Goal: Communication & Community: Participate in discussion

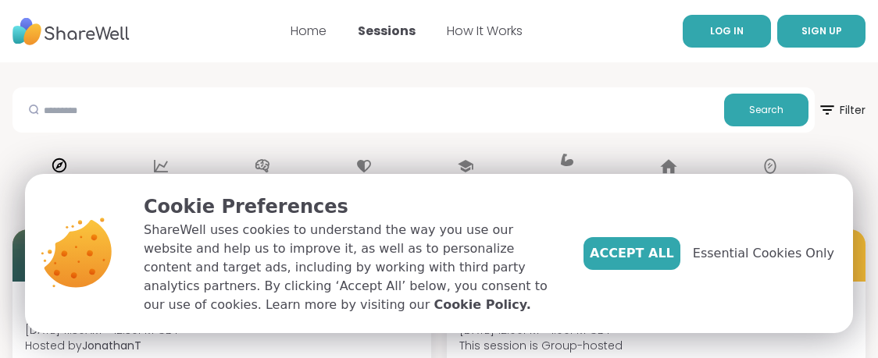
click at [725, 30] on span "LOG IN" at bounding box center [727, 30] width 34 height 13
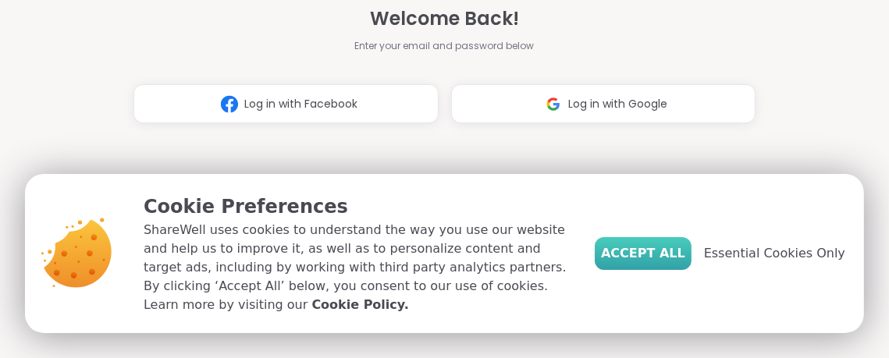
click at [643, 263] on span "Accept All" at bounding box center [643, 253] width 84 height 19
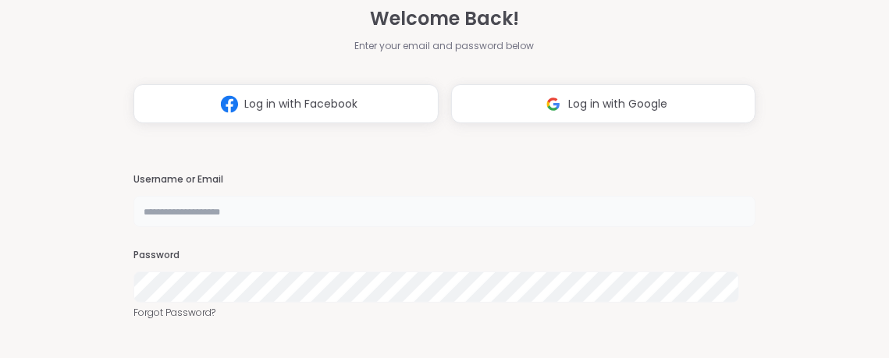
click at [333, 205] on input "text" at bounding box center [445, 211] width 622 height 31
type input "**********"
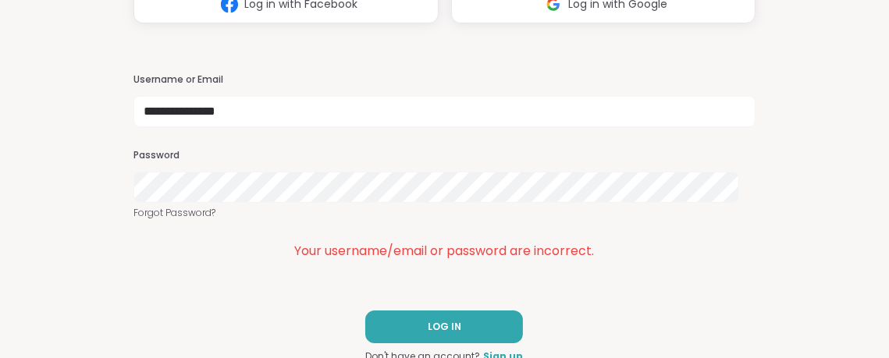
scroll to position [80, 0]
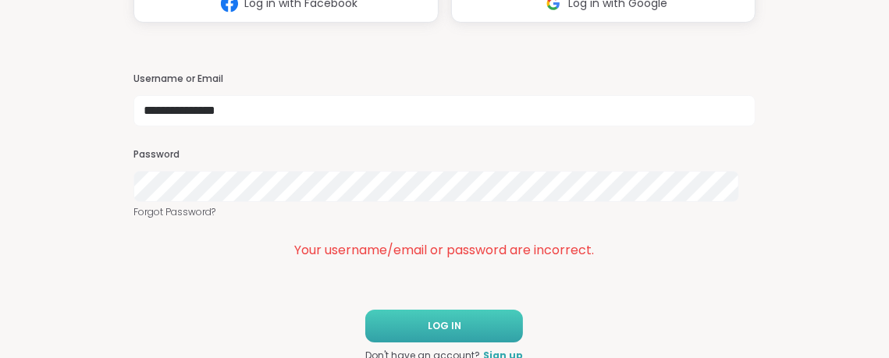
click at [441, 329] on span "LOG IN" at bounding box center [445, 326] width 34 height 14
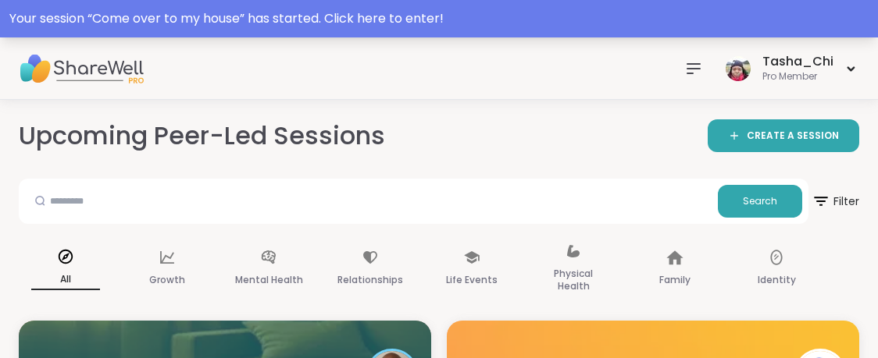
click at [686, 9] on div "Your session “ Come over to my house ” has started. Click here to enter!" at bounding box center [438, 18] width 859 height 19
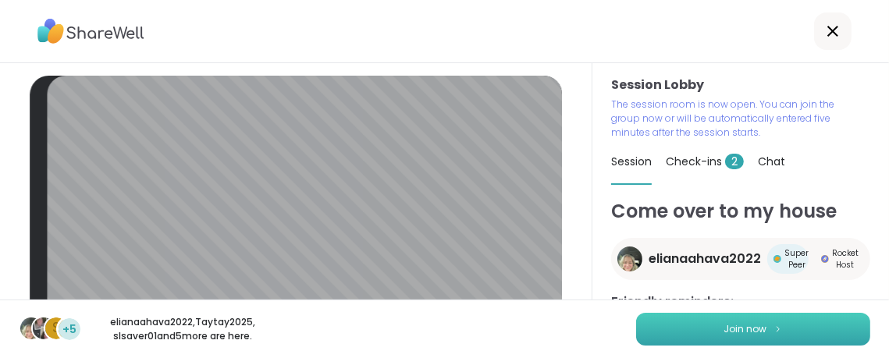
click at [674, 331] on button "Join now" at bounding box center [753, 329] width 234 height 33
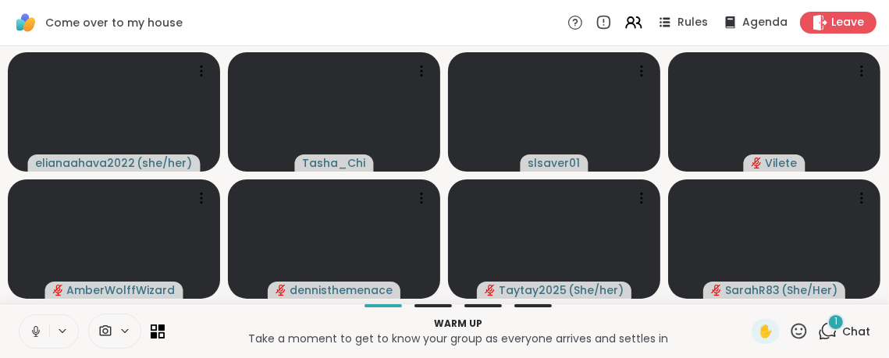
click at [32, 328] on icon at bounding box center [36, 332] width 14 height 14
click at [71, 329] on button at bounding box center [63, 331] width 29 height 13
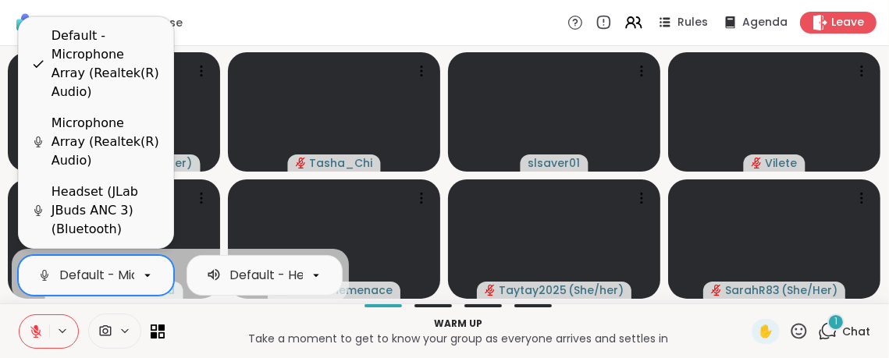
click at [90, 271] on div "Default - Microphone Array (Realtek(R) Audio)" at bounding box center [203, 275] width 288 height 19
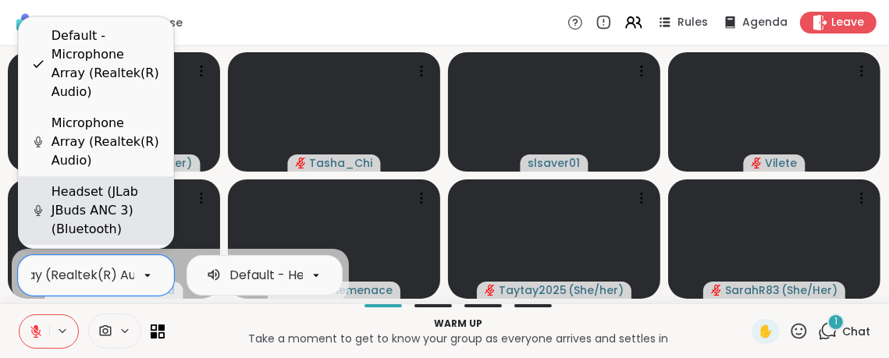
click at [101, 203] on div "Headset (JLab JBuds ANC 3) (Bluetooth)" at bounding box center [106, 211] width 109 height 56
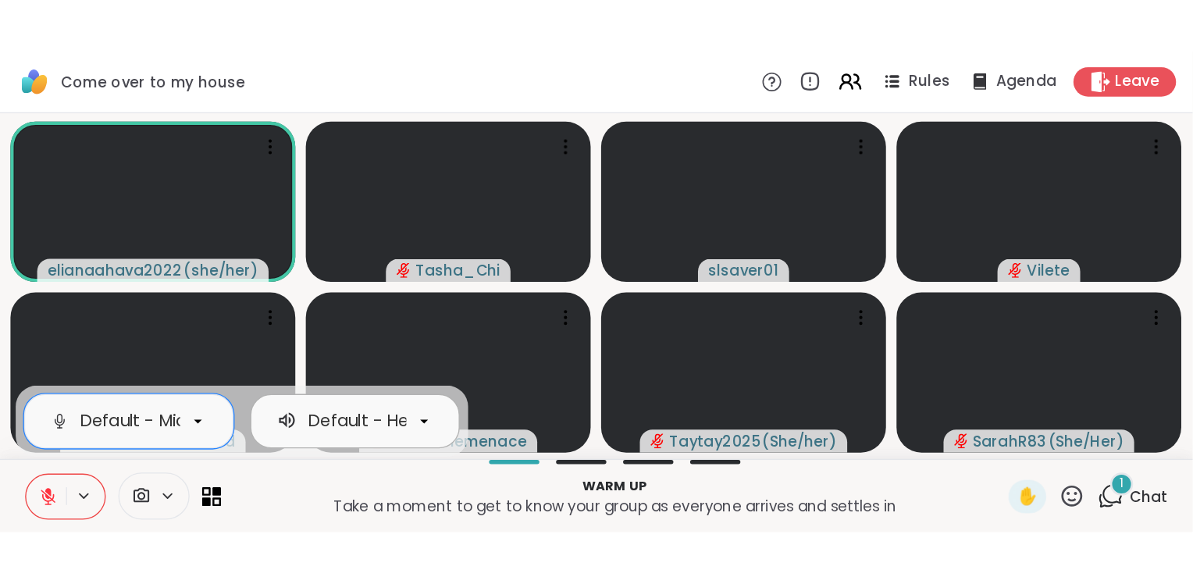
scroll to position [0, 239]
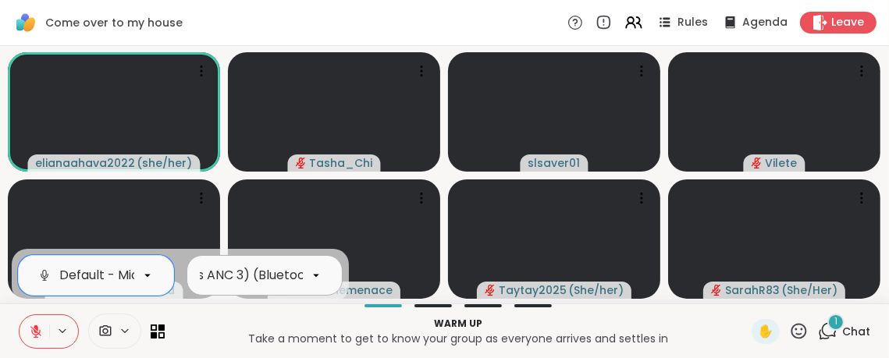
click at [241, 266] on div "Default - Headphones (JLab JBuds ANC 3) (Bluetooth)" at bounding box center [158, 275] width 334 height 19
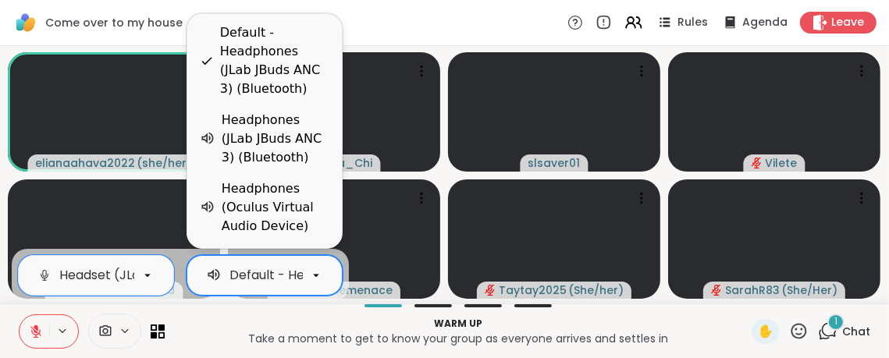
click at [236, 331] on p "Take a moment to get to know your group as everyone arrives and settles in" at bounding box center [458, 339] width 568 height 16
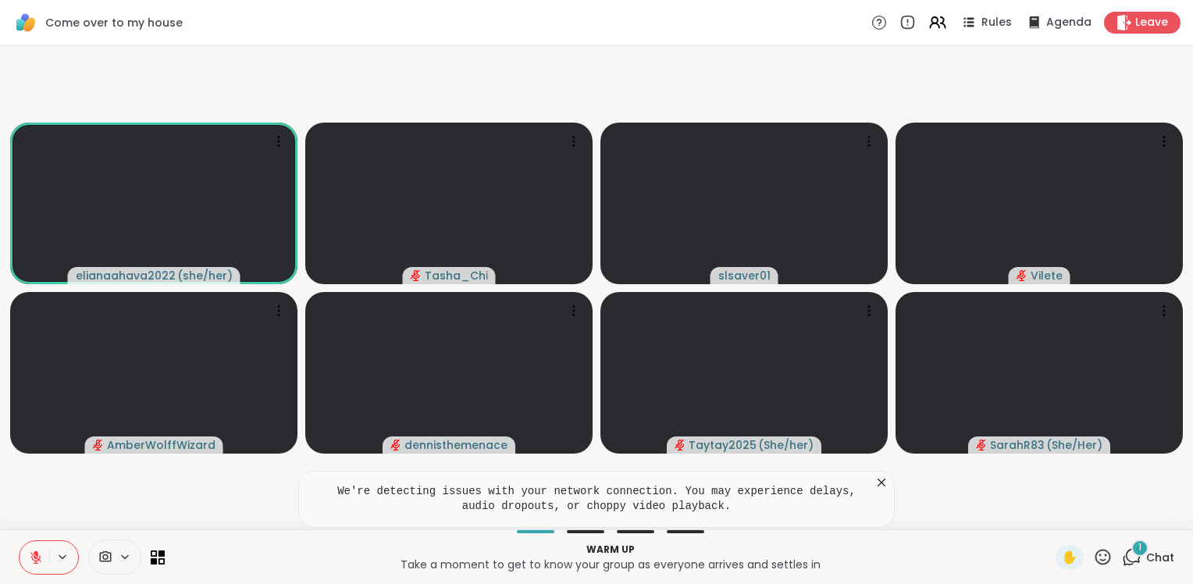
click at [877, 358] on icon at bounding box center [882, 483] width 16 height 16
click at [877, 358] on div "1" at bounding box center [1139, 548] width 17 height 17
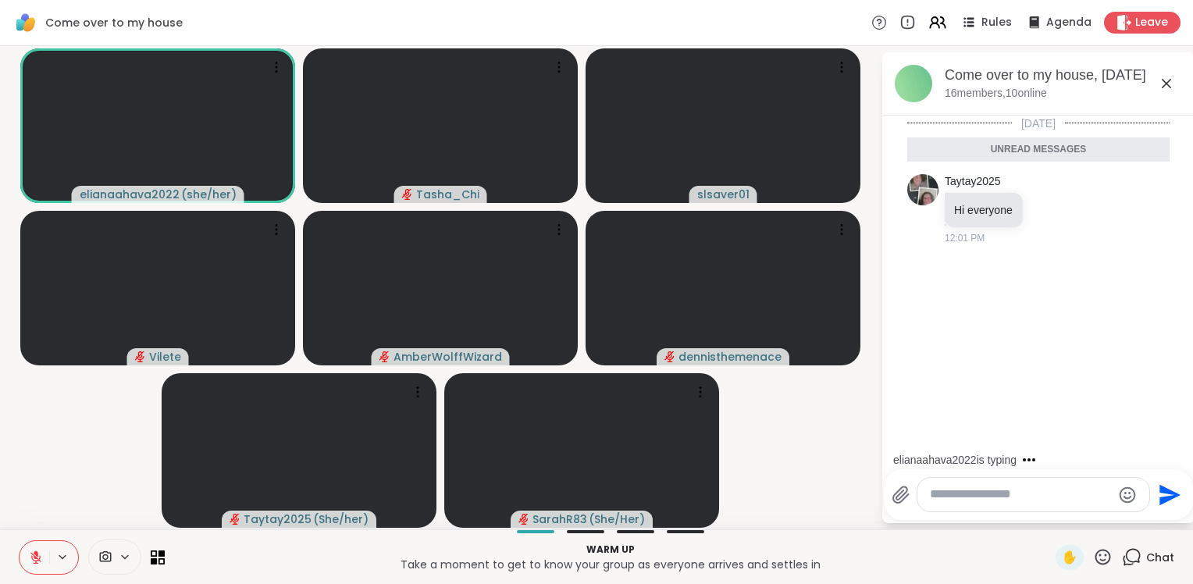
click at [877, 78] on icon at bounding box center [1166, 83] width 19 height 19
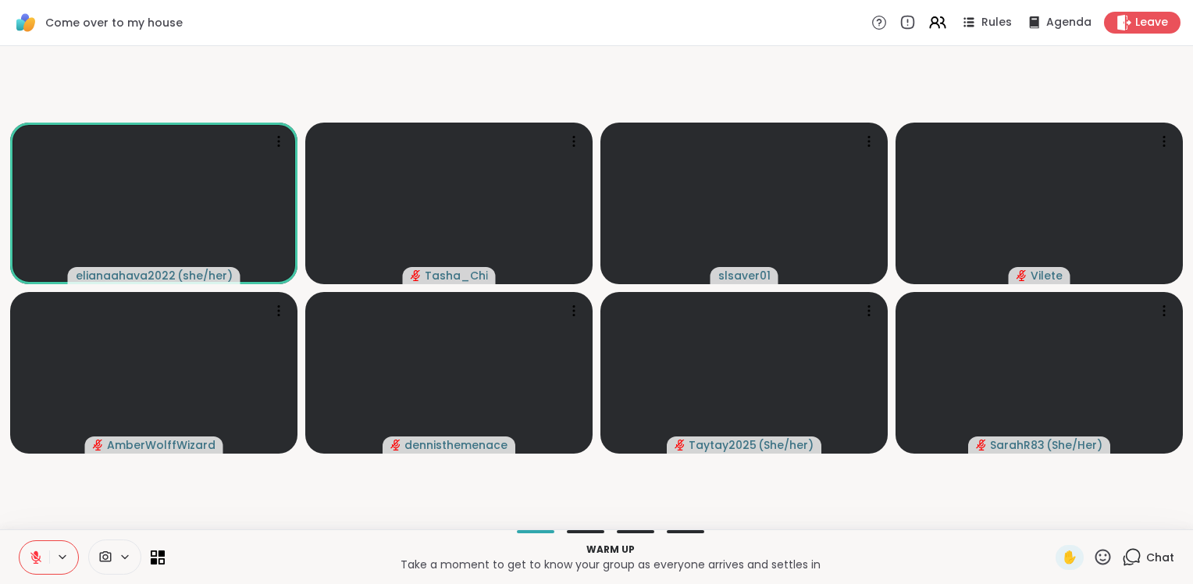
click at [98, 358] on video-player-container "elianaahava2022 ( she/her ) Tasha_Chi slsaver01 Vilete AmberWolffWizard dennist…" at bounding box center [596, 287] width 1174 height 471
click at [71, 358] on video-player-container "elianaahava2022 ( she/her ) Tasha_Chi slsaver01 Vilete AmberWolffWizard dennist…" at bounding box center [596, 287] width 1174 height 471
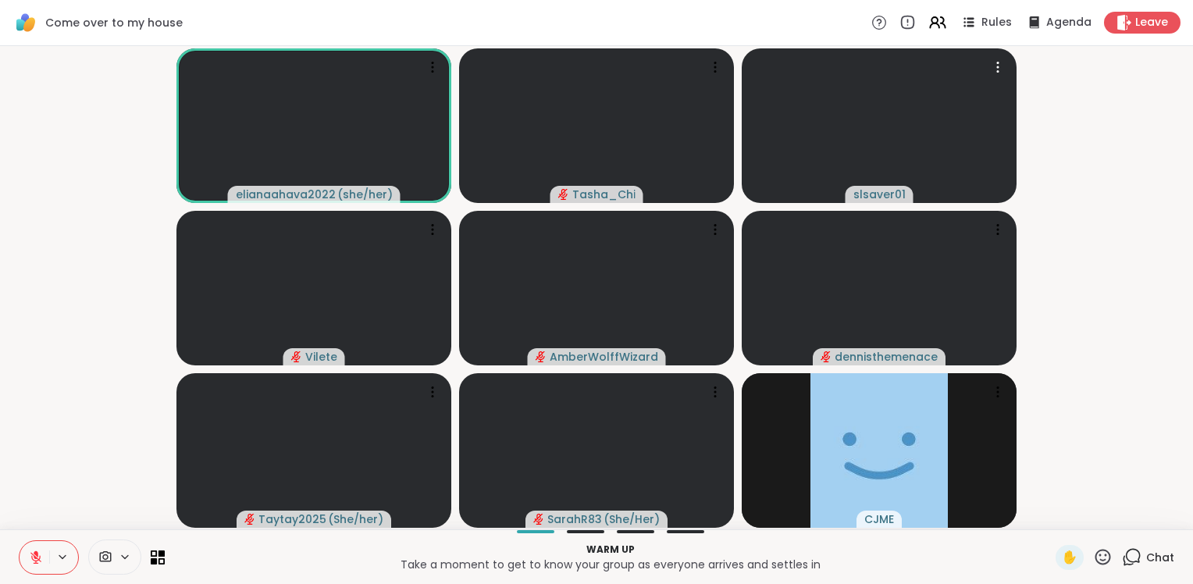
click at [755, 62] on video at bounding box center [879, 125] width 275 height 155
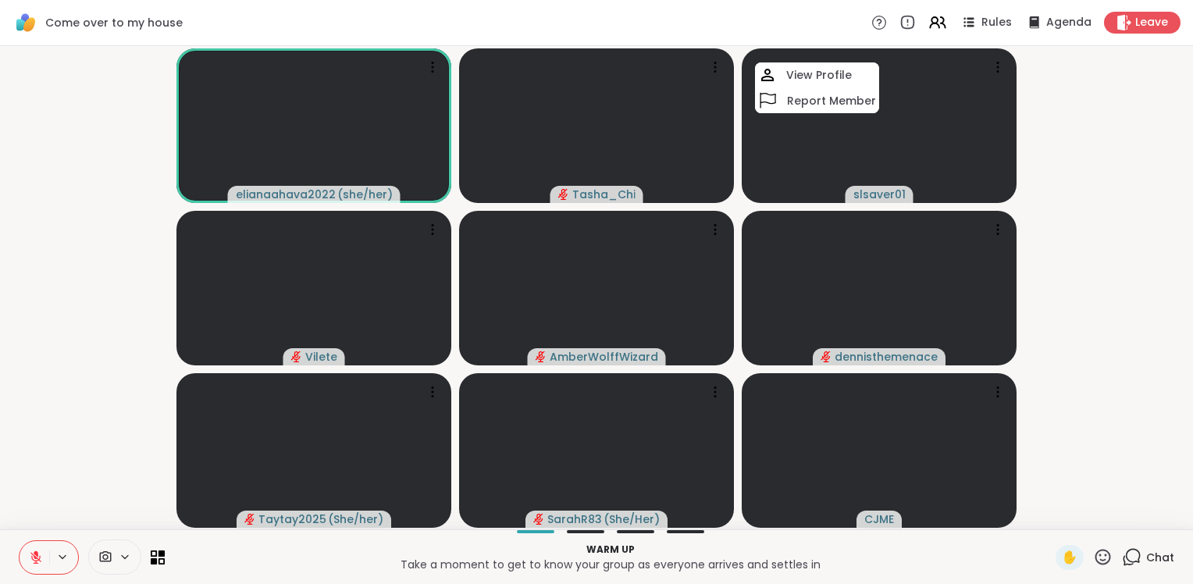
click at [128, 358] on video-player-container "elianaahava2022 ( she/her ) Tasha_Chi slsaver01 View Profile Report Member Vile…" at bounding box center [596, 287] width 1174 height 471
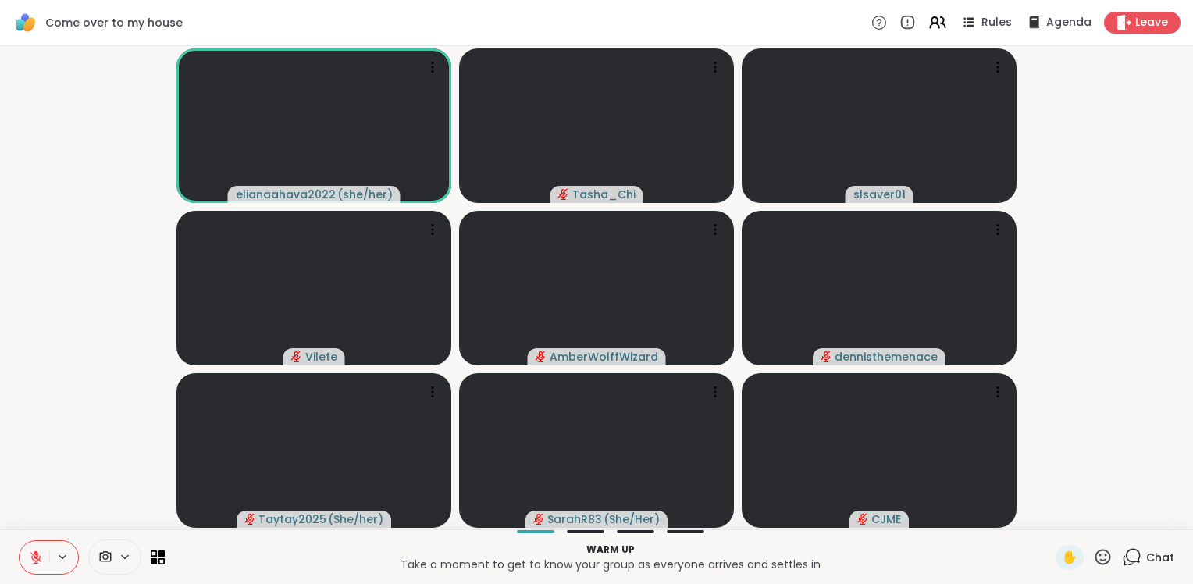
click at [131, 358] on video-player-container "elianaahava2022 ( she/her ) Tasha_Chi slsaver01 Vilete AmberWolffWizard dennist…" at bounding box center [596, 287] width 1174 height 471
click at [110, 358] on video-player-container "elianaahava2022 ( she/her ) Tasha_Chi slsaver01 Vilete AmberWolffWizard dennist…" at bounding box center [596, 287] width 1174 height 471
click at [84, 358] on video-player-container "elianaahava2022 ( she/her ) Tasha_Chi slsaver01 Vilete AmberWolffWizard dennist…" at bounding box center [596, 287] width 1174 height 471
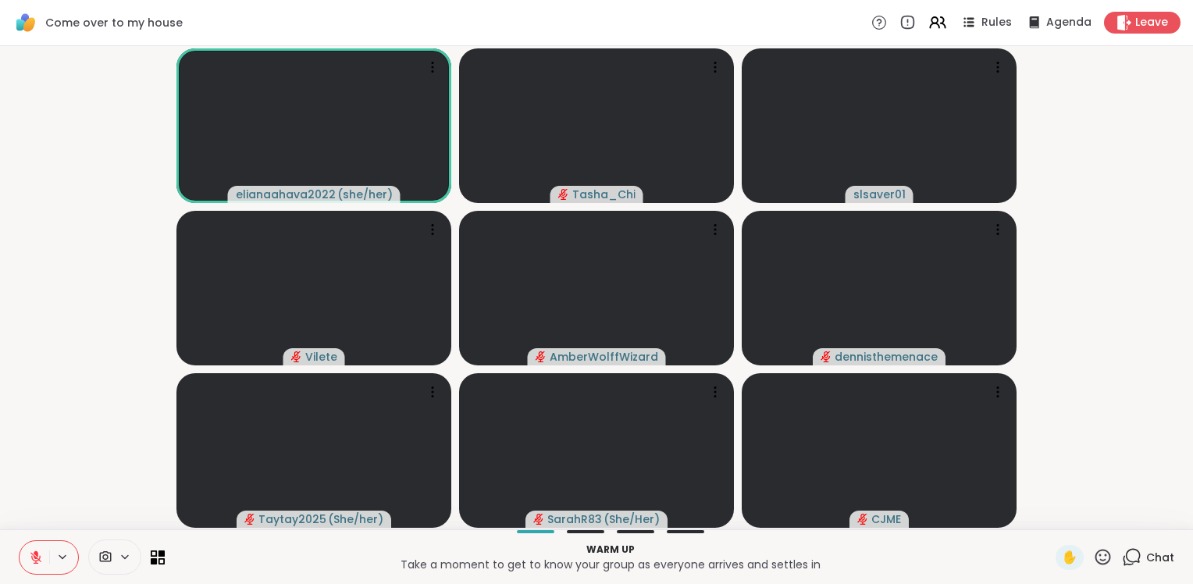
click at [78, 358] on video-player-container "elianaahava2022 ( she/her ) Tasha_Chi slsaver01 Vilete AmberWolffWizard dennist…" at bounding box center [596, 287] width 1174 height 471
click at [59, 358] on video-player-container "elianaahava2022 ( she/her ) Tasha_Chi slsaver01 Vilete AmberWolffWizard dennist…" at bounding box center [596, 287] width 1174 height 471
click at [47, 358] on video-player-container "elianaahava2022 ( she/her ) Tasha_Chi slsaver01 Vilete AmberWolffWizard dennist…" at bounding box center [596, 287] width 1174 height 471
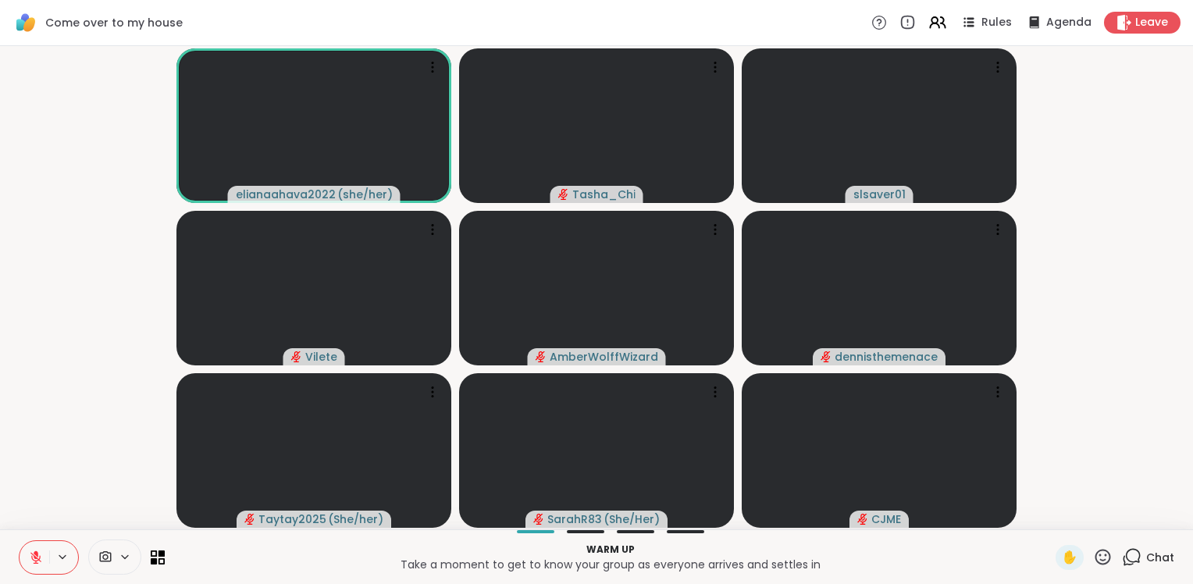
click at [46, 358] on video-player-container "elianaahava2022 ( she/her ) Tasha_Chi slsaver01 Vilete AmberWolffWizard dennist…" at bounding box center [596, 287] width 1174 height 471
click at [41, 358] on video-player-container "elianaahava2022 ( she/her ) Tasha_Chi slsaver01 Vilete AmberWolffWizard dennist…" at bounding box center [596, 287] width 1174 height 471
click at [34, 358] on icon at bounding box center [36, 557] width 14 height 14
click at [30, 358] on video-player-container "elianaahava2022 ( she/her ) Tasha_Chi slsaver01 Vilete AmberWolffWizard dennist…" at bounding box center [596, 287] width 1174 height 471
click at [34, 358] on icon at bounding box center [36, 555] width 4 height 7
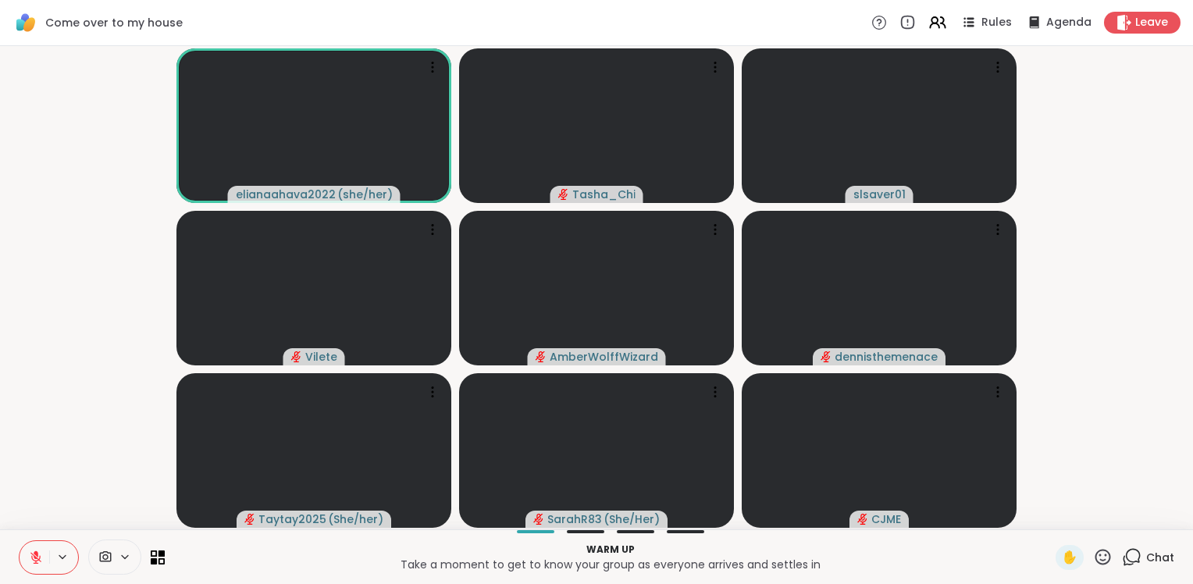
click at [37, 358] on video-player-container "elianaahava2022 ( she/her ) Tasha_Chi slsaver01 Vilete AmberWolffWizard dennist…" at bounding box center [596, 287] width 1174 height 471
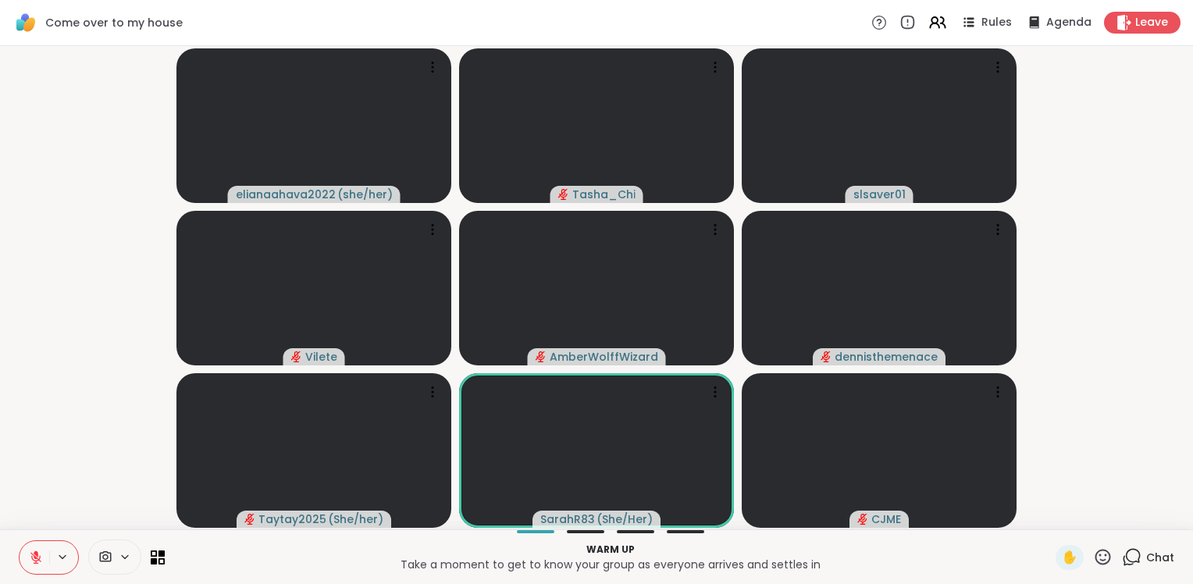
click at [37, 358] on video-player-container "elianaahava2022 ( she/her ) Tasha_Chi slsaver01 Vilete AmberWolffWizard dennist…" at bounding box center [596, 287] width 1174 height 471
click at [34, 358] on video-player-container "elianaahava2022 ( she/her ) Tasha_Chi slsaver01 Vilete AmberWolffWizard dennist…" at bounding box center [596, 287] width 1174 height 471
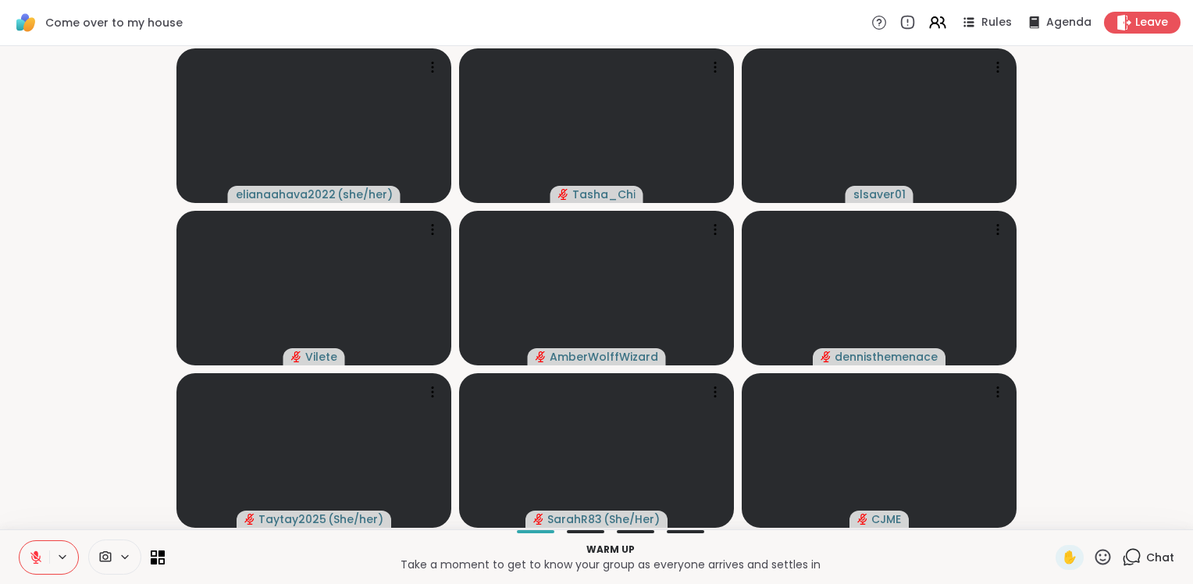
click at [33, 358] on icon at bounding box center [35, 557] width 11 height 11
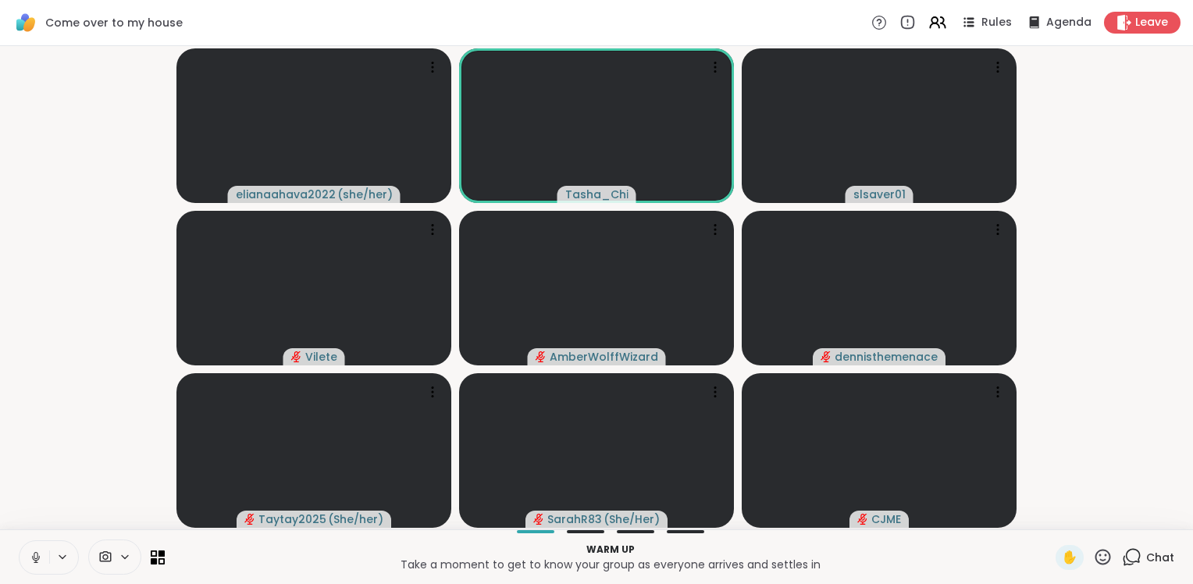
drag, startPoint x: 47, startPoint y: 451, endPoint x: 44, endPoint y: 474, distance: 22.9
click at [44, 358] on video-player-container "elianaahava2022 ( she/her ) Tasha_Chi slsaver01 Vilete AmberWolffWizard dennist…" at bounding box center [596, 287] width 1174 height 471
click at [47, 358] on video-player-container "elianaahava2022 ( she/her ) Tasha_Chi slsaver01 Vilete AmberWolffWizard dennist…" at bounding box center [596, 287] width 1174 height 471
click at [35, 358] on icon at bounding box center [36, 556] width 9 height 13
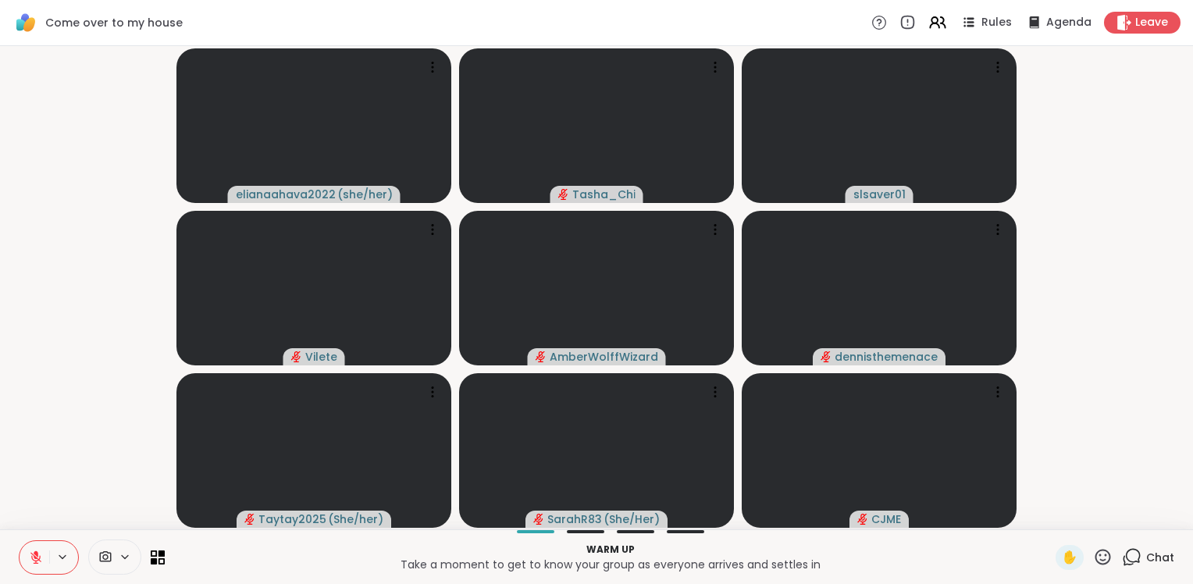
click at [56, 358] on video-player-container "elianaahava2022 ( she/her ) Tasha_Chi slsaver01 Vilete AmberWolffWizard dennist…" at bounding box center [596, 287] width 1174 height 471
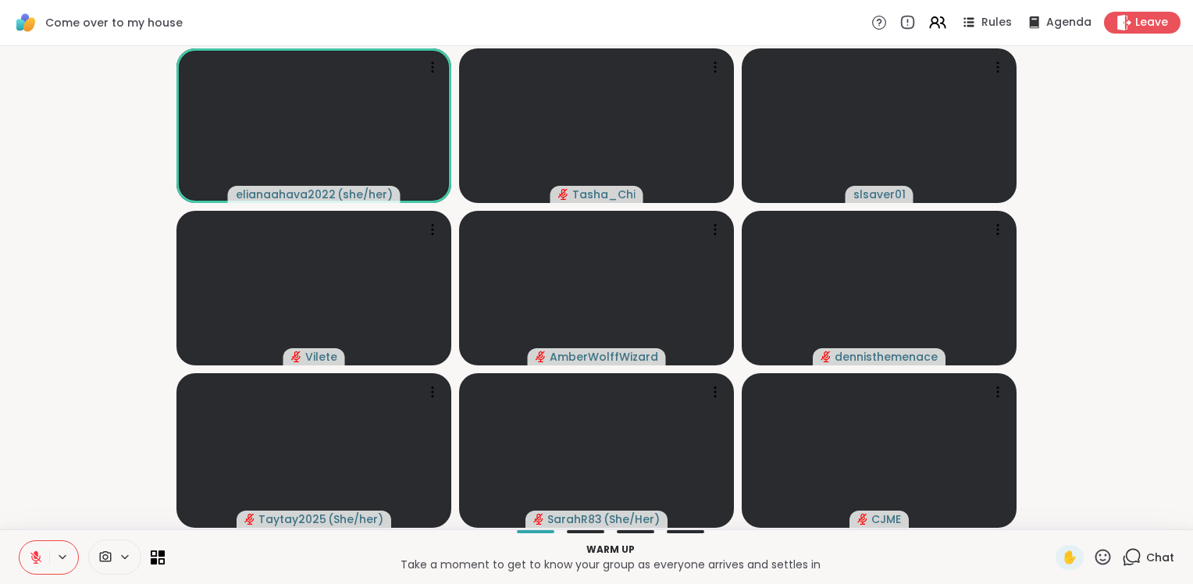
click at [69, 358] on video-player-container "elianaahava2022 ( she/her ) Tasha_Chi slsaver01 Vilete AmberWolffWizard dennist…" at bounding box center [596, 287] width 1174 height 471
click at [61, 358] on video-player-container "elianaahava2022 ( she/her ) Tasha_Chi slsaver01 Vilete AmberWolffWizard dennist…" at bounding box center [596, 287] width 1174 height 471
click at [53, 358] on video-player-container "elianaahava2022 ( she/her ) Tasha_Chi slsaver01 Vilete AmberWolffWizard dennist…" at bounding box center [596, 287] width 1174 height 471
click at [46, 358] on video-player-container "elianaahava2022 ( she/her ) Tasha_Chi slsaver01 Vilete AmberWolffWizard dennist…" at bounding box center [596, 287] width 1174 height 471
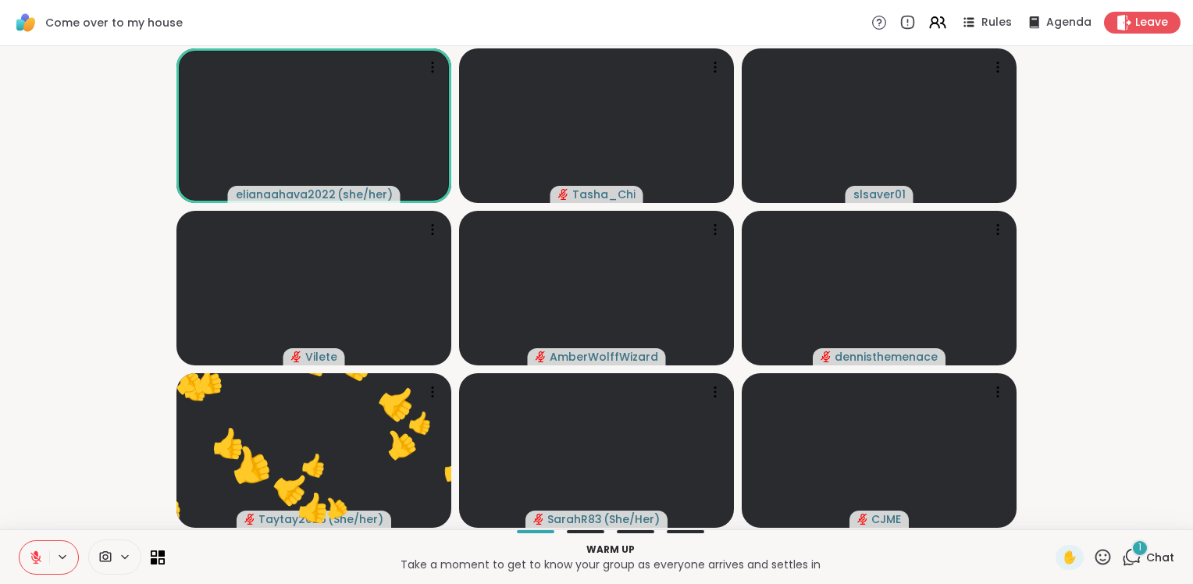
click at [55, 358] on video-player-container "elianaahava2022 ( she/her ) Tasha_Chi slsaver01 Vilete AmberWolffWizard dennist…" at bounding box center [596, 287] width 1174 height 471
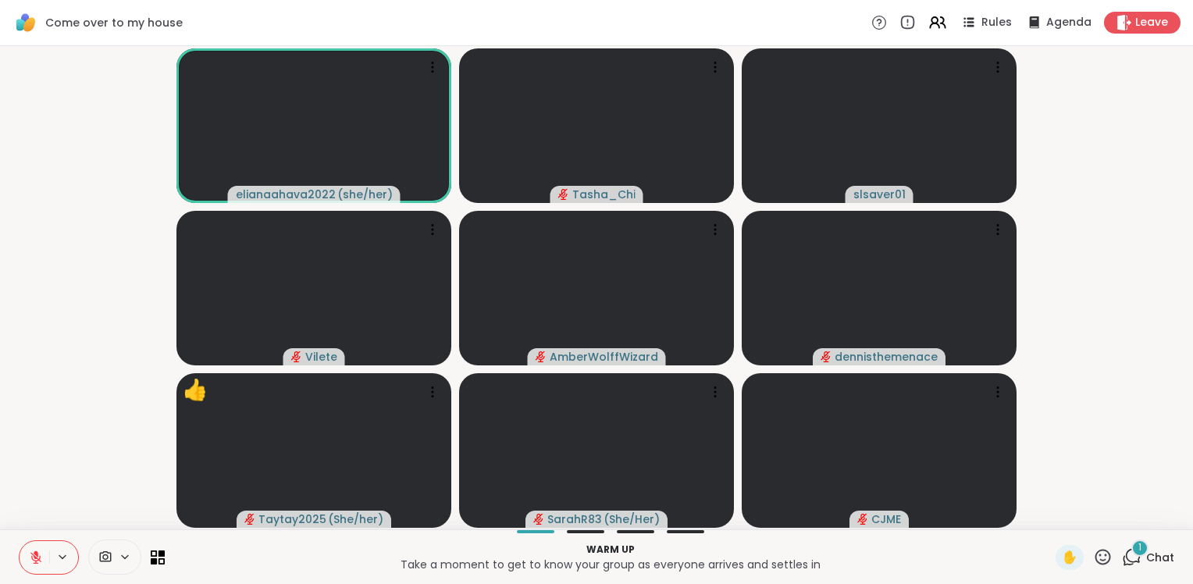
click at [56, 358] on video-player-container "elianaahava2022 ( she/her ) Tasha_Chi slsaver01 Vilete AmberWolffWizard dennist…" at bounding box center [596, 287] width 1174 height 471
click at [59, 358] on video-player-container "elianaahava2022 ( she/her ) Tasha_Chi slsaver01 Vilete AmberWolffWizard dennist…" at bounding box center [596, 287] width 1174 height 471
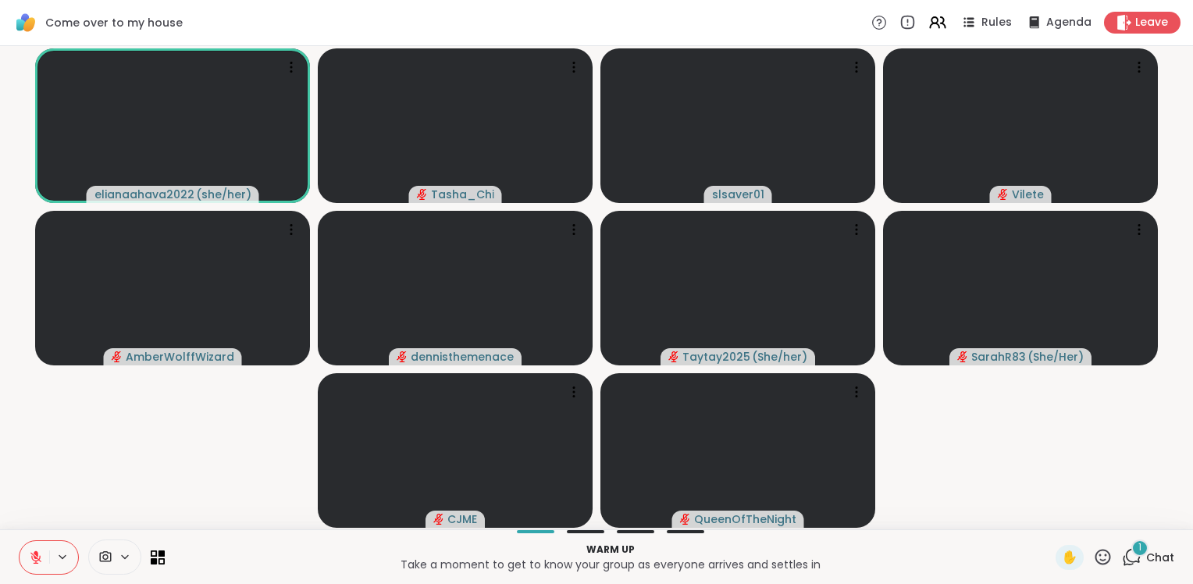
click at [230, 358] on video-player-container "elianaahava2022 ( she/her ) Tasha_Chi slsaver01 Vilete AmberWolffWizard dennist…" at bounding box center [596, 287] width 1174 height 471
click at [145, 358] on video-player-container "elianaahava2022 ( she/her ) Tasha_Chi slsaver01 Vilete AmberWolffWizard dennist…" at bounding box center [596, 287] width 1174 height 471
click at [181, 358] on video-player-container "elianaahava2022 ( she/her ) Tasha_Chi slsaver01 Vilete AmberWolffWizard dennist…" at bounding box center [596, 287] width 1174 height 471
click at [877, 358] on span "1" at bounding box center [1139, 547] width 3 height 13
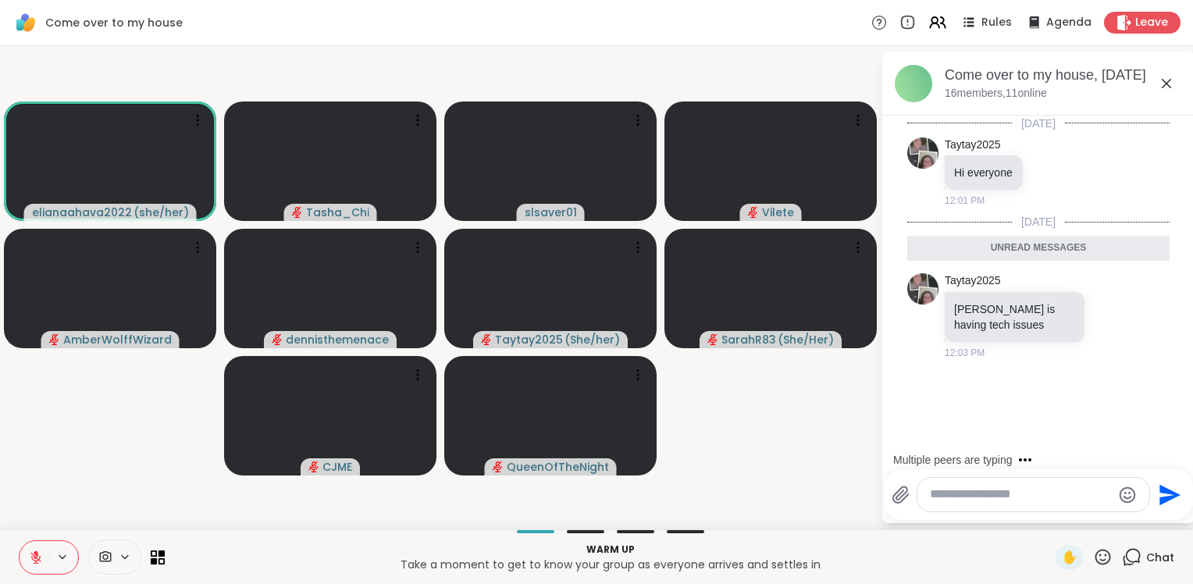
click at [877, 358] on icon at bounding box center [1132, 557] width 20 height 20
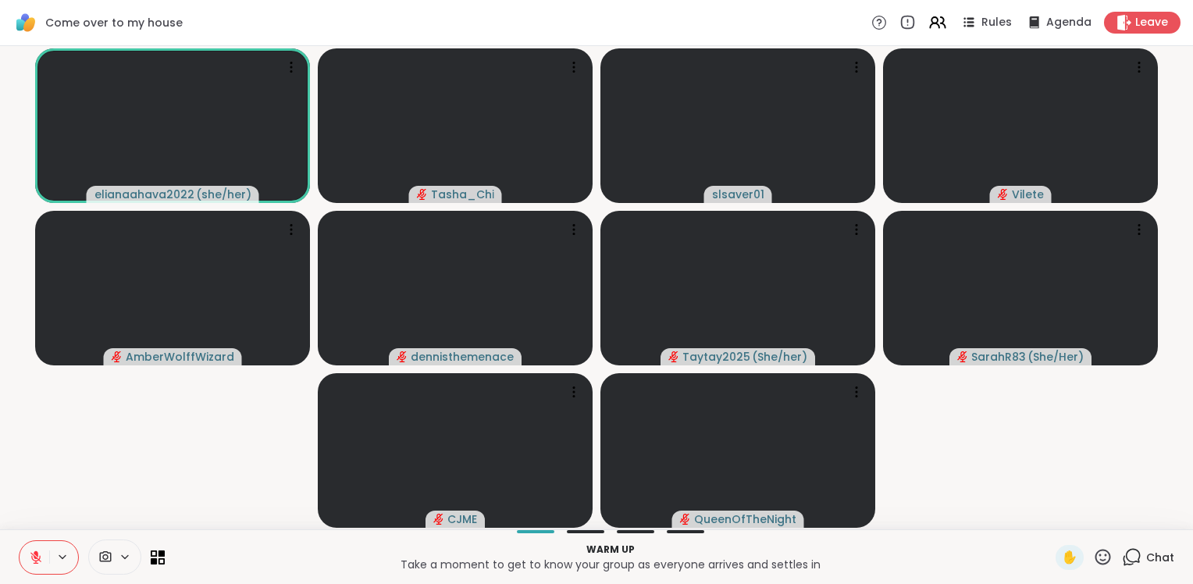
click at [79, 358] on video-player-container "elianaahava2022 ( she/her ) Tasha_Chi slsaver01 Vilete AmberWolffWizard dennist…" at bounding box center [596, 287] width 1174 height 471
click at [877, 358] on div "2" at bounding box center [1139, 548] width 17 height 17
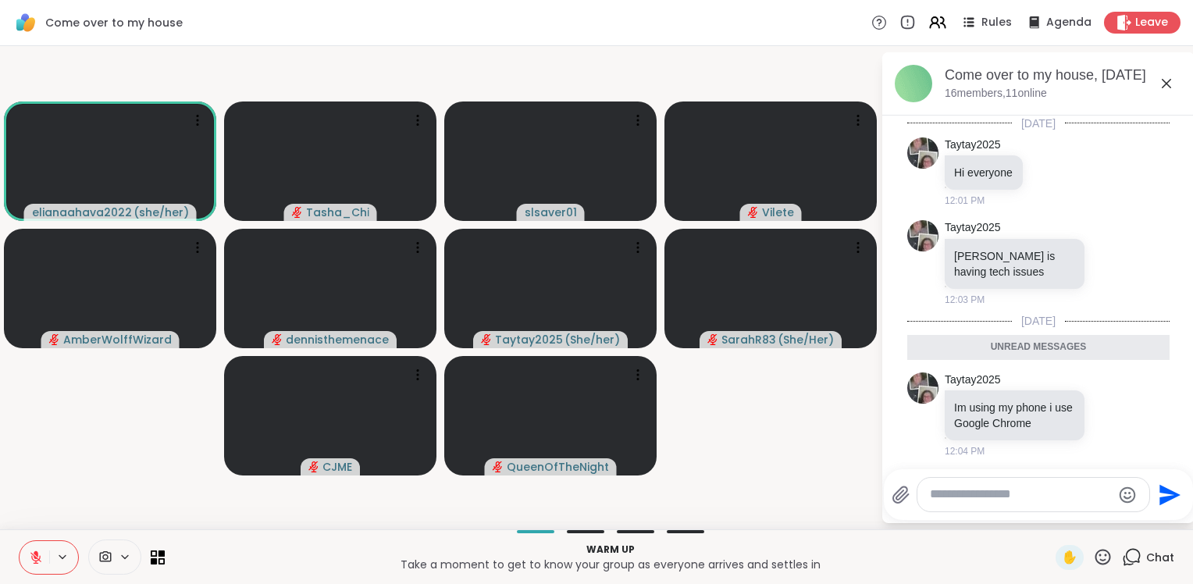
scroll to position [102, 0]
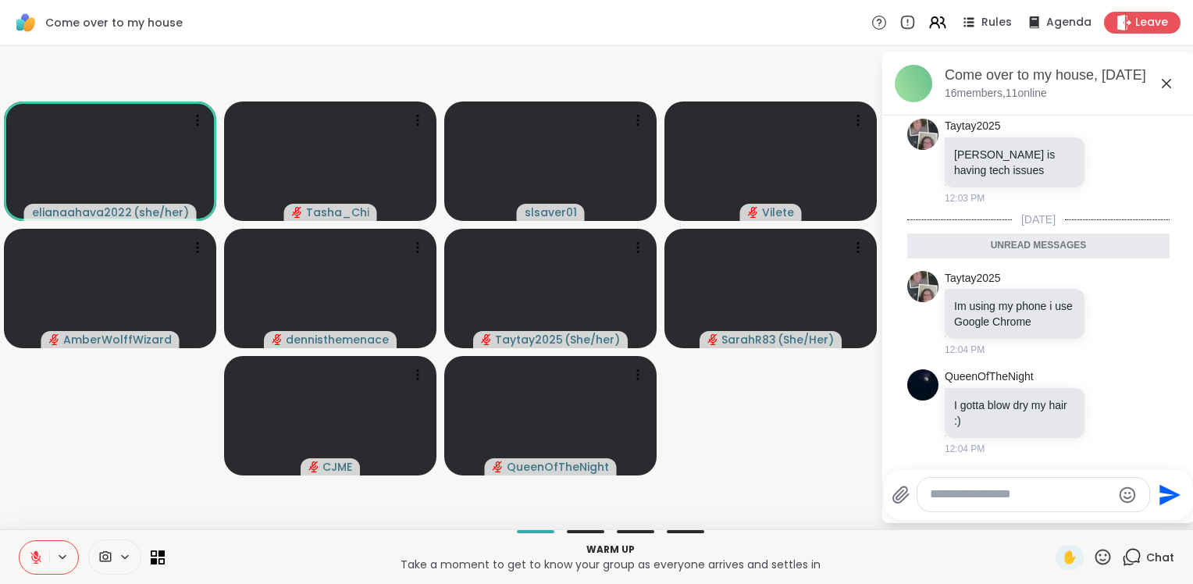
click at [61, 358] on video-player-container "elianaahava2022 ( she/her ) Tasha_Chi slsaver01 Vilete AmberWolffWizard dennist…" at bounding box center [440, 287] width 862 height 471
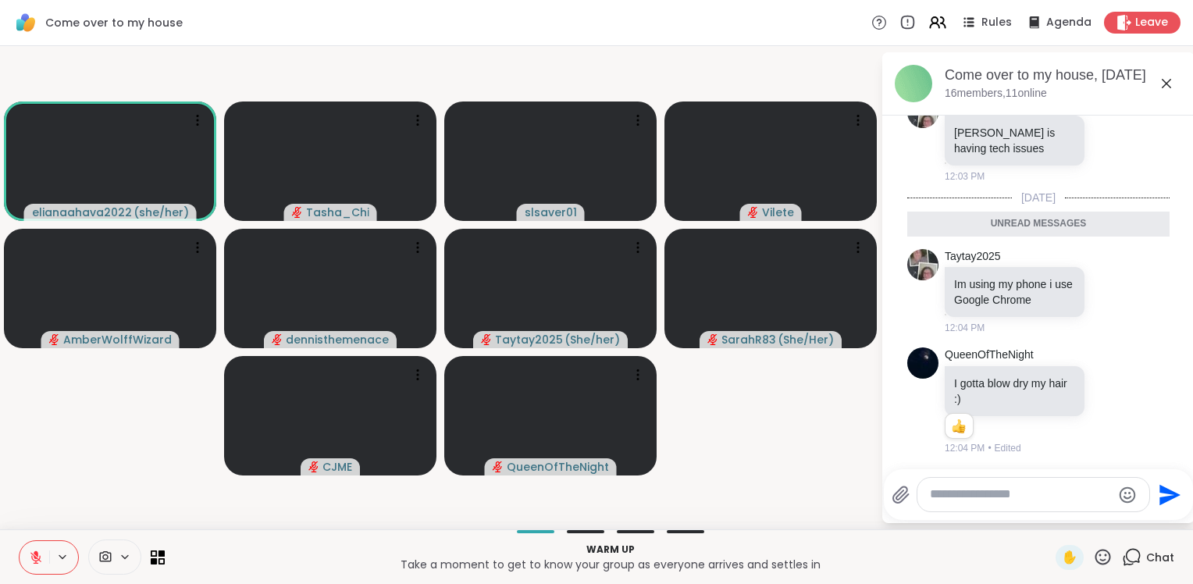
click at [63, 358] on video-player-container "elianaahava2022 ( she/her ) Tasha_Chi slsaver01 Vilete AmberWolffWizard dennist…" at bounding box center [440, 287] width 862 height 471
click at [45, 358] on video-player-container "elianaahava2022 ( she/her ) Tasha_Chi slsaver01 Vilete AmberWolffWizard dennist…" at bounding box center [440, 287] width 862 height 471
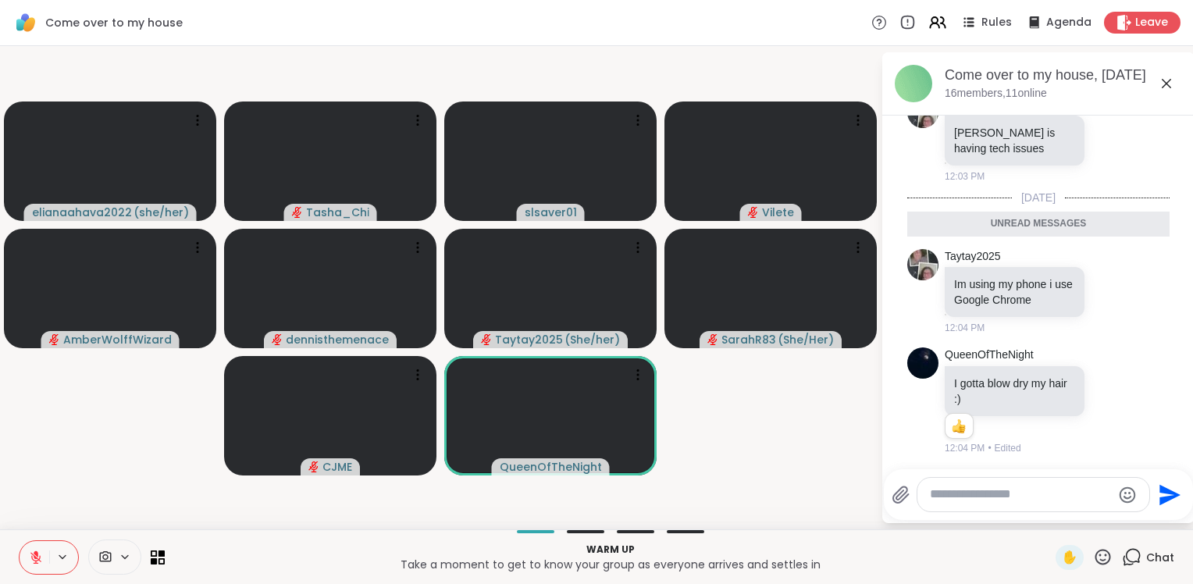
click at [35, 358] on icon at bounding box center [36, 557] width 14 height 14
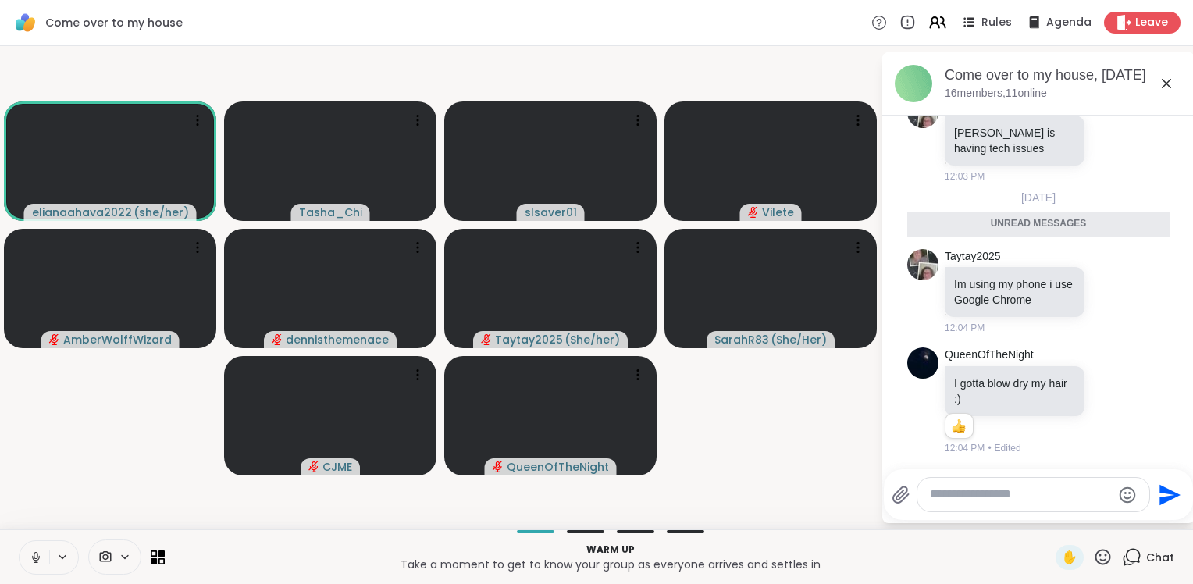
click at [39, 358] on icon at bounding box center [36, 557] width 14 height 14
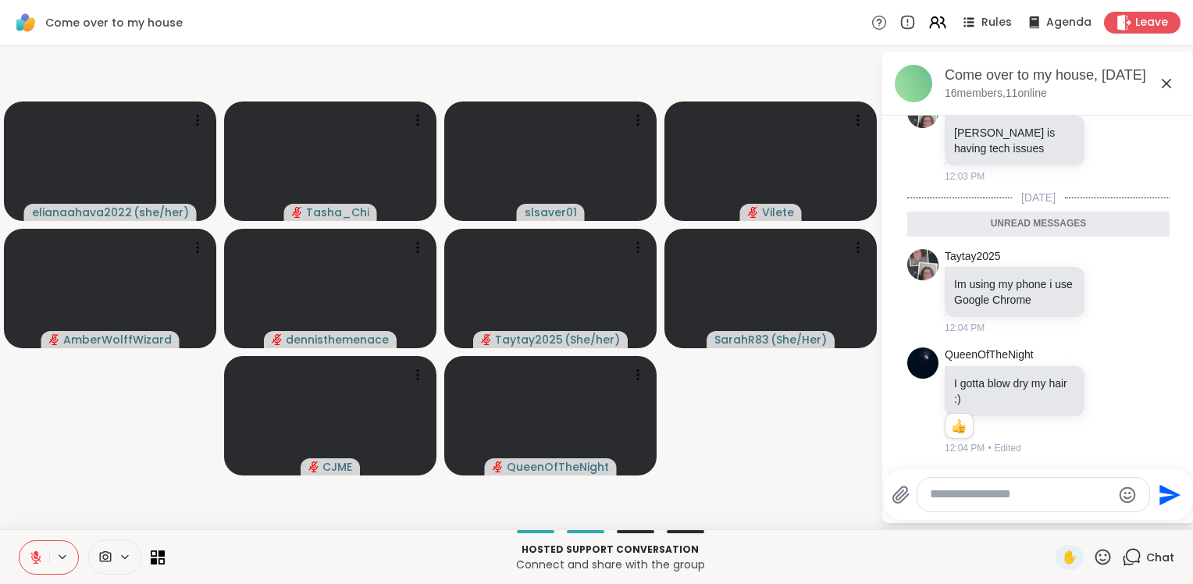
click at [102, 358] on video-player-container "elianaahava2022 ( she/her ) Tasha_Chi slsaver01 Vilete AmberWolffWizard dennist…" at bounding box center [440, 287] width 862 height 471
click at [877, 358] on textarea "Type your message" at bounding box center [1021, 494] width 182 height 16
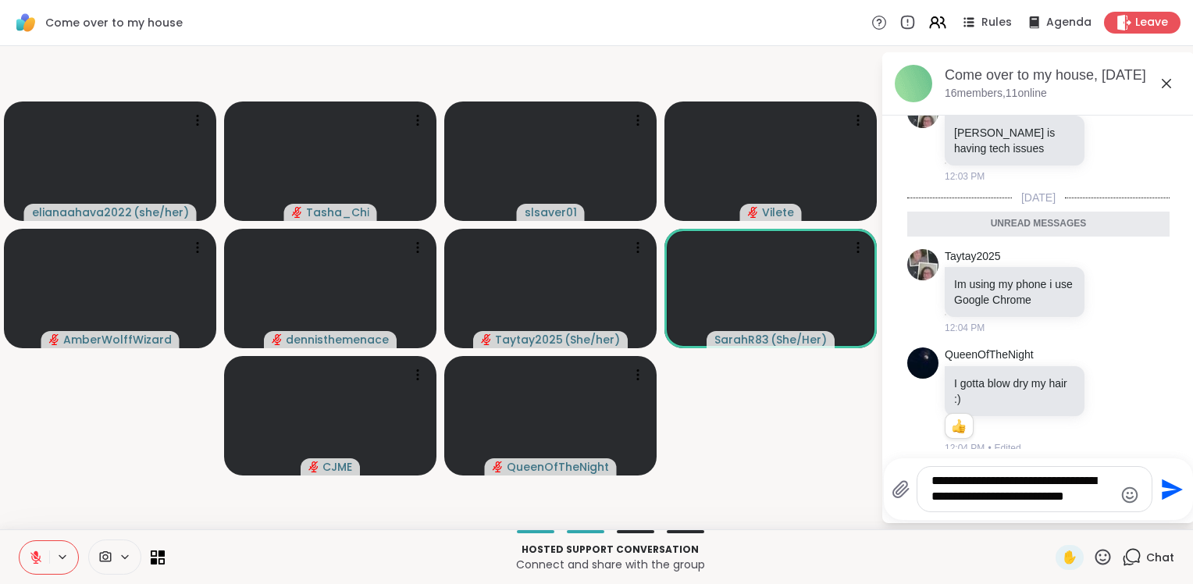
click at [877, 358] on textarea "**********" at bounding box center [1023, 489] width 182 height 32
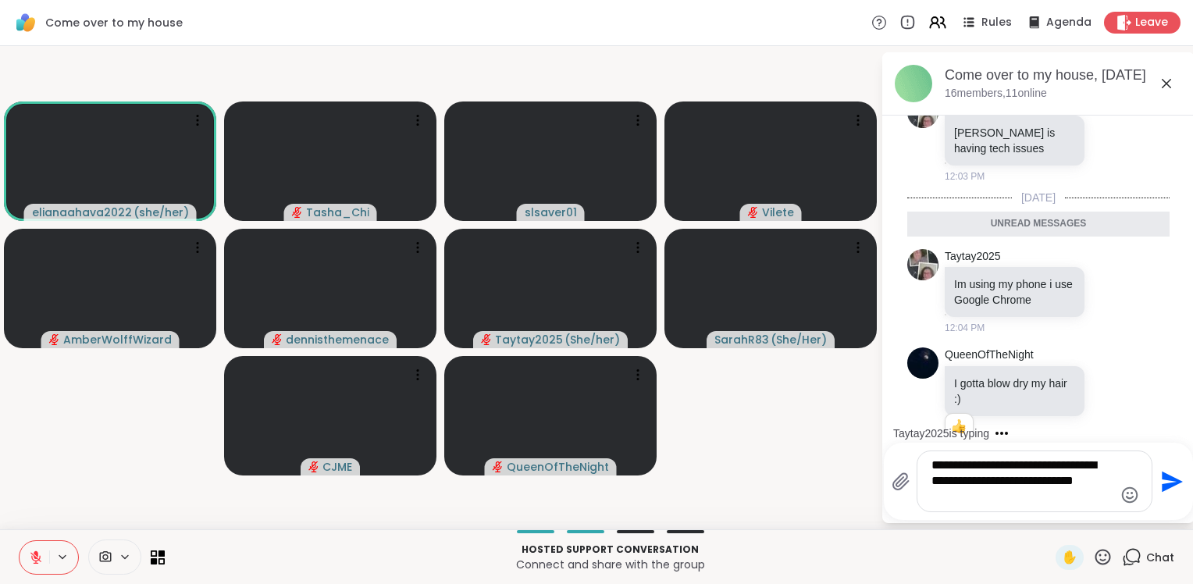
type textarea "**********"
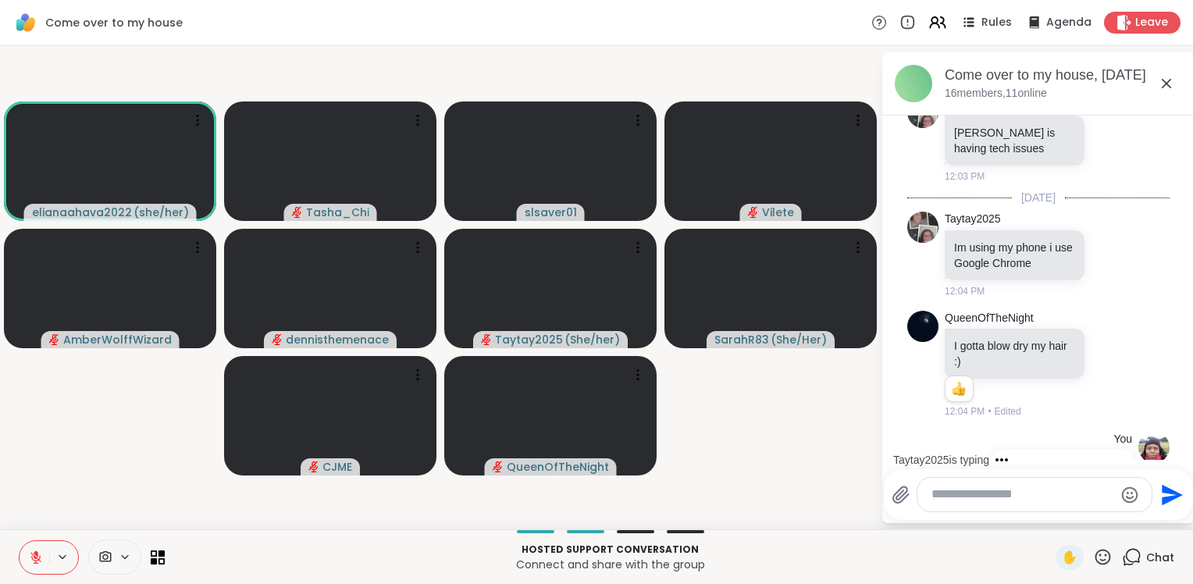
scroll to position [216, 0]
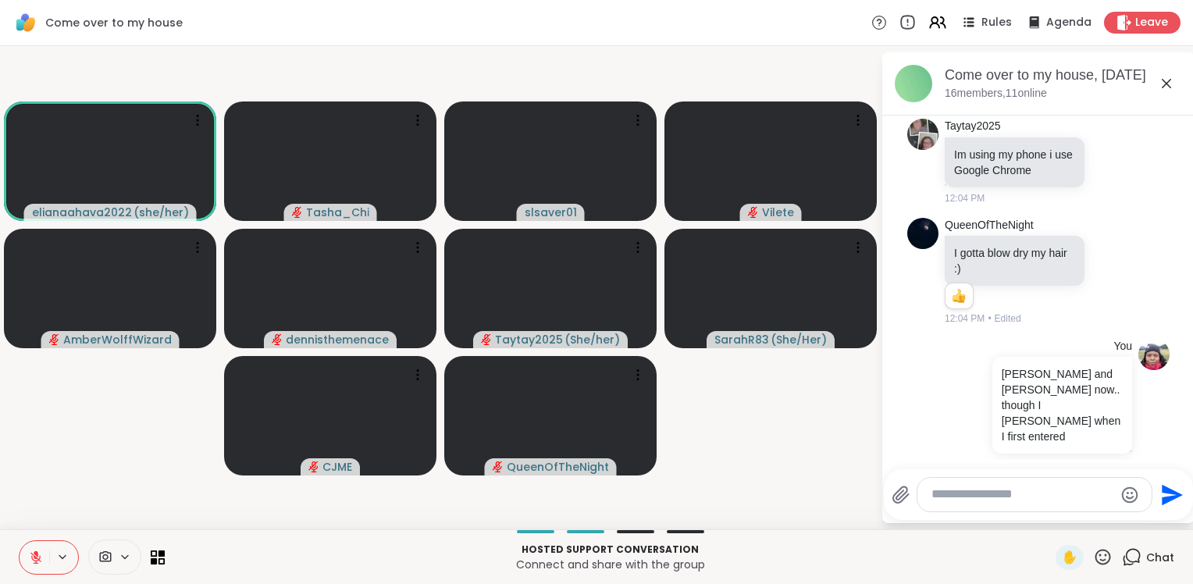
click at [877, 15] on icon at bounding box center [907, 22] width 17 height 17
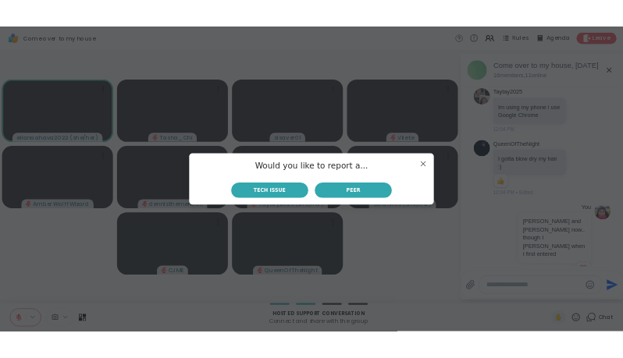
scroll to position [238, 0]
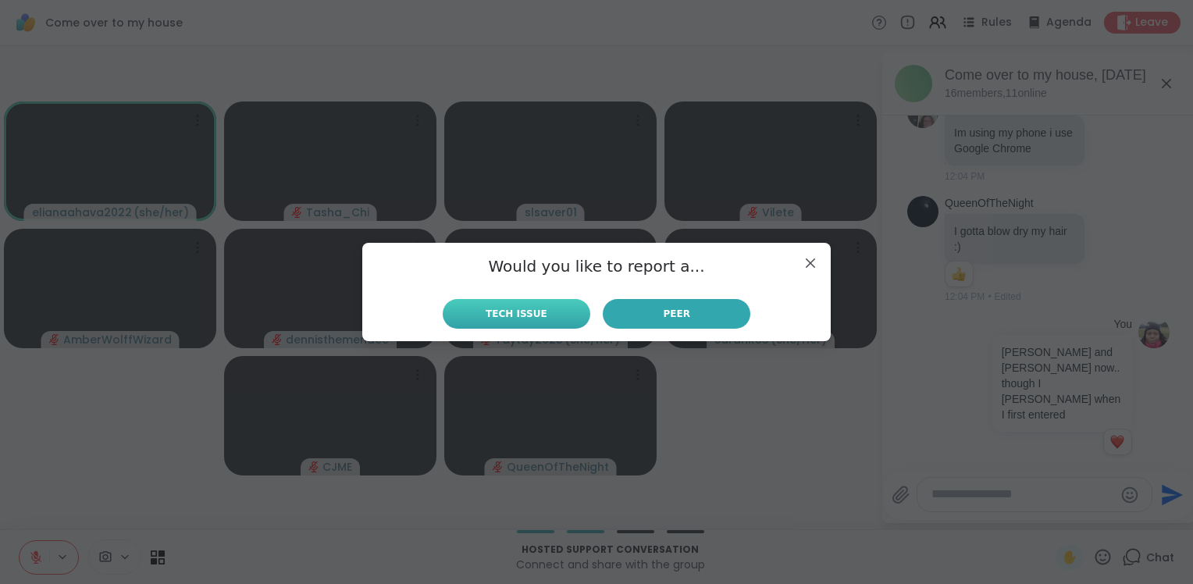
click at [486, 316] on span "Tech Issue" at bounding box center [517, 314] width 62 height 14
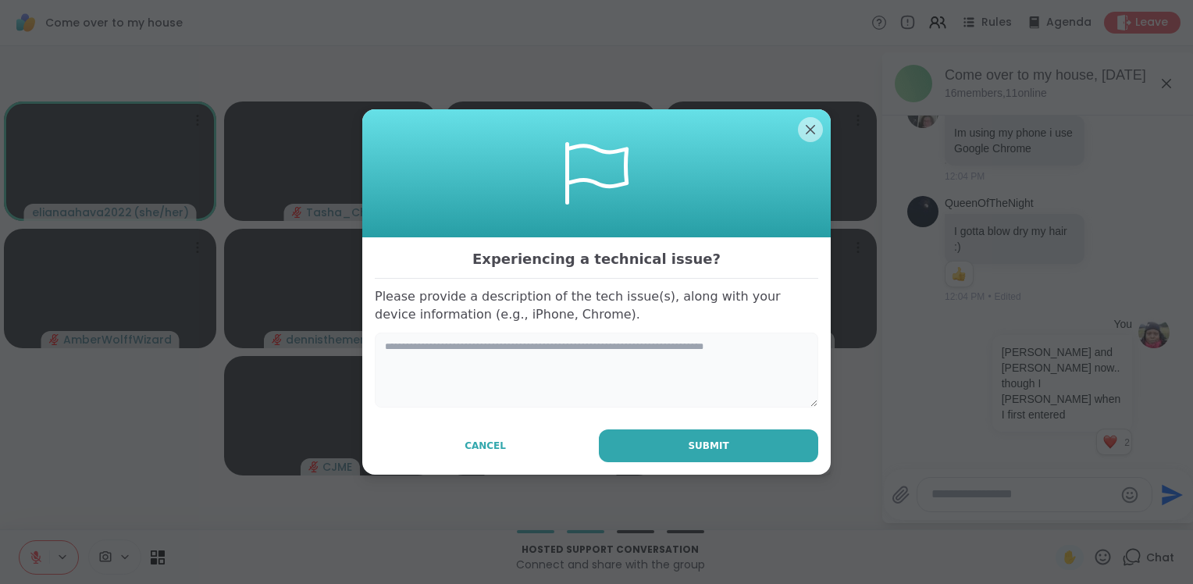
click at [478, 356] on textarea at bounding box center [596, 370] width 443 height 75
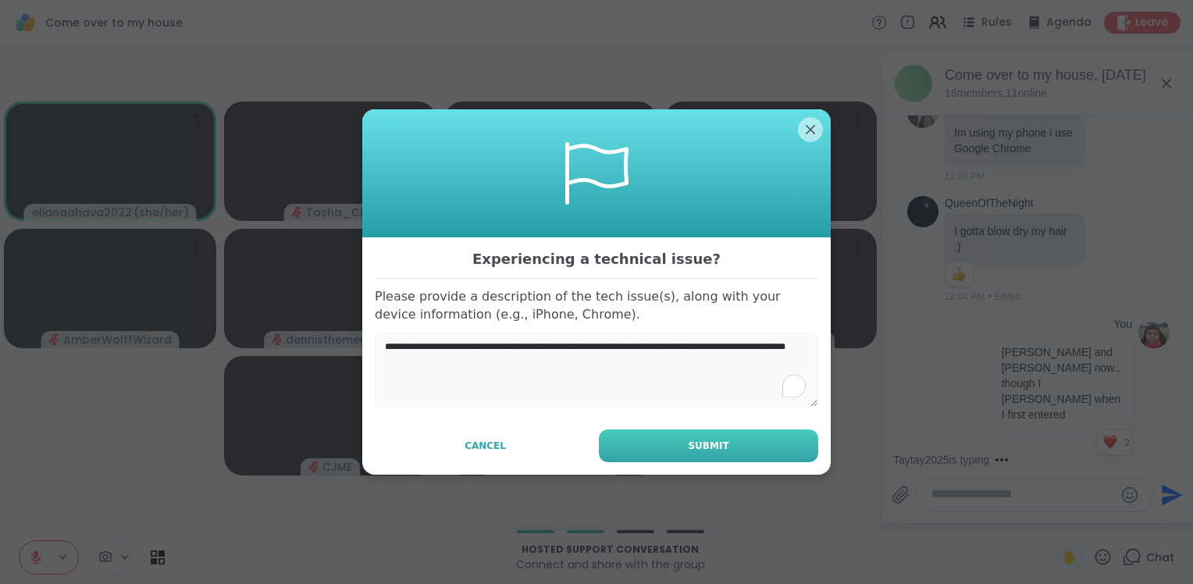
type textarea "**********"
click at [622, 358] on button "Submit" at bounding box center [708, 445] width 219 height 33
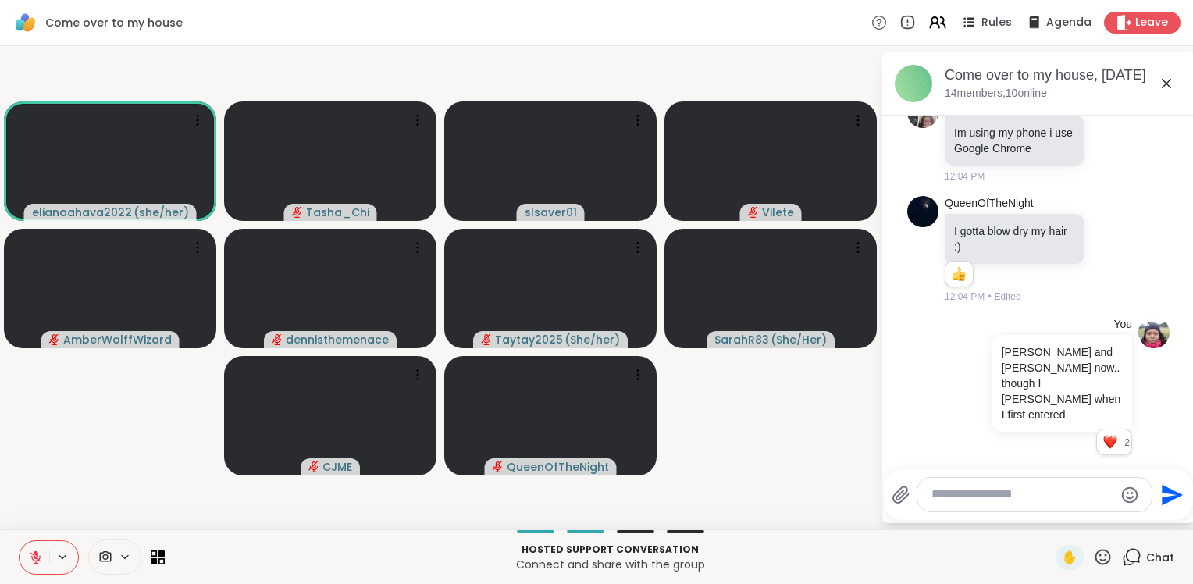
click at [37, 358] on video-player-container "elianaahava2022 ( she/her ) Tasha_Chi slsaver01 Vilete AmberWolffWizard dennist…" at bounding box center [440, 287] width 862 height 471
click at [825, 358] on div "elianaahava2022 ( she/her ) Tasha_Chi slsaver01 Vilete AmberWolffWizard dennist…" at bounding box center [596, 287] width 1193 height 483
click at [877, 78] on icon at bounding box center [1166, 83] width 19 height 19
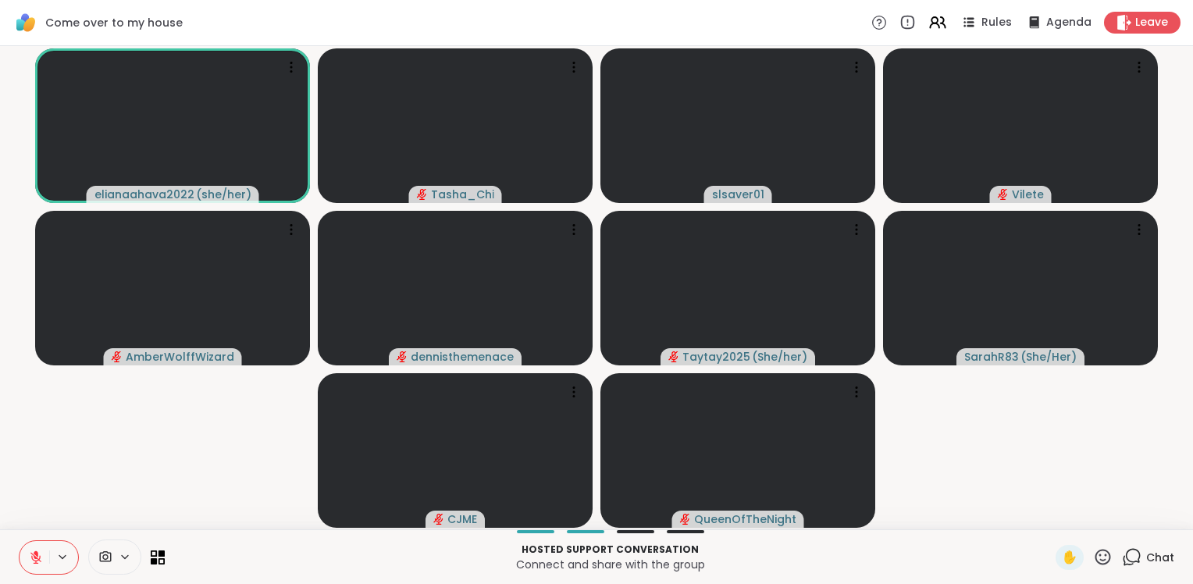
click at [144, 358] on video-player-container "elianaahava2022 ( she/her ) Tasha_Chi slsaver01 Vilete AmberWolffWizard dennist…" at bounding box center [596, 287] width 1174 height 471
click at [206, 358] on video-player-container "elianaahava2022 ( she/her ) Tasha_Chi slsaver01 Vilete AmberWolffWizard dennist…" at bounding box center [596, 287] width 1174 height 471
click at [877, 358] on video-player-container "elianaahava2022 ( she/her ) Tasha_Chi slsaver01 Vilete AmberWolffWizard dennist…" at bounding box center [596, 287] width 1174 height 471
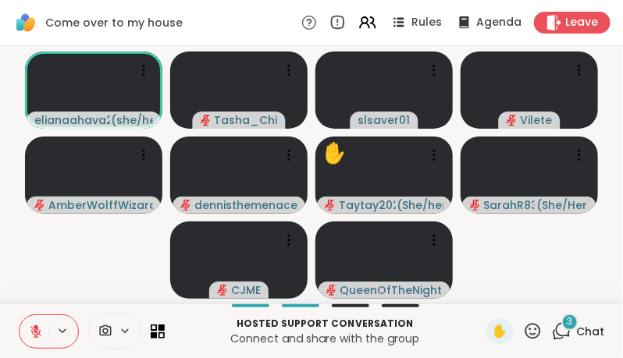
click at [552, 323] on icon at bounding box center [562, 332] width 20 height 20
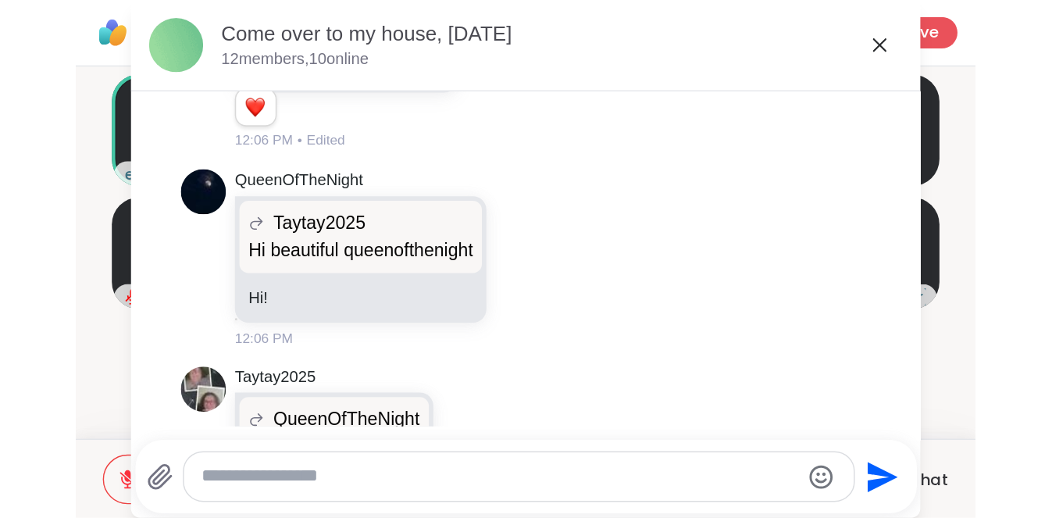
scroll to position [688, 0]
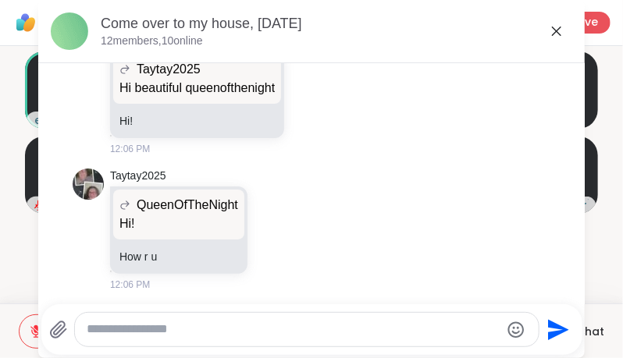
click at [553, 37] on icon at bounding box center [556, 31] width 19 height 19
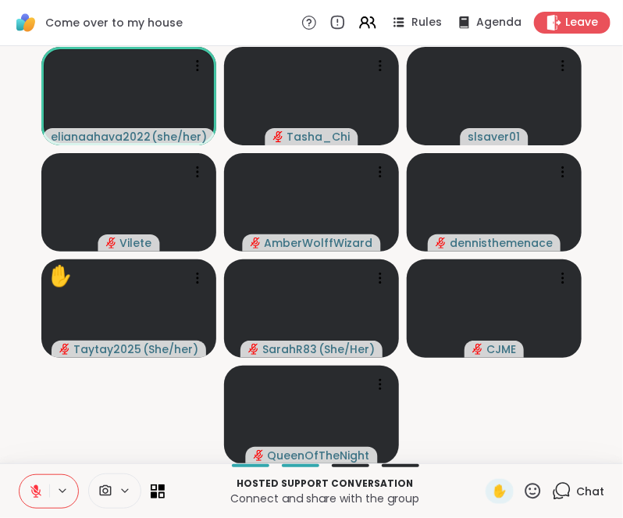
click at [37, 358] on video-player-container "elianaahava2022 ( she/her ) Tasha_Chi slsaver01 Vilete AmberWolffWizard dennist…" at bounding box center [311, 254] width 604 height 404
click at [203, 358] on p "Connect and share with the group" at bounding box center [325, 498] width 302 height 16
click at [180, 358] on video-player-container "elianaahava2022 ( she/her ) Tasha_Chi slsaver01 Vilete AmberWolffWizard dennist…" at bounding box center [311, 254] width 604 height 404
click at [165, 358] on video-player-container "elianaahava2022 ( she/her ) Tasha_Chi slsaver01 Vilete AmberWolffWizard dennist…" at bounding box center [311, 254] width 604 height 404
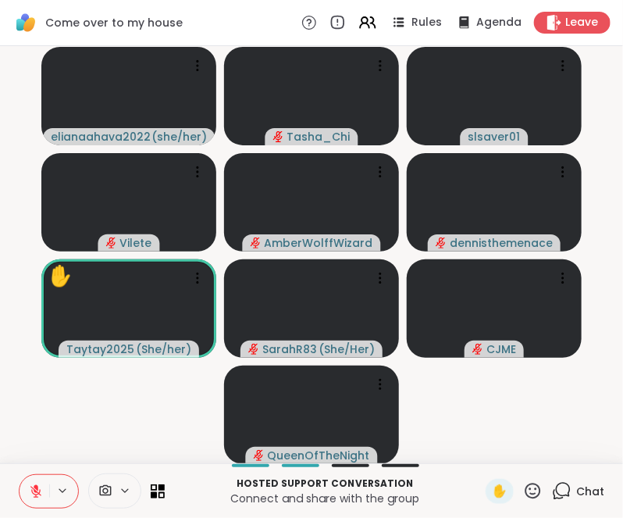
click at [165, 358] on video-player-container "elianaahava2022 ( she/her ) Tasha_Chi slsaver01 Vilete AmberWolffWizard dennist…" at bounding box center [311, 254] width 604 height 404
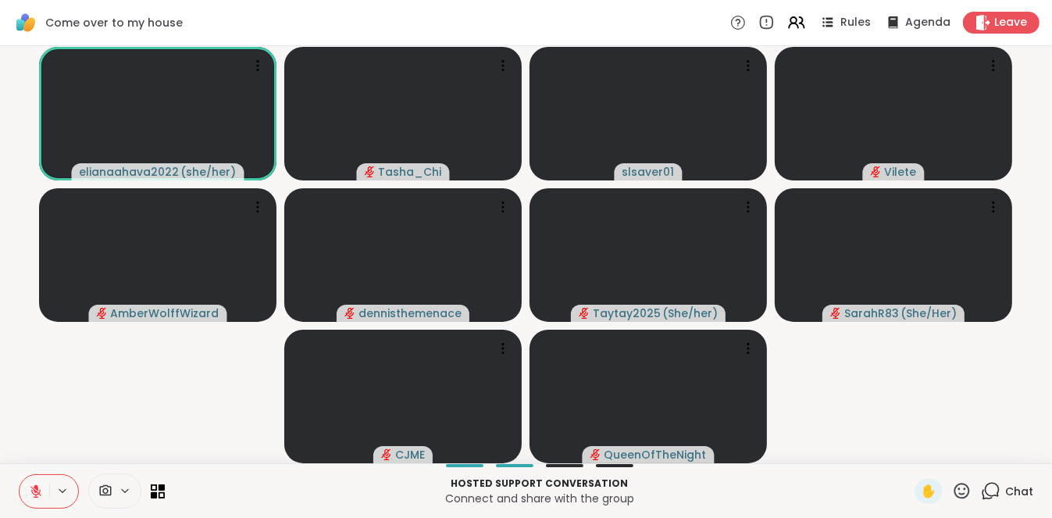
click at [306, 358] on p "Connect and share with the group" at bounding box center [539, 498] width 731 height 16
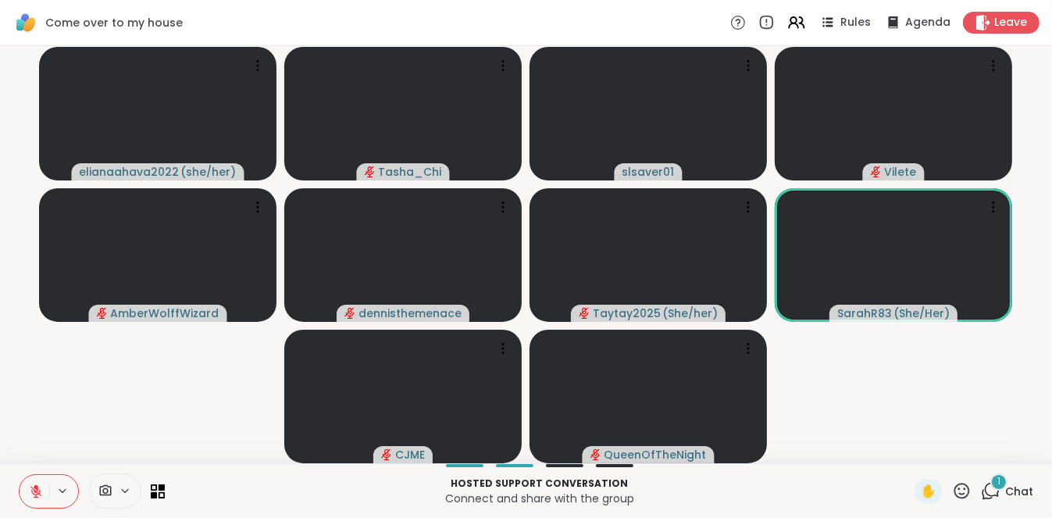
click at [222, 358] on video-player-container "elianaahava2022 ( she/her ) Tasha_Chi slsaver01 Vilete AmberWolffWizard dennist…" at bounding box center [525, 254] width 1033 height 404
click at [187, 358] on video-player-container "elianaahava2022 ( she/her ) Tasha_Chi slsaver01 Vilete AmberWolffWizard dennist…" at bounding box center [525, 254] width 1033 height 404
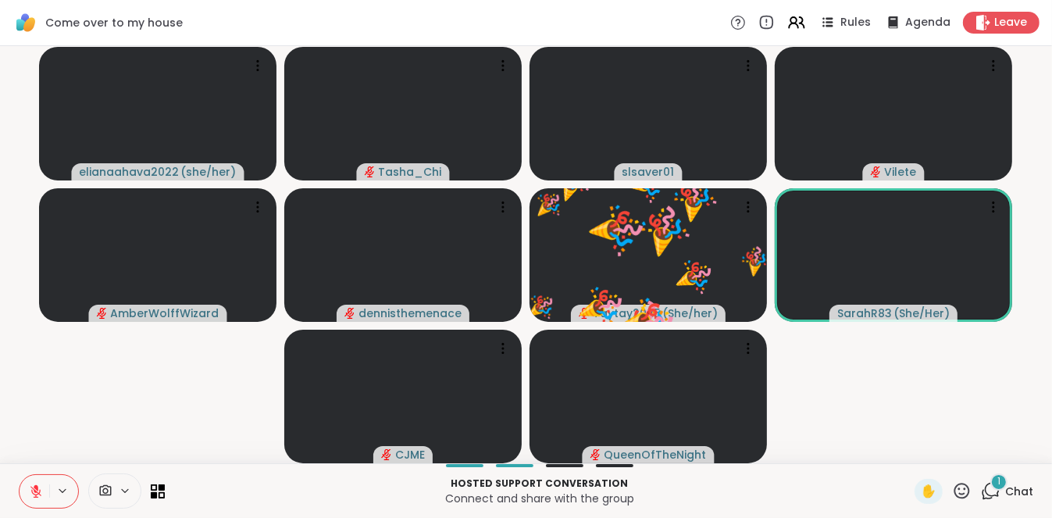
click at [187, 358] on video-player-container "elianaahava2022 ( she/her ) Tasha_Chi slsaver01 Vilete AmberWolffWizard dennist…" at bounding box center [525, 254] width 1033 height 404
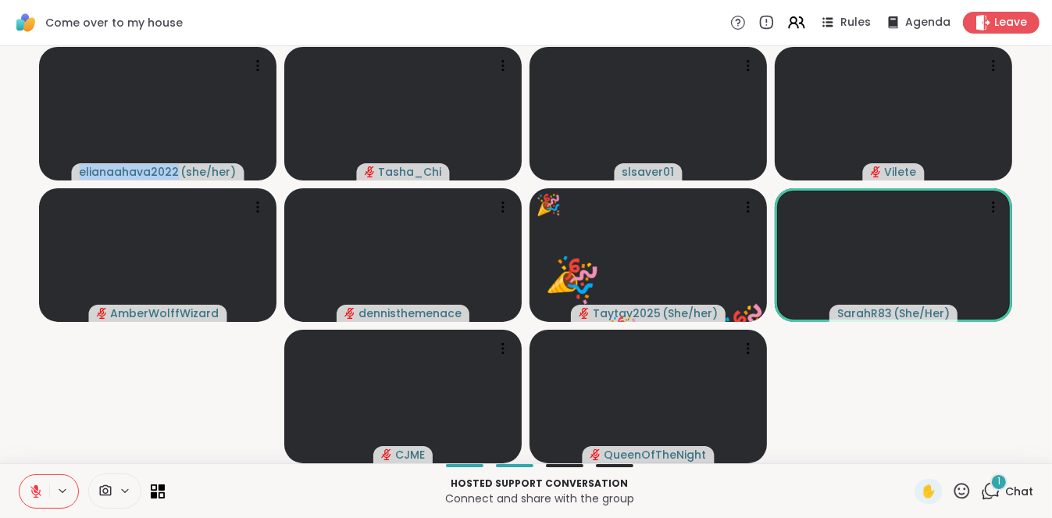
click at [185, 358] on video-player-container "elianaahava2022 ( she/her ) Tasha_Chi slsaver01 Vilete AmberWolffWizard dennist…" at bounding box center [525, 254] width 1033 height 404
drag, startPoint x: 185, startPoint y: 387, endPoint x: 166, endPoint y: 405, distance: 26.5
click at [166, 358] on video-player-container "elianaahava2022 ( she/her ) Tasha_Chi slsaver01 Vilete AmberWolffWizard dennist…" at bounding box center [525, 254] width 1033 height 404
click at [877, 358] on div "2" at bounding box center [998, 481] width 17 height 17
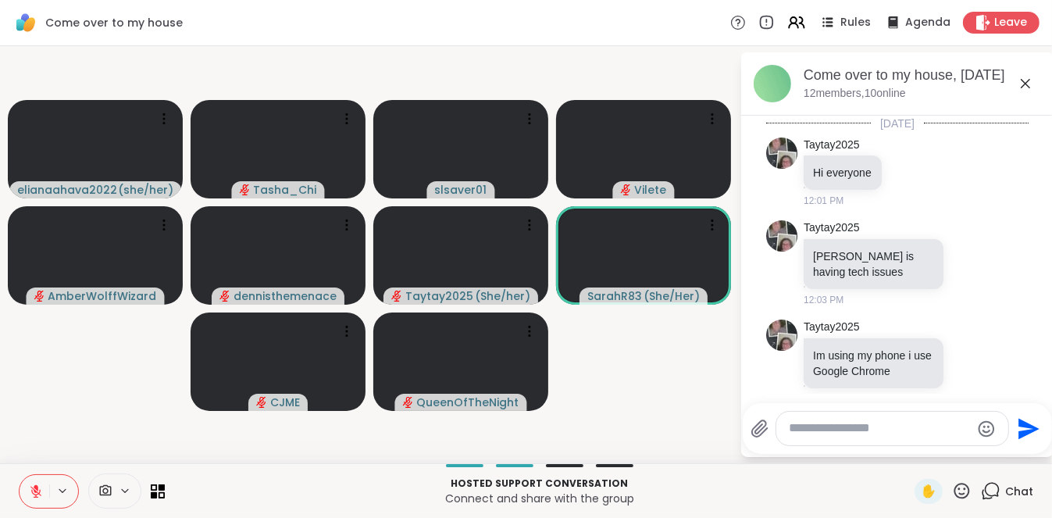
scroll to position [919, 0]
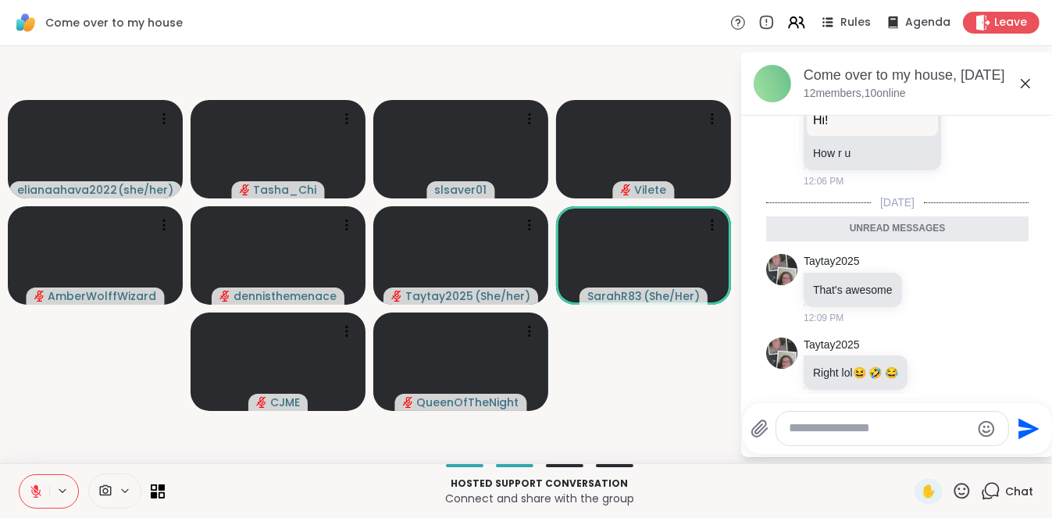
click at [877, 358] on icon at bounding box center [991, 491] width 20 height 20
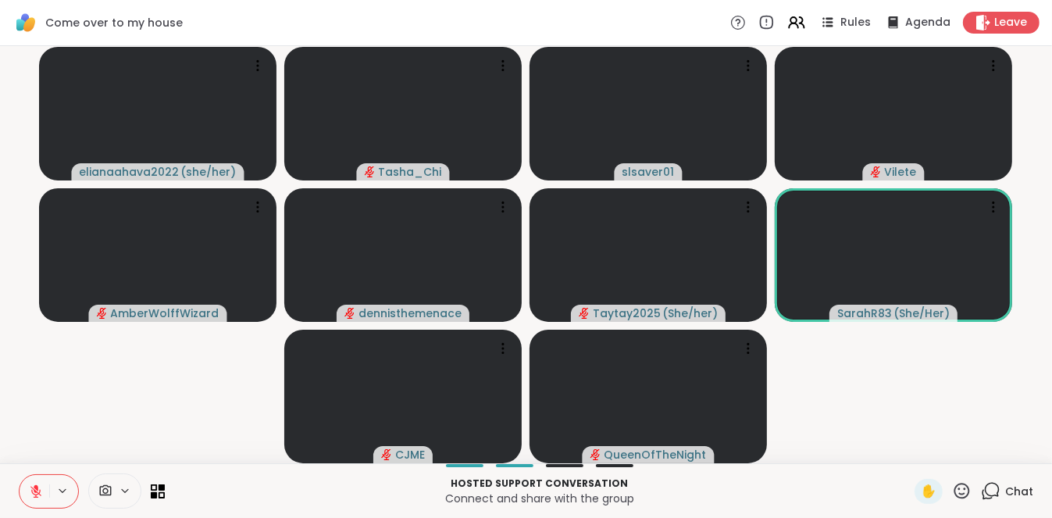
click at [148, 358] on video-player-container "elianaahava2022 ( she/her ) Tasha_Chi slsaver01 Vilete AmberWolffWizard dennist…" at bounding box center [525, 254] width 1033 height 404
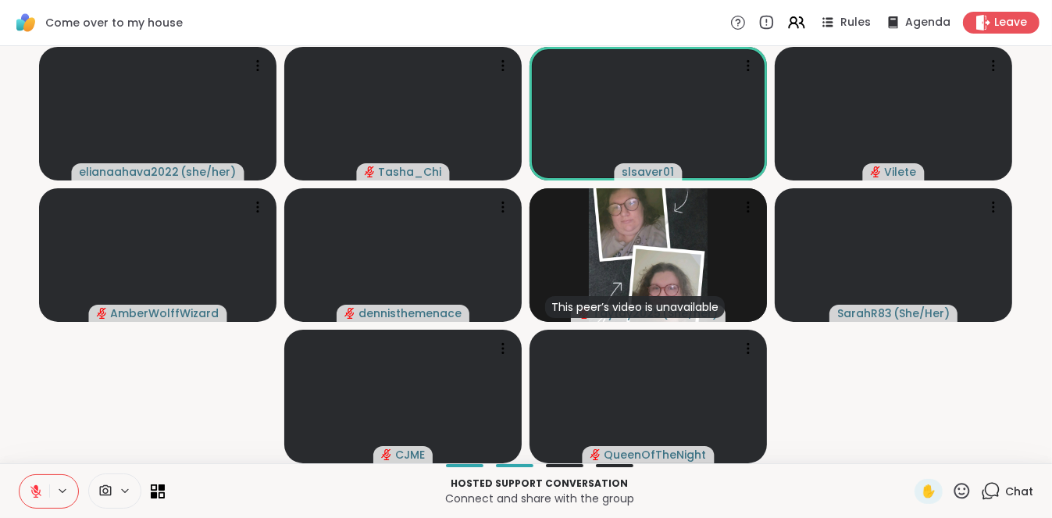
click at [228, 358] on video-player-container "elianaahava2022 ( she/her ) Tasha_Chi slsaver01 Vilete AmberWolffWizard dennist…" at bounding box center [525, 254] width 1033 height 404
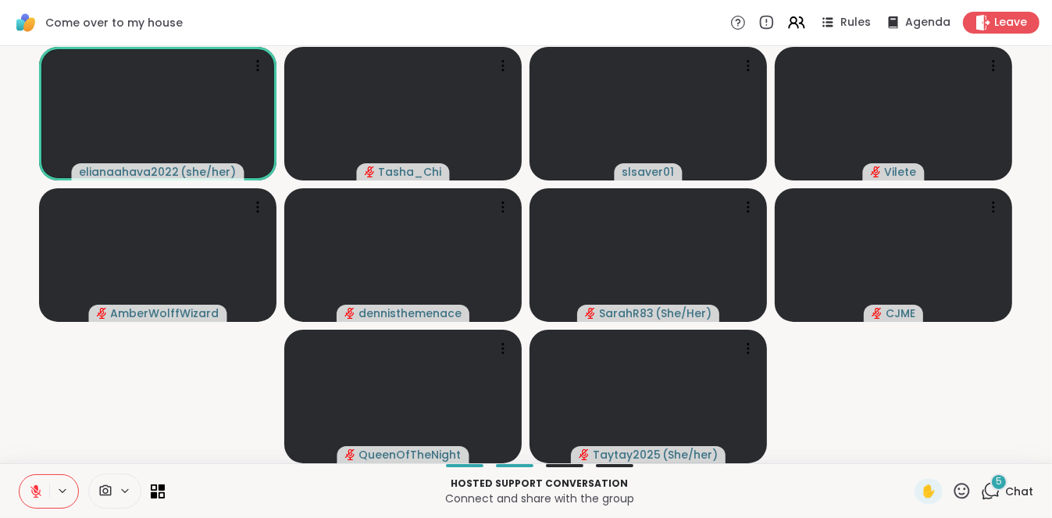
click at [45, 358] on button at bounding box center [35, 491] width 30 height 33
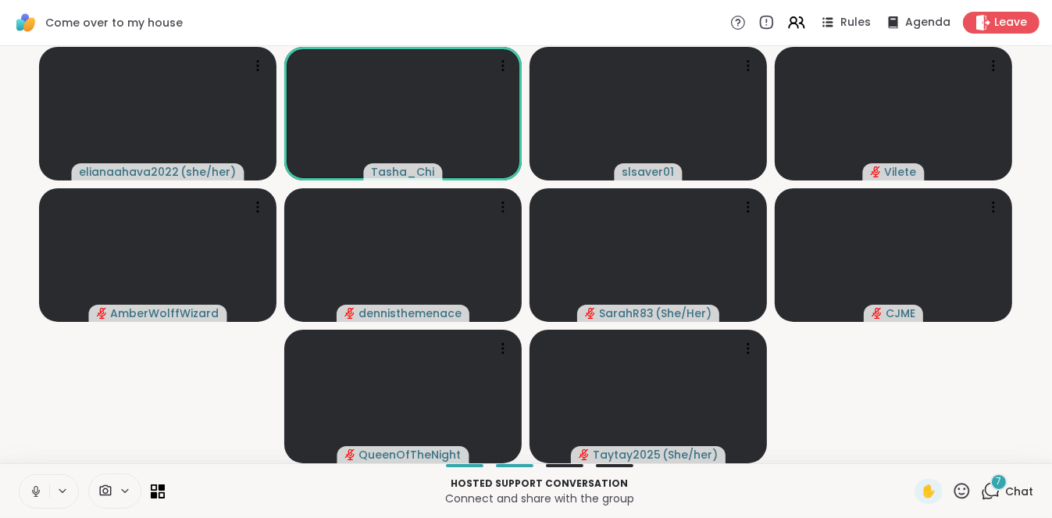
click at [36, 358] on icon at bounding box center [36, 491] width 14 height 14
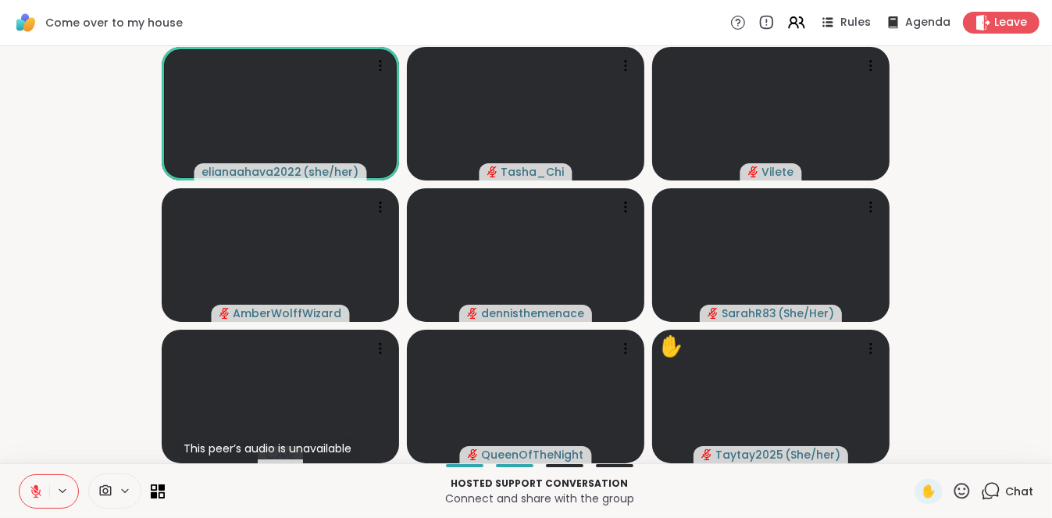
click at [36, 358] on icon at bounding box center [36, 491] width 14 height 14
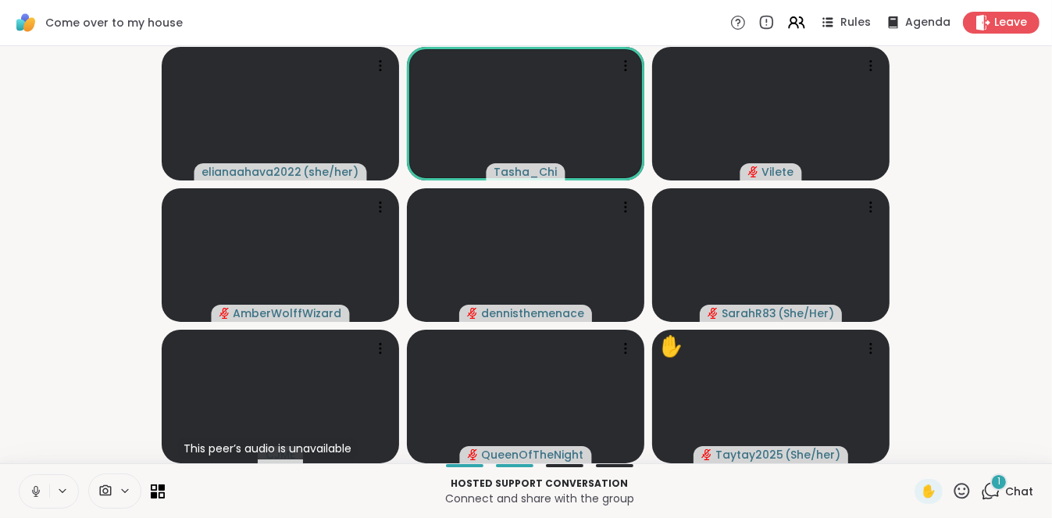
click at [30, 327] on video-player-container "elianaahava2022 ( she/her ) Tasha_Chi Vilete AmberWolffWizard dennisthemenace S…" at bounding box center [525, 254] width 1033 height 404
click at [50, 358] on video-player-container "elianaahava2022 ( she/her ) Tasha_Chi Vilete AmberWolffWizard dennisthemenace S…" at bounding box center [525, 254] width 1033 height 404
click at [56, 358] on video-player-container "elianaahava2022 ( she/her ) Tasha_Chi Vilete AmberWolffWizard dennisthemenace S…" at bounding box center [525, 254] width 1033 height 404
click at [58, 358] on video-player-container "elianaahava2022 ( she/her ) Tasha_Chi Vilete AmberWolffWizard dennisthemenace S…" at bounding box center [525, 254] width 1033 height 404
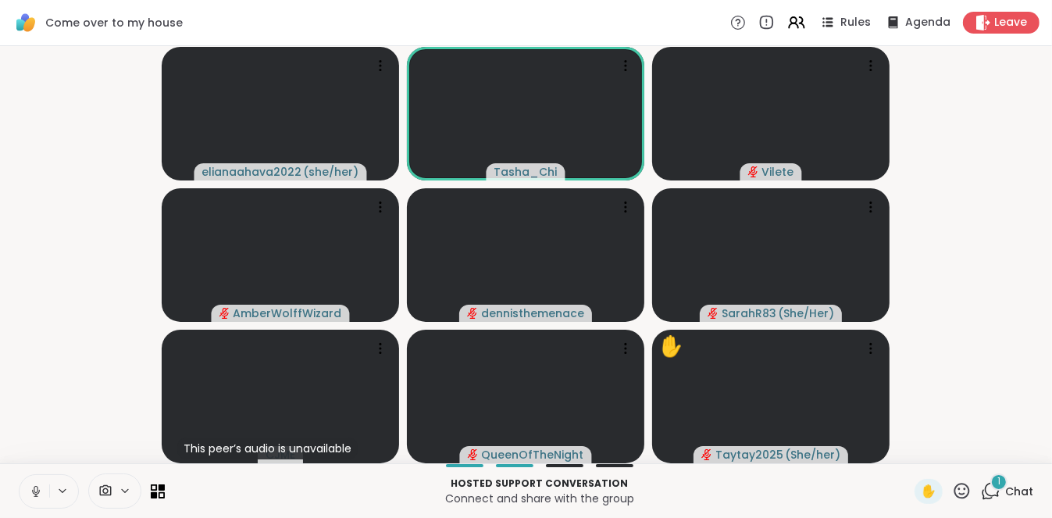
click at [59, 358] on video-player-container "elianaahava2022 ( she/her ) Tasha_Chi Vilete AmberWolffWizard dennisthemenace S…" at bounding box center [525, 254] width 1033 height 404
click at [39, 358] on icon at bounding box center [34, 491] width 14 height 14
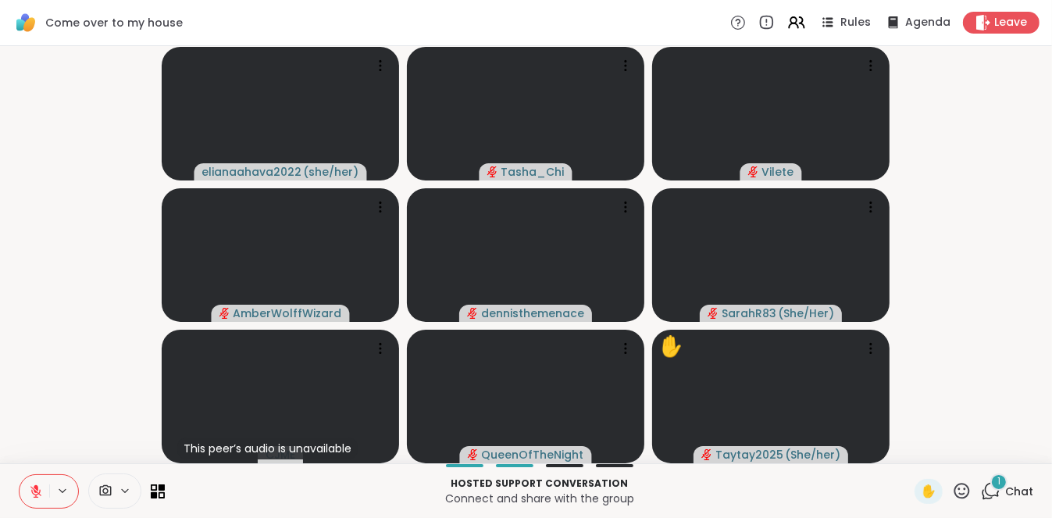
click at [52, 358] on video-player-container "elianaahava2022 ( she/her ) Tasha_Chi Vilete AmberWolffWizard dennisthemenace S…" at bounding box center [525, 254] width 1033 height 404
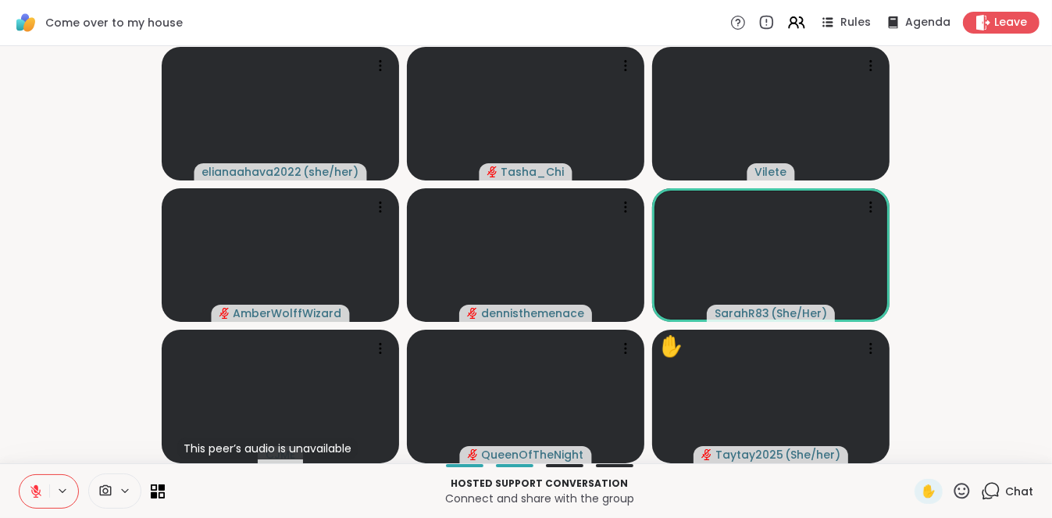
click at [45, 358] on video-player-container "elianaahava2022 ( she/her ) Tasha_Chi Vilete AmberWolffWizard dennisthemenace S…" at bounding box center [525, 254] width 1033 height 404
click at [31, 358] on icon at bounding box center [36, 491] width 14 height 14
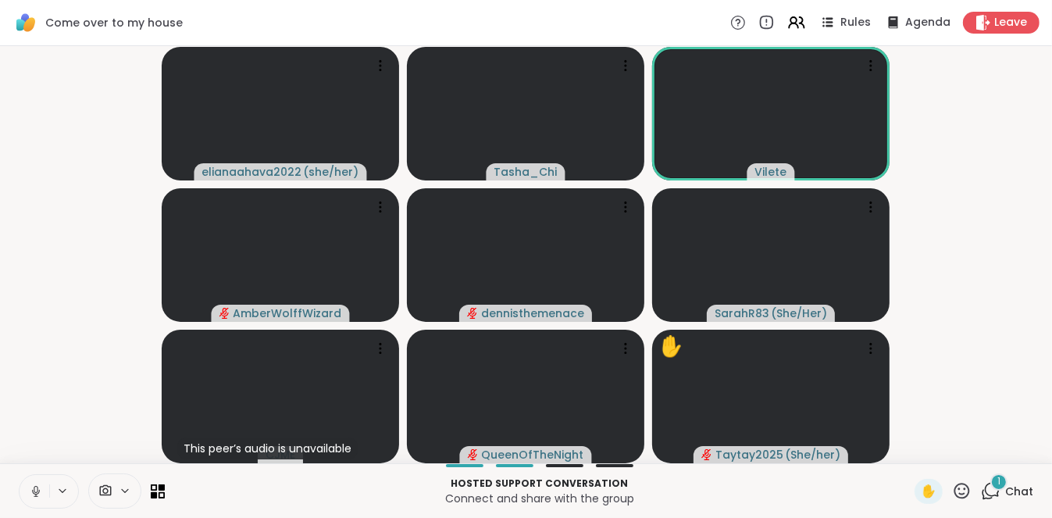
click at [33, 358] on icon at bounding box center [36, 491] width 14 height 14
click at [229, 358] on div "Hosted support conversation Connect and share with the group ✋ 1 Chat" at bounding box center [526, 490] width 1052 height 55
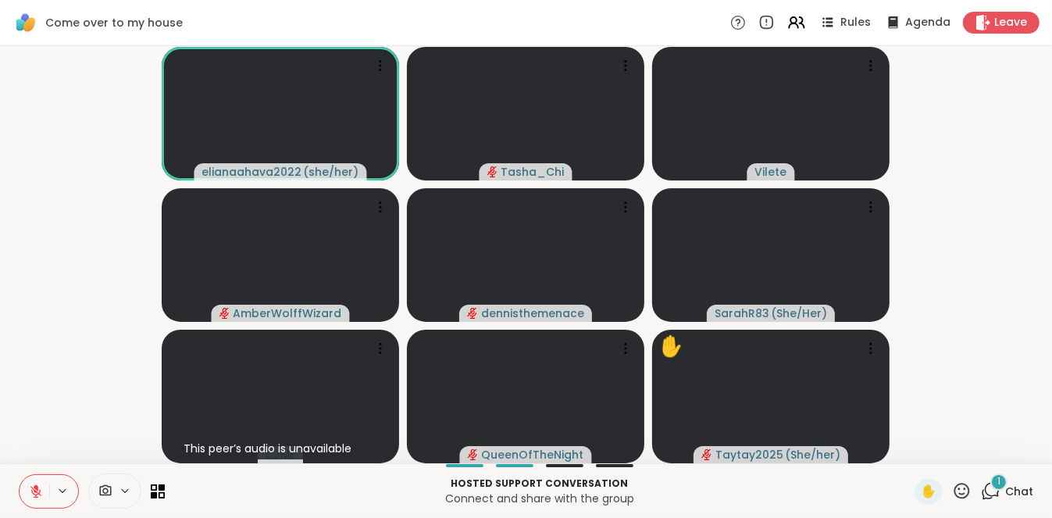
click at [49, 294] on video-player-container "elianaahava2022 ( she/her ) Tasha_Chi Vilete AmberWolffWizard dennisthemenace S…" at bounding box center [525, 254] width 1033 height 404
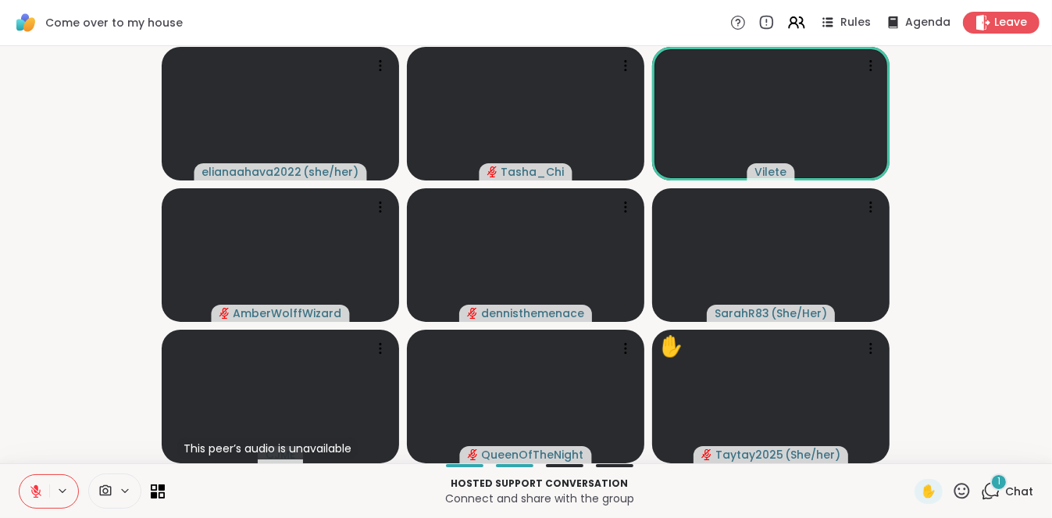
click at [32, 358] on icon at bounding box center [36, 491] width 14 height 14
click at [34, 358] on icon at bounding box center [36, 491] width 14 height 14
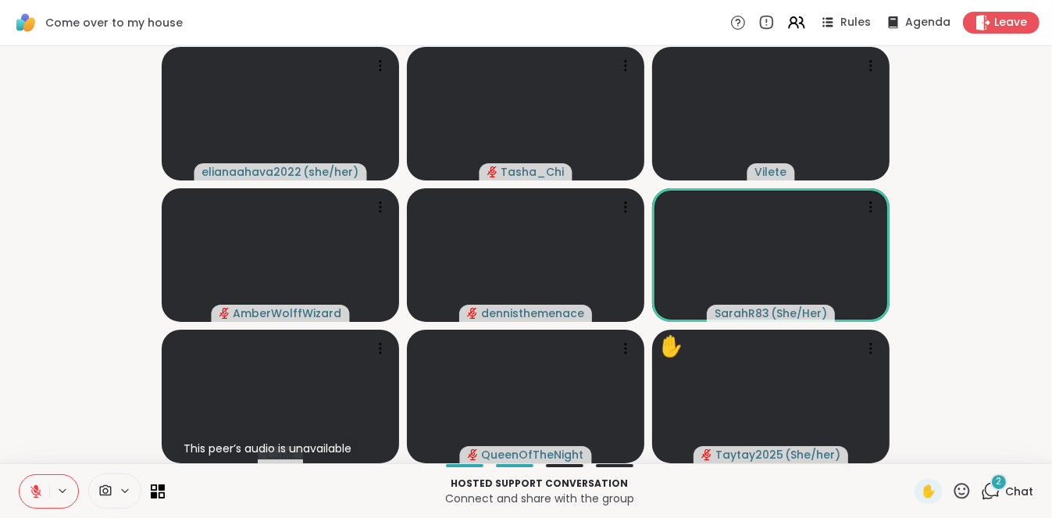
click at [61, 358] on video-player-container "elianaahava2022 ( she/her ) Tasha_Chi Vilete AmberWolffWizard dennisthemenace S…" at bounding box center [525, 254] width 1033 height 404
click at [34, 358] on icon at bounding box center [36, 491] width 14 height 14
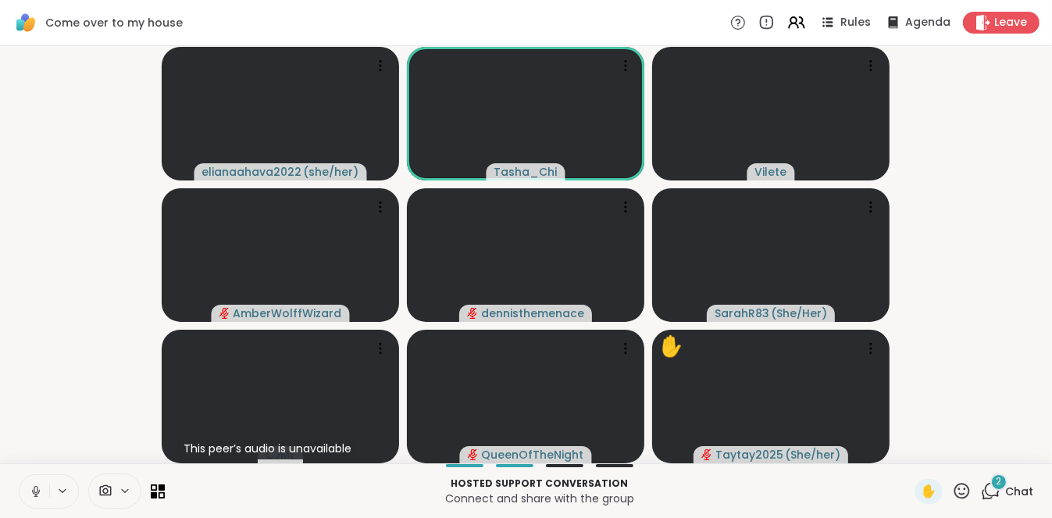
click at [33, 358] on icon at bounding box center [36, 491] width 8 height 5
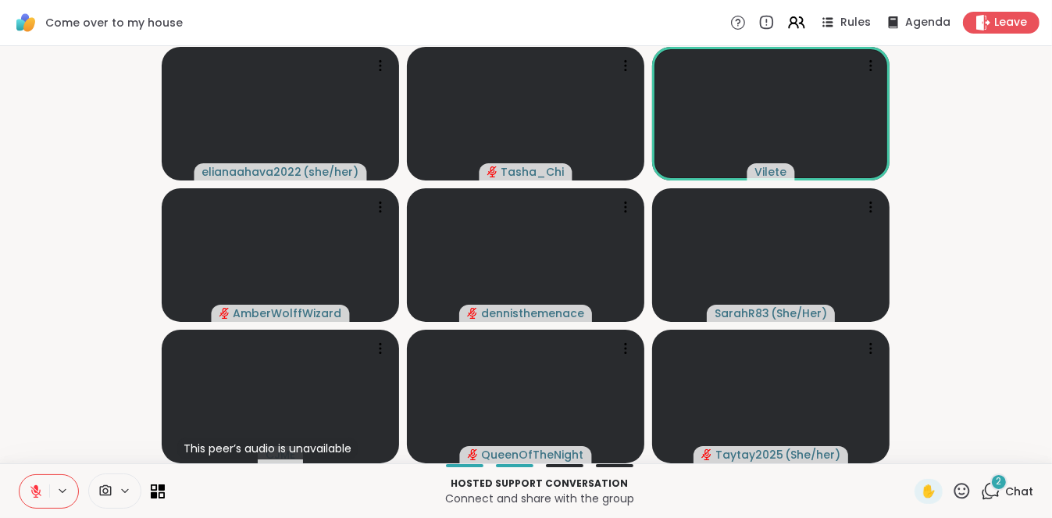
click at [326, 358] on p "Connect and share with the group" at bounding box center [539, 498] width 731 height 16
click at [877, 358] on span "2" at bounding box center [998, 481] width 5 height 13
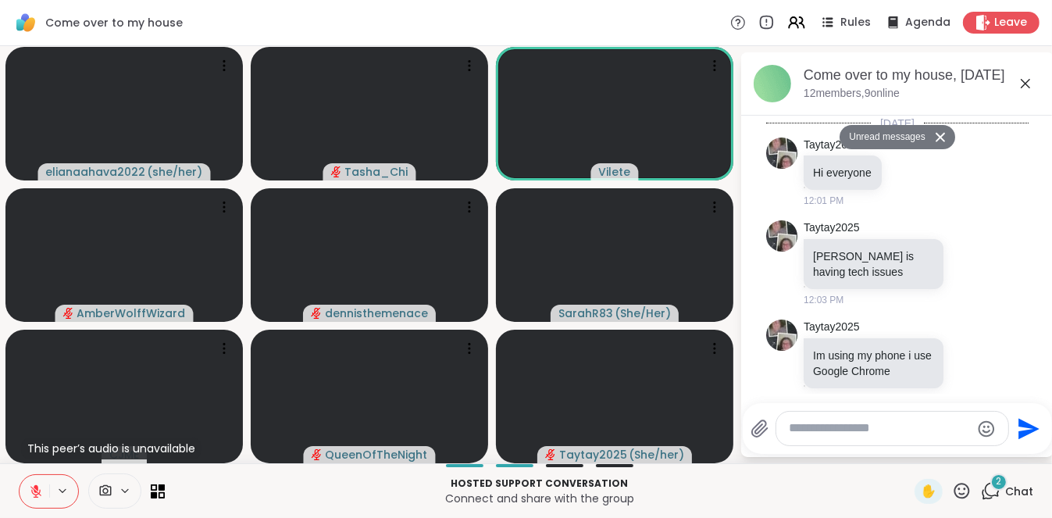
scroll to position [2906, 0]
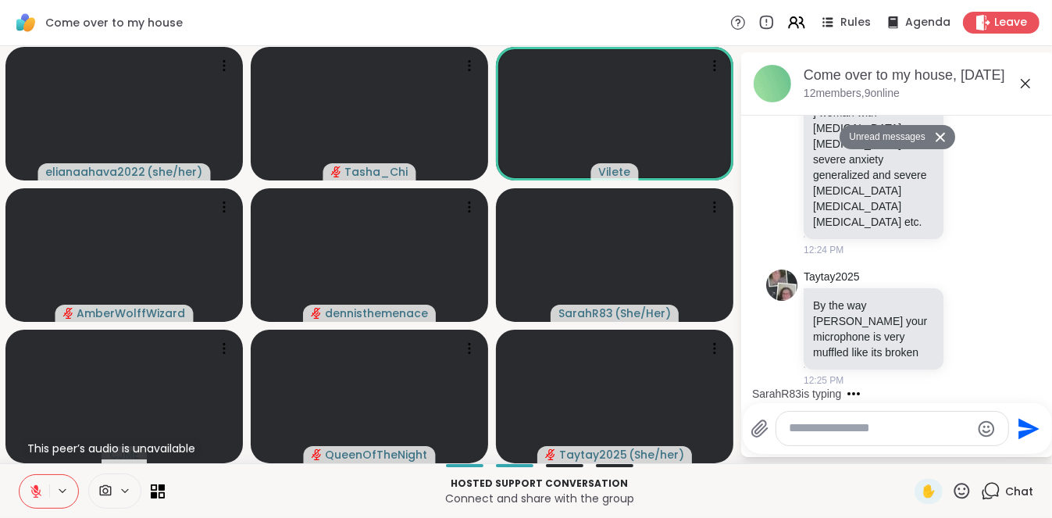
click at [807, 358] on textarea "Type your message" at bounding box center [880, 428] width 182 height 16
type textarea "**********"
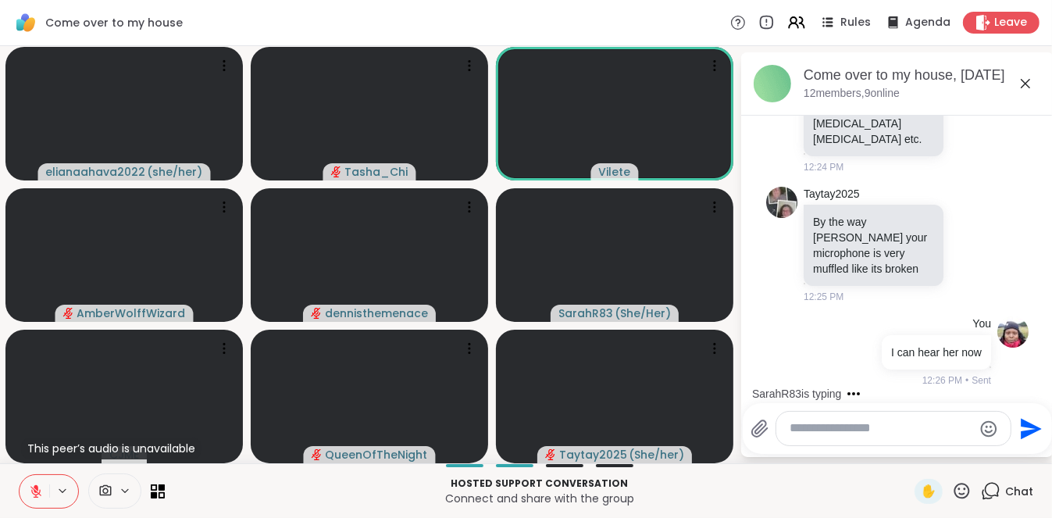
scroll to position [2951, 0]
click at [261, 358] on p "Connect and share with the group" at bounding box center [539, 498] width 731 height 16
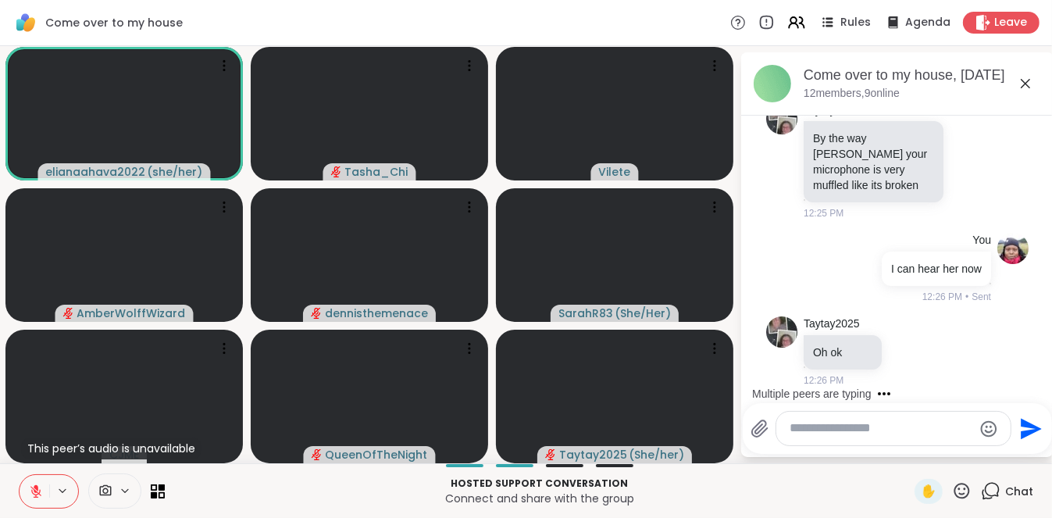
click at [6, 358] on div "Hosted support conversation Connect and share with the group ✋ Chat" at bounding box center [526, 490] width 1052 height 55
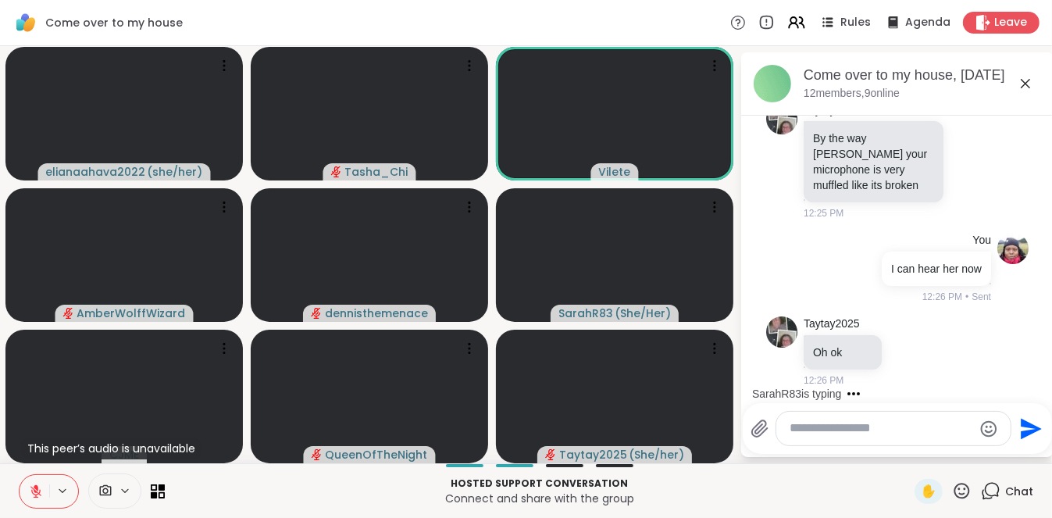
click at [9, 358] on div "Hosted support conversation Connect and share with the group ✋ Chat" at bounding box center [526, 490] width 1052 height 55
click at [8, 358] on div "Hosted support conversation Connect and share with the group ✋ Chat" at bounding box center [526, 490] width 1052 height 55
click at [7, 358] on div "Hosted support conversation Connect and share with the group ✋ Chat" at bounding box center [526, 490] width 1052 height 55
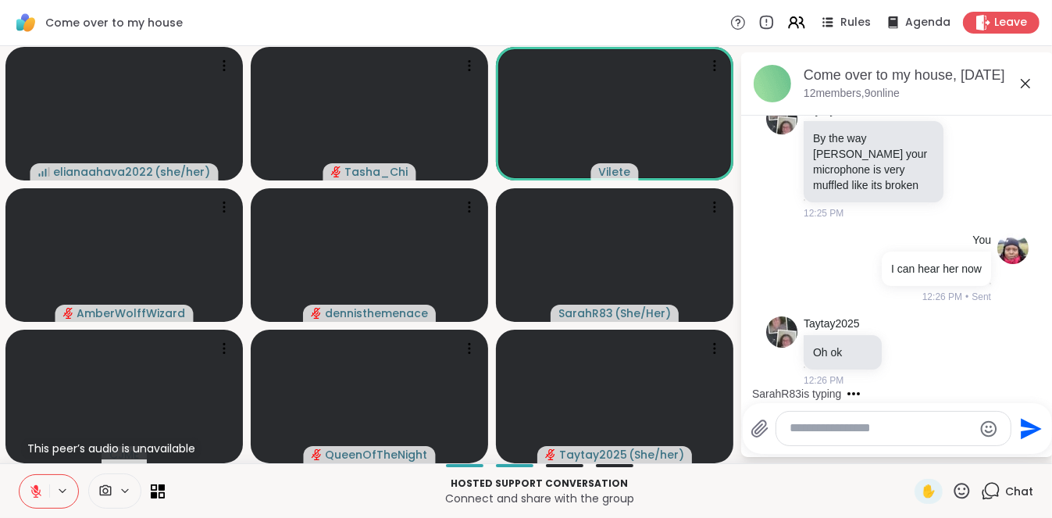
click at [7, 358] on div "Hosted support conversation Connect and share with the group ✋ Chat" at bounding box center [526, 490] width 1052 height 55
click at [3, 358] on div "Hosted support conversation Connect and share with the group ✋ Chat" at bounding box center [526, 490] width 1052 height 55
click at [6, 358] on div "Hosted support conversation Connect and share with the group ✋ Chat" at bounding box center [526, 490] width 1052 height 55
drag, startPoint x: 6, startPoint y: 474, endPoint x: 13, endPoint y: 465, distance: 11.7
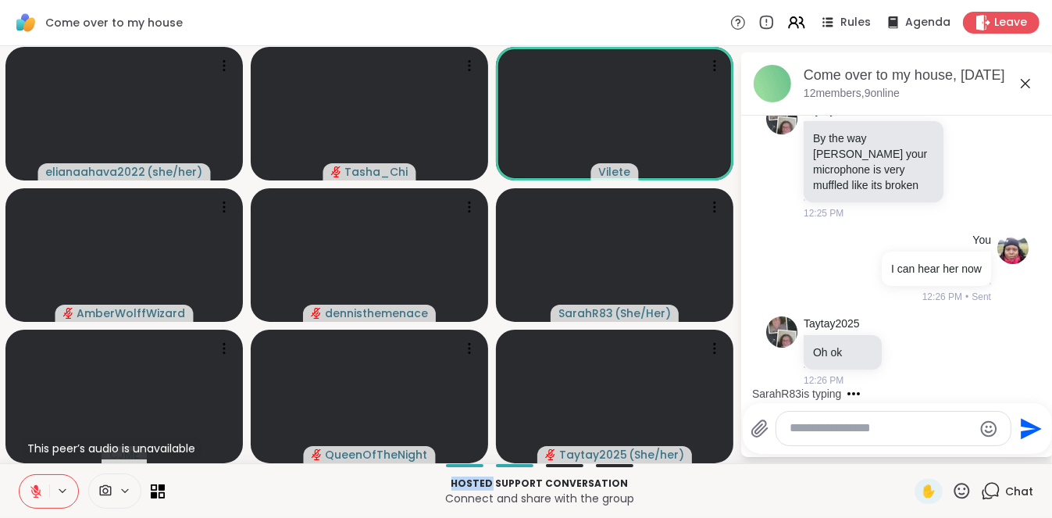
click at [13, 358] on div "Hosted support conversation Connect and share with the group ✋ Chat" at bounding box center [526, 490] width 1052 height 55
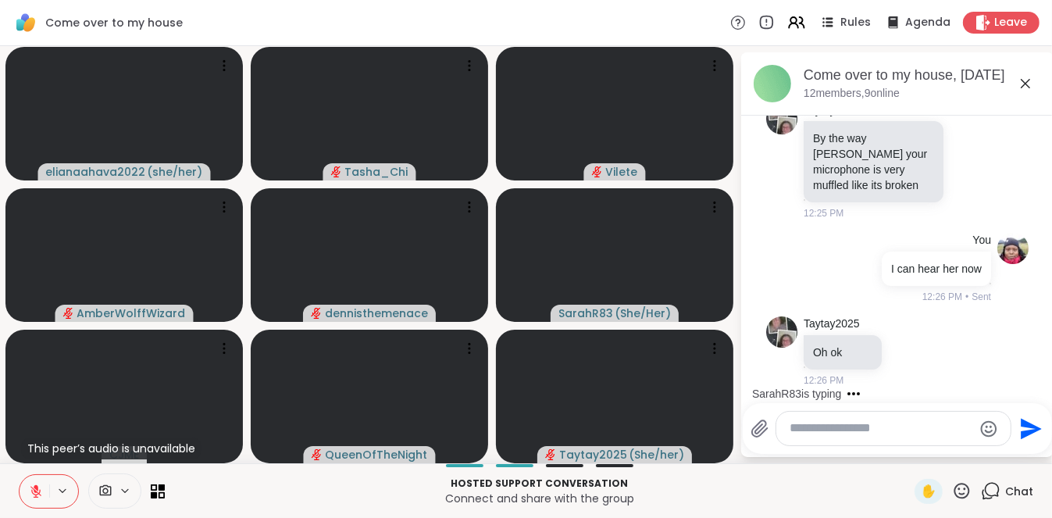
click at [29, 358] on icon at bounding box center [36, 491] width 14 height 14
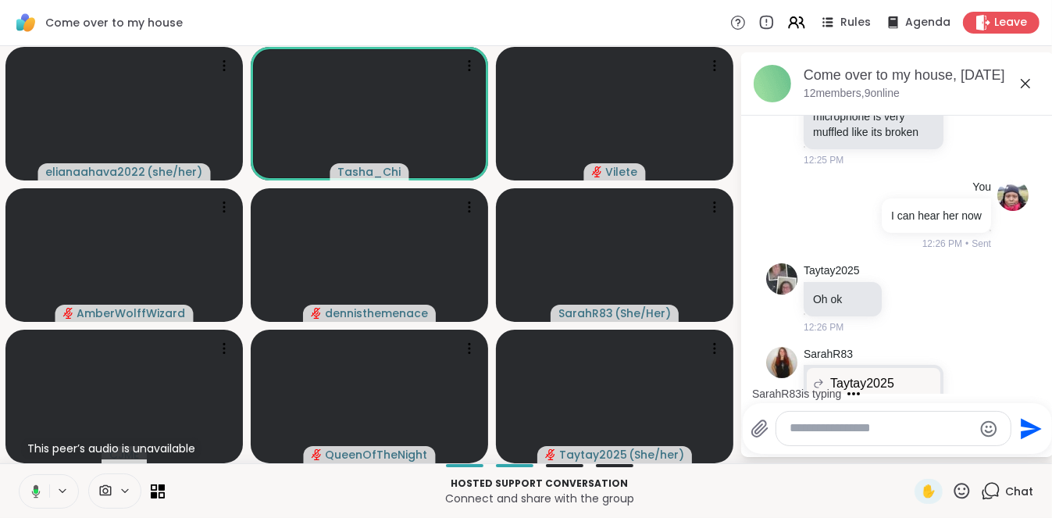
scroll to position [3240, 0]
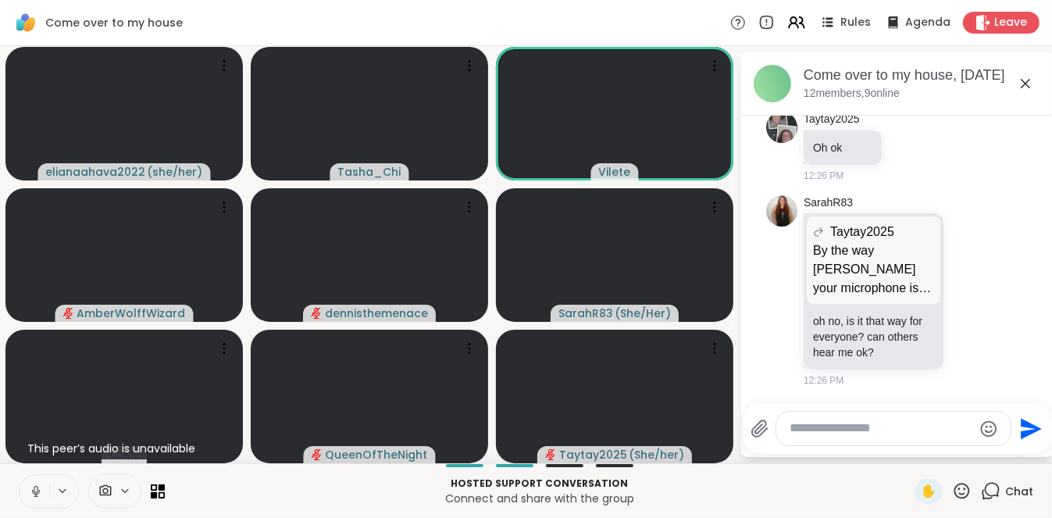
click at [38, 358] on icon at bounding box center [36, 491] width 14 height 14
click at [34, 358] on icon at bounding box center [36, 491] width 14 height 14
click at [34, 358] on icon at bounding box center [36, 489] width 4 height 7
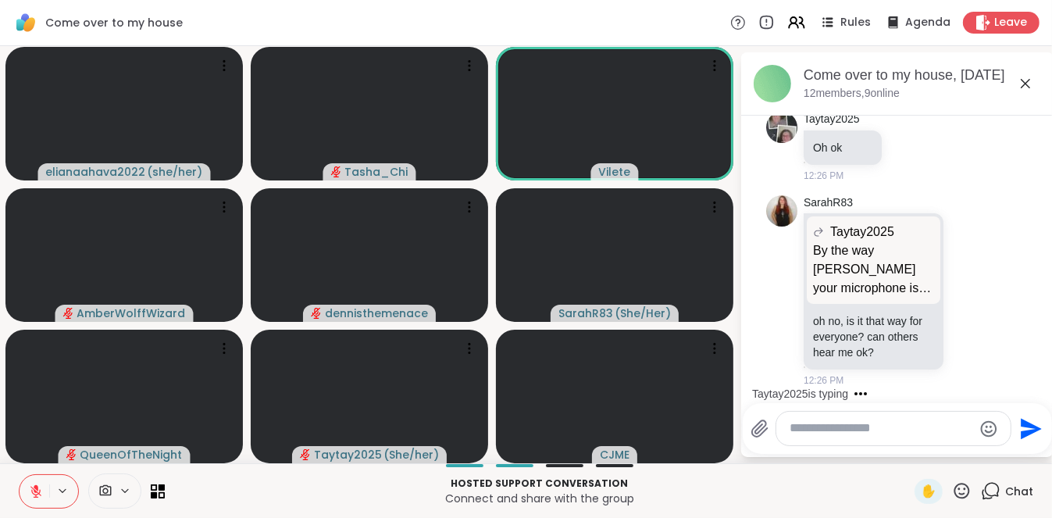
click at [34, 358] on icon at bounding box center [36, 491] width 14 height 14
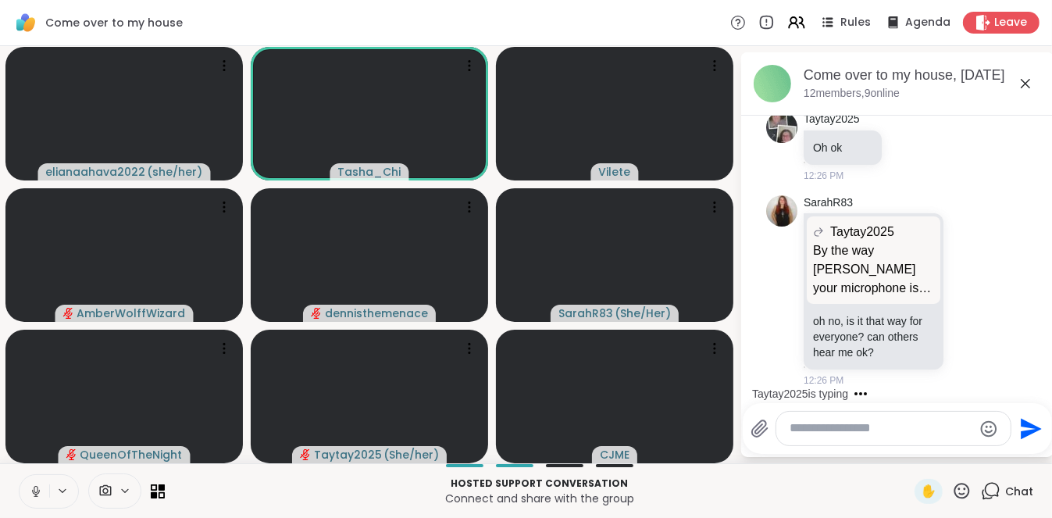
click at [34, 358] on icon at bounding box center [36, 489] width 4 height 7
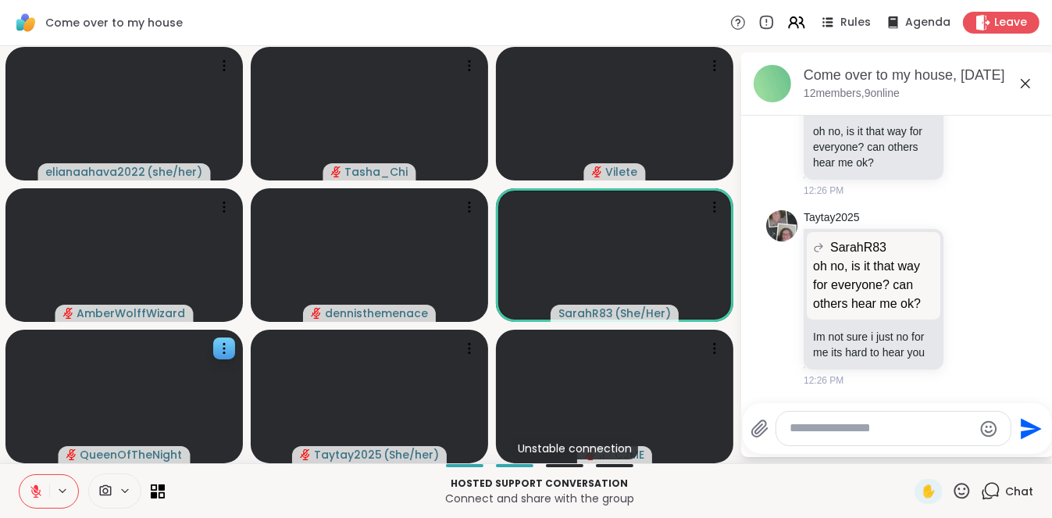
scroll to position [3445, 0]
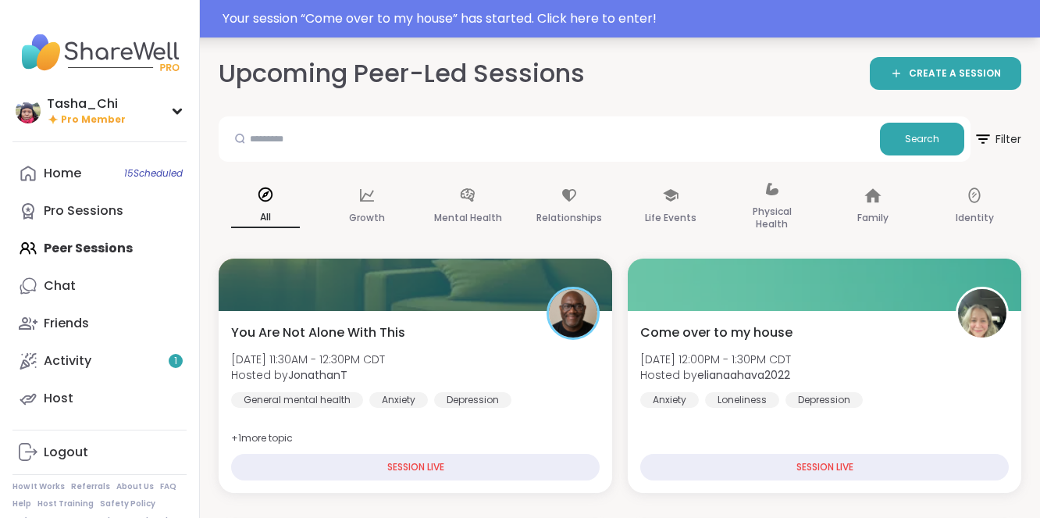
click at [569, 18] on div "Your session “ Come over to my house ” has started. Click here to enter!" at bounding box center [627, 18] width 808 height 19
click at [433, 20] on div "Your session “ Come over to my house ” has started. Click here to enter!" at bounding box center [627, 18] width 808 height 19
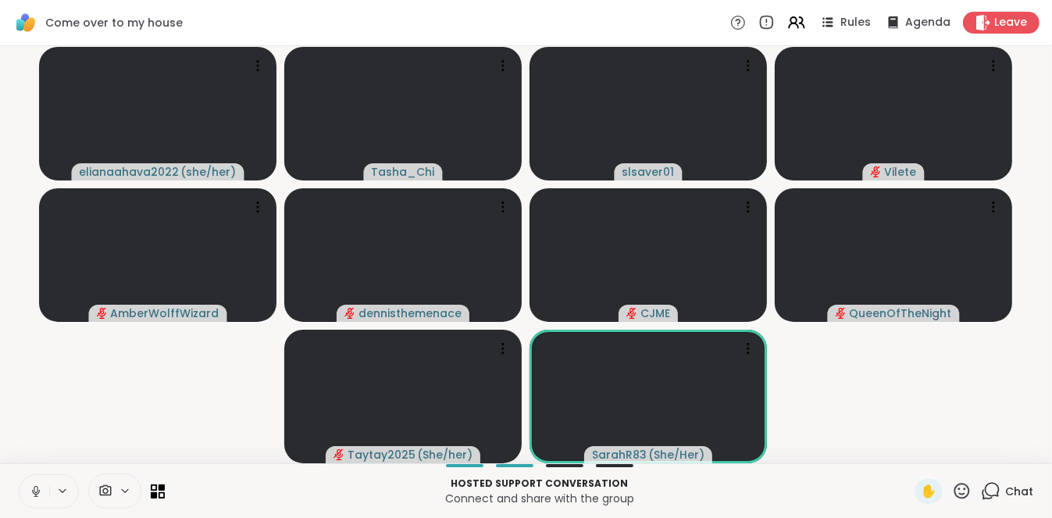
click at [31, 495] on icon at bounding box center [36, 491] width 14 height 14
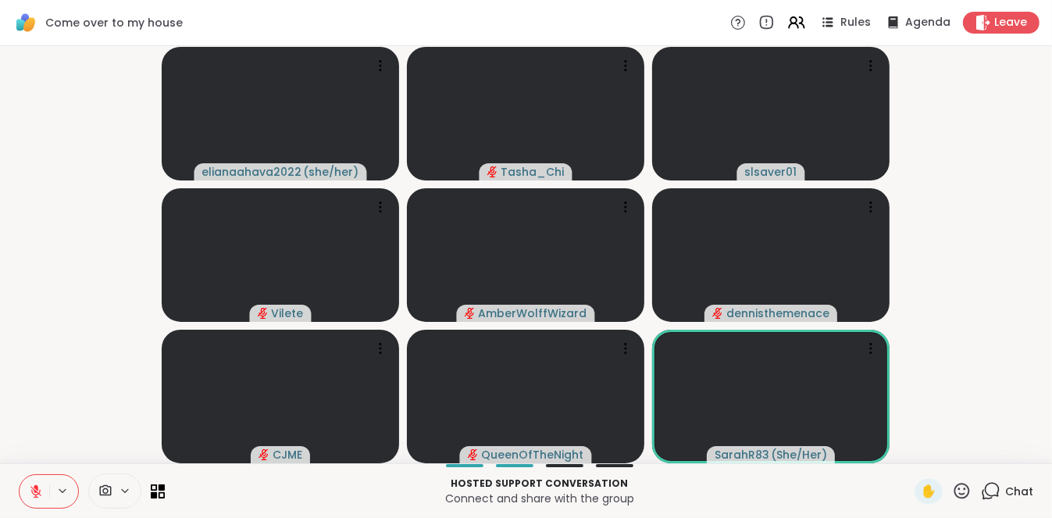
click at [68, 492] on icon at bounding box center [62, 490] width 12 height 13
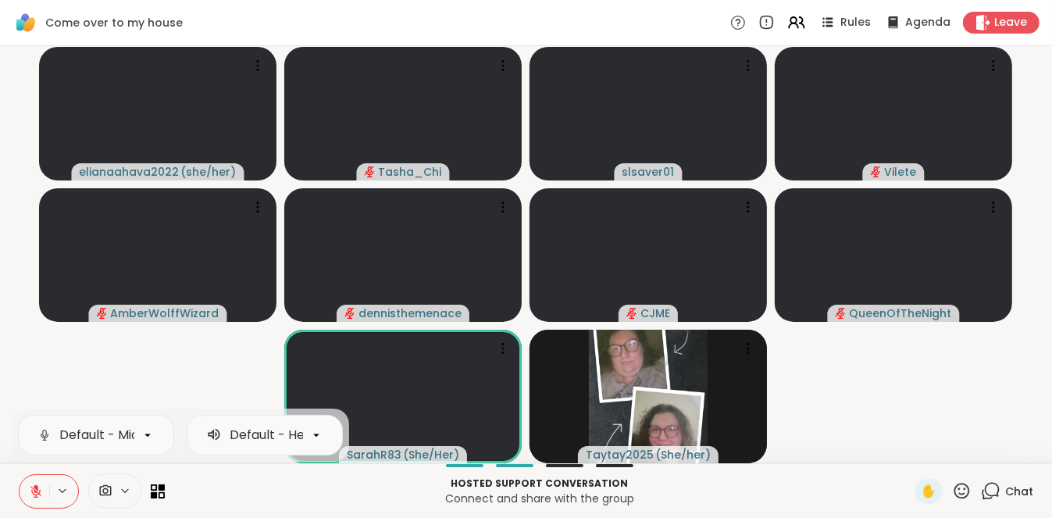
scroll to position [0, 187]
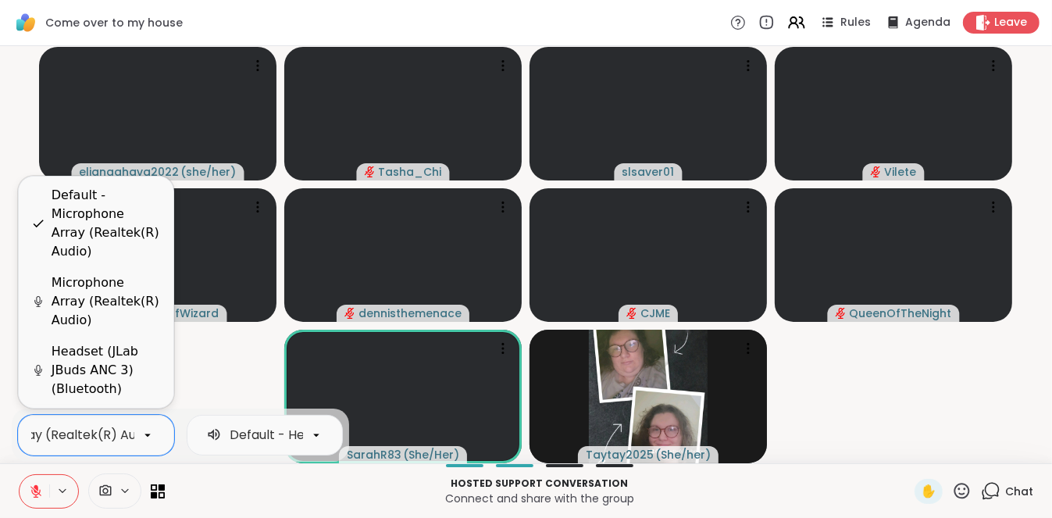
click at [144, 436] on icon at bounding box center [148, 435] width 14 height 14
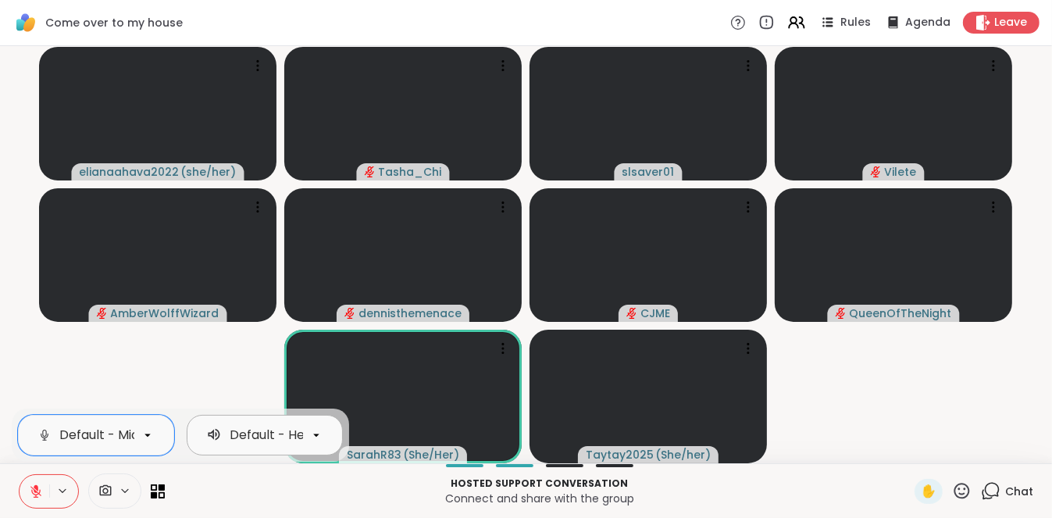
scroll to position [0, 239]
click at [323, 428] on div at bounding box center [316, 435] width 27 height 27
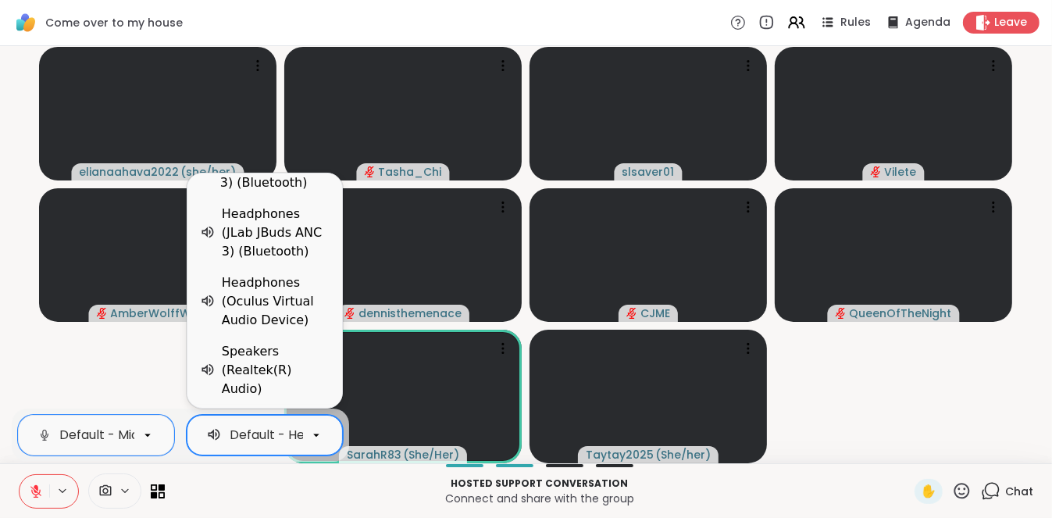
scroll to position [55, 0]
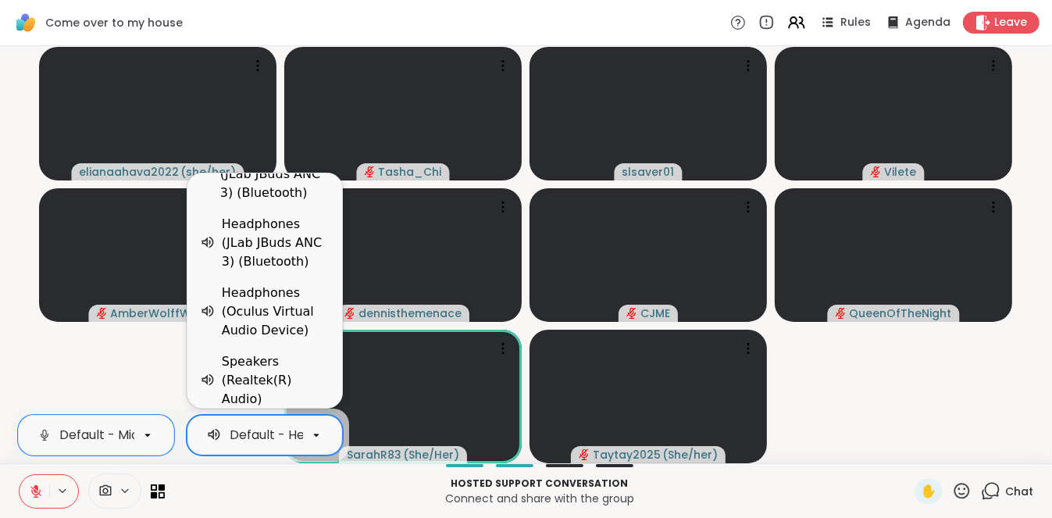
click at [272, 365] on div "Speakers (Realtek(R) Audio)" at bounding box center [276, 380] width 108 height 56
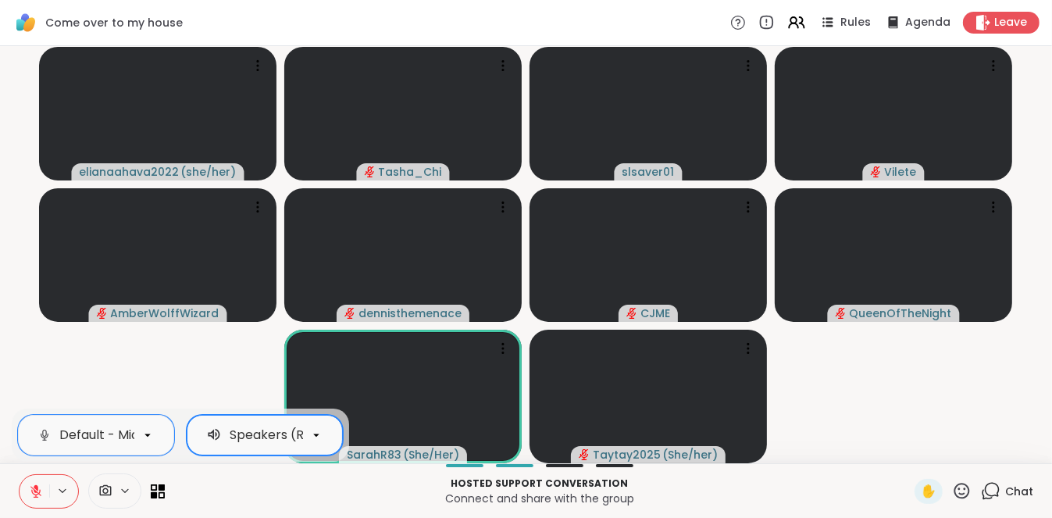
click at [309, 435] on icon at bounding box center [316, 435] width 14 height 14
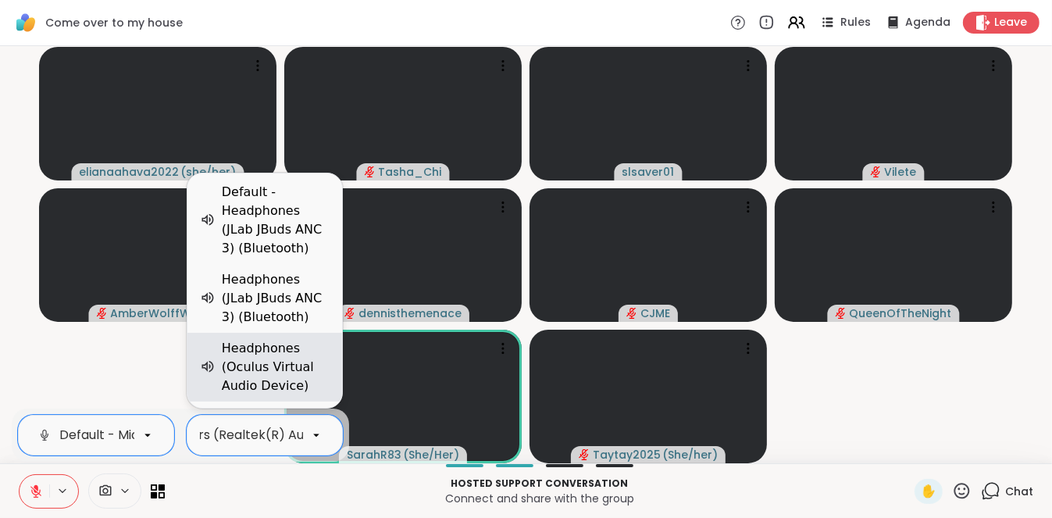
scroll to position [16, 0]
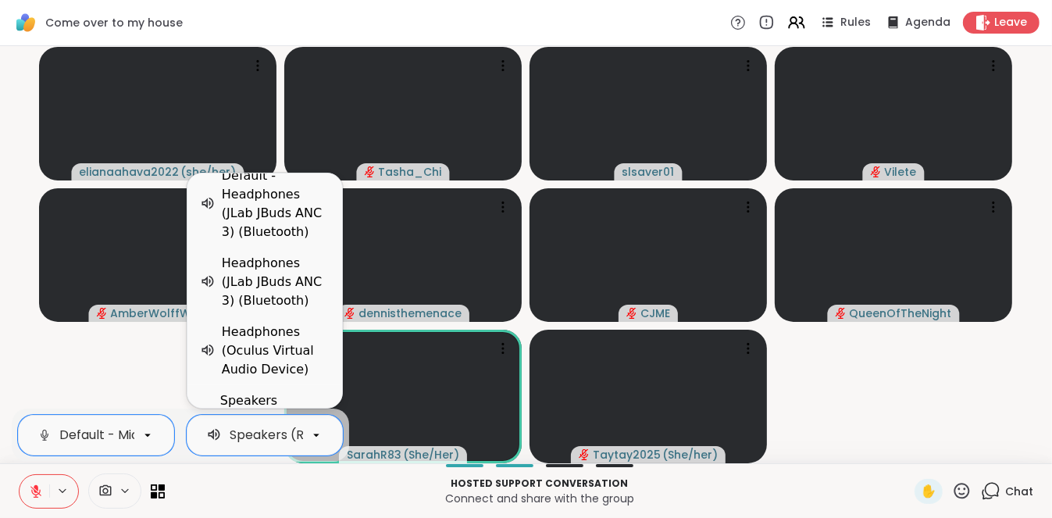
click at [250, 301] on div "Headphones (JLab JBuds ANC 3) (Bluetooth)" at bounding box center [276, 282] width 108 height 56
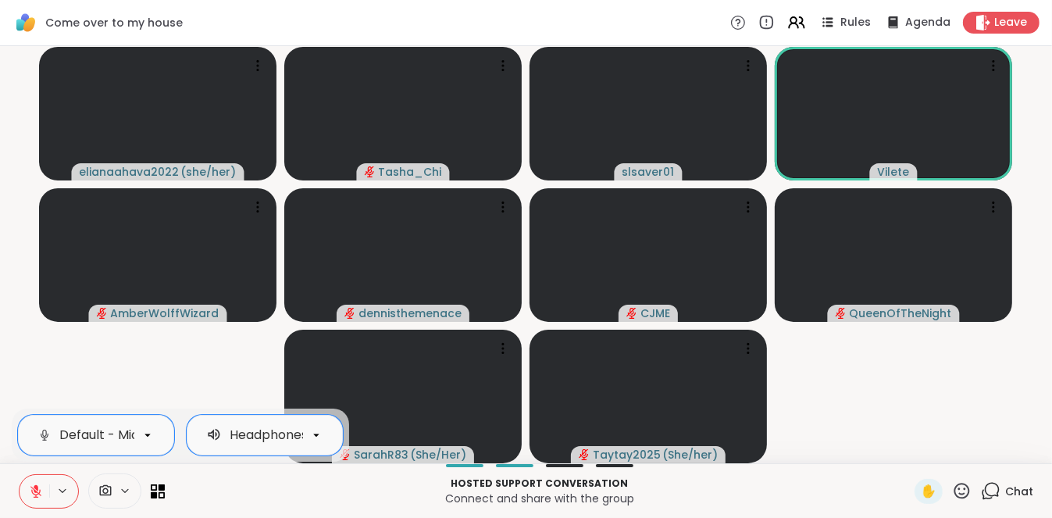
scroll to position [0, 181]
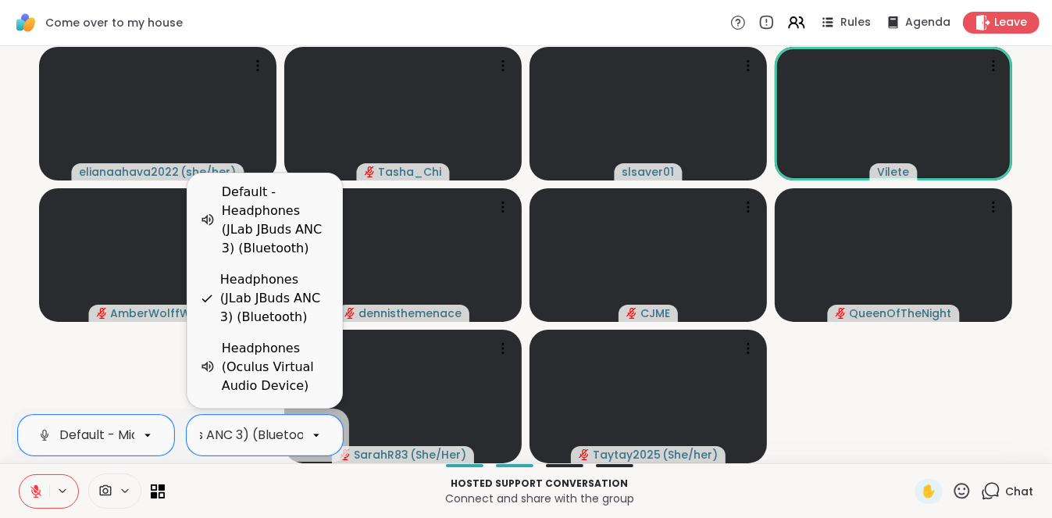
click at [312, 434] on icon at bounding box center [316, 435] width 14 height 14
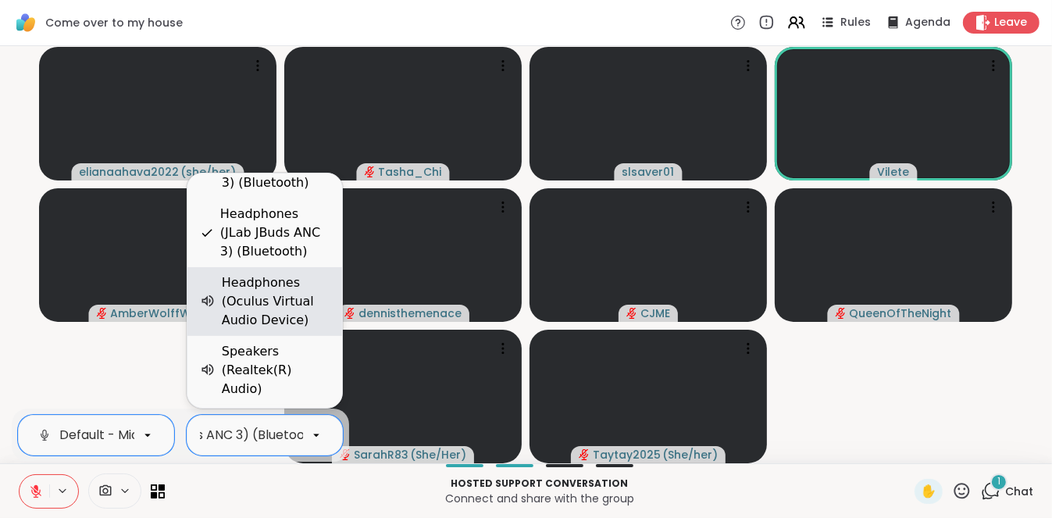
click at [268, 312] on div "Headphones (Oculus Virtual Audio Device)" at bounding box center [276, 301] width 108 height 56
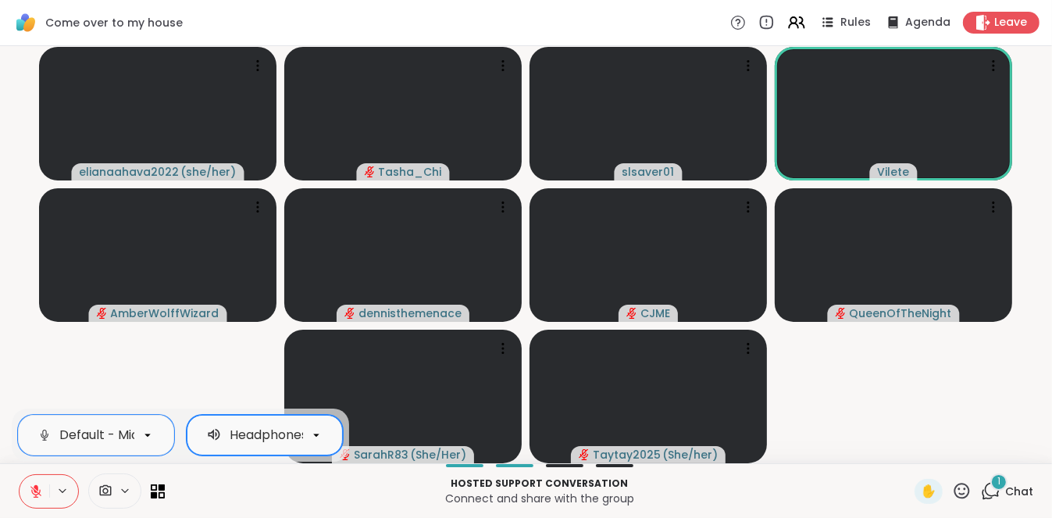
scroll to position [0, 167]
click at [320, 439] on icon at bounding box center [316, 435] width 14 height 14
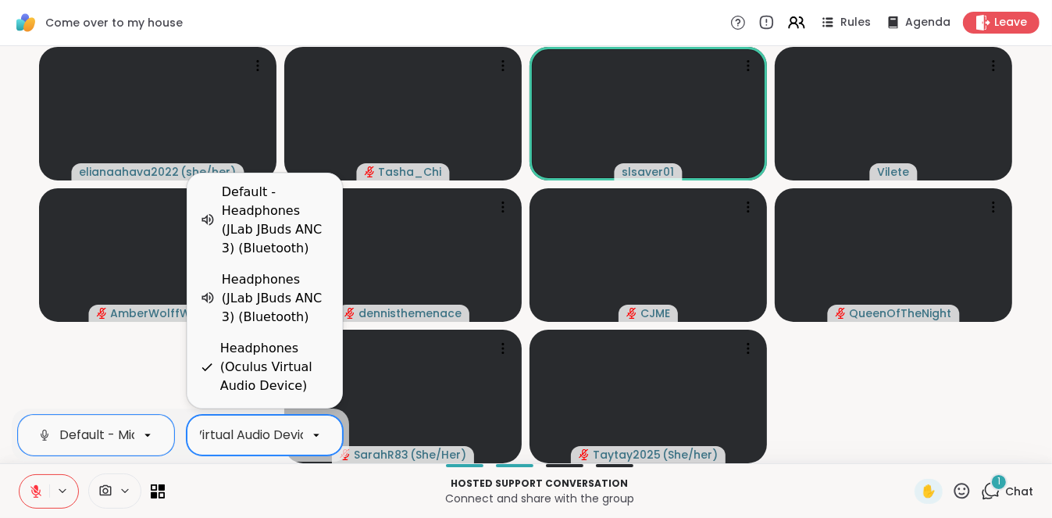
click at [223, 291] on div "Headphones (JLab JBuds ANC 3) (Bluetooth)" at bounding box center [276, 298] width 108 height 56
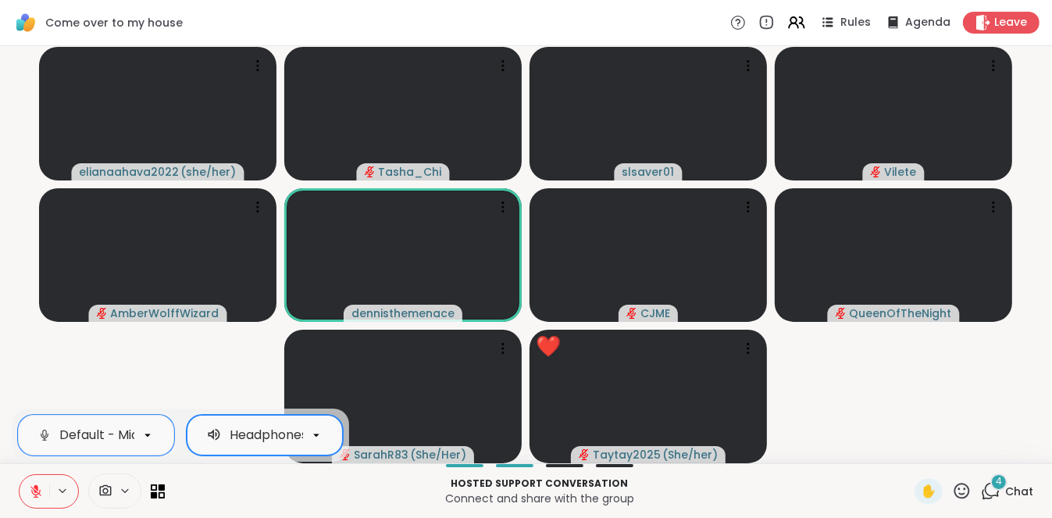
scroll to position [0, 181]
click at [275, 440] on div "Headphones (JLab JBuds ANC 3) (Bluetooth)" at bounding box center [186, 435] width 276 height 19
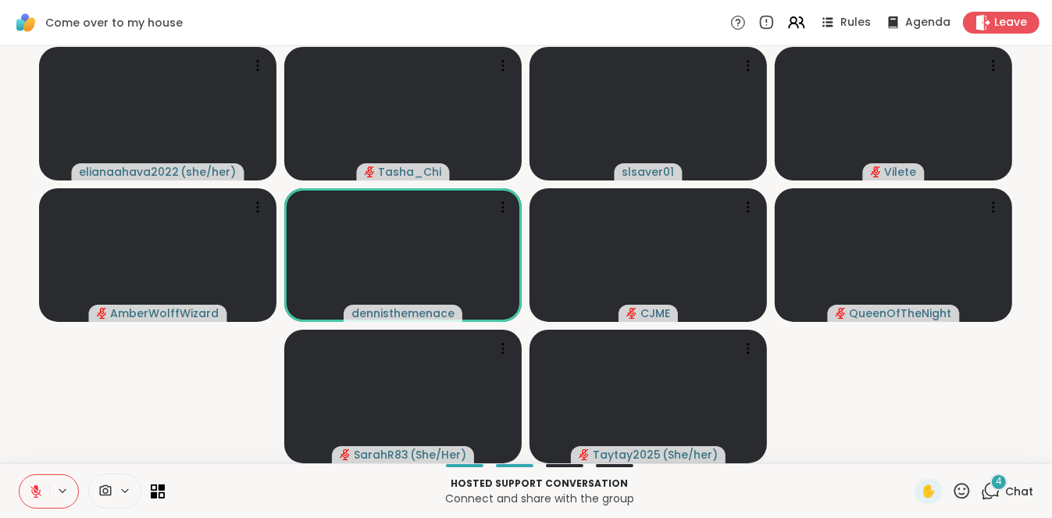
click at [260, 511] on div "Hosted support conversation Connect and share with the group ✋ 4 Chat" at bounding box center [526, 490] width 1052 height 55
click at [66, 493] on icon at bounding box center [62, 490] width 12 height 13
click at [260, 486] on p "Hosted support conversation" at bounding box center [539, 483] width 731 height 14
drag, startPoint x: 260, startPoint y: 486, endPoint x: 235, endPoint y: 490, distance: 25.2
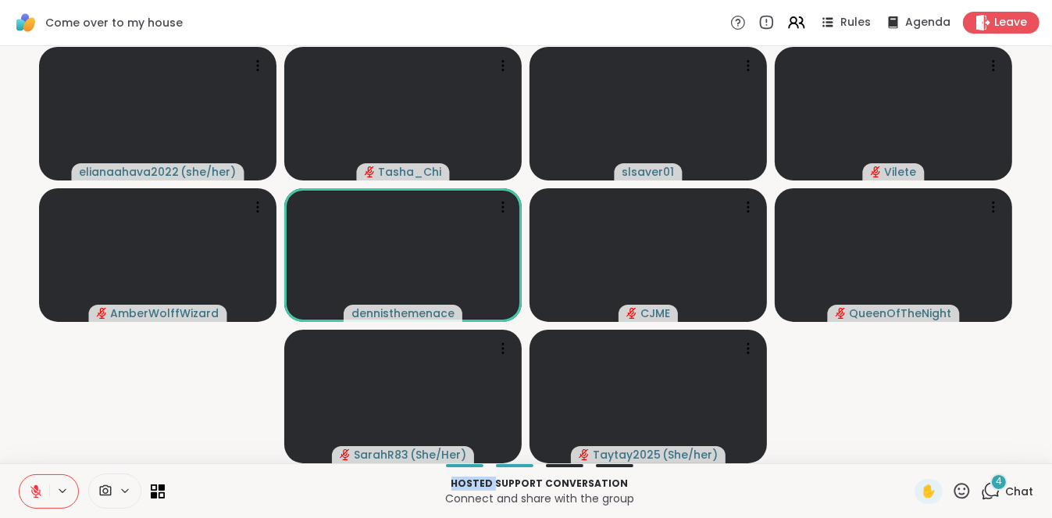
click at [235, 490] on div "Hosted support conversation Connect and share with the group" at bounding box center [539, 490] width 731 height 35
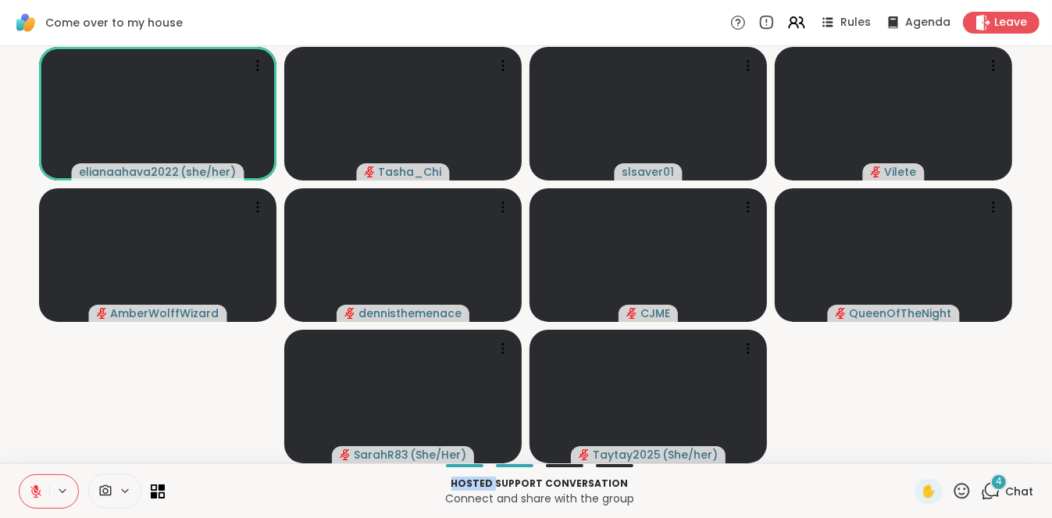
click at [69, 493] on button at bounding box center [63, 490] width 29 height 13
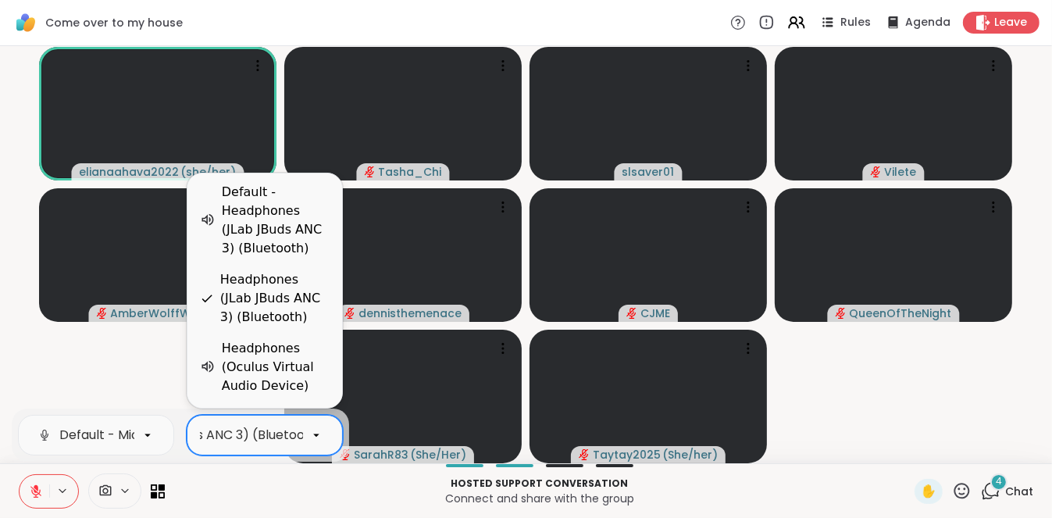
click at [311, 439] on icon at bounding box center [316, 435] width 14 height 14
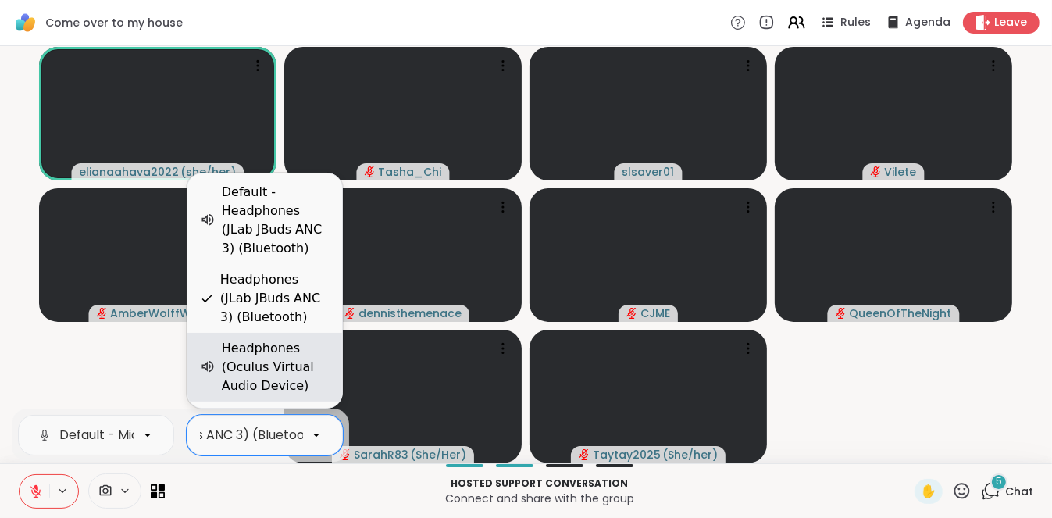
click at [229, 365] on div "Headphones (Oculus Virtual Audio Device)" at bounding box center [276, 367] width 108 height 56
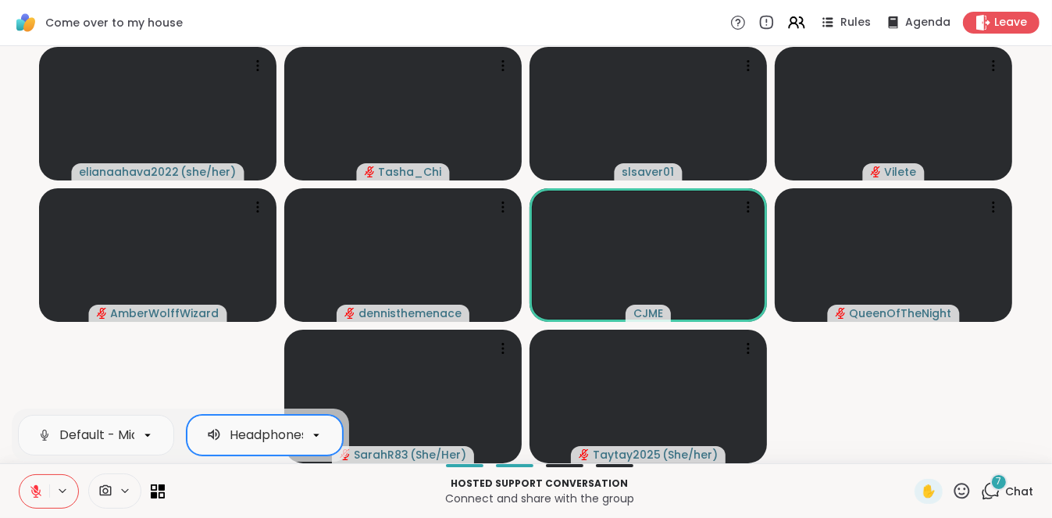
click at [262, 426] on div "Headphones (Oculus Virtual Audio Device)" at bounding box center [359, 435] width 259 height 19
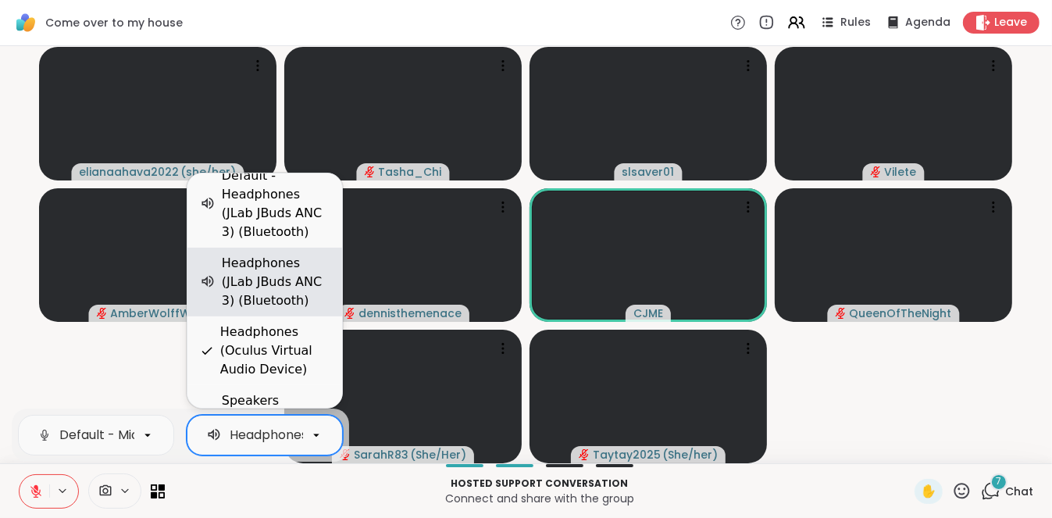
scroll to position [0, 167]
click at [253, 280] on div "Headphones (JLab JBuds ANC 3) (Bluetooth)" at bounding box center [276, 282] width 108 height 56
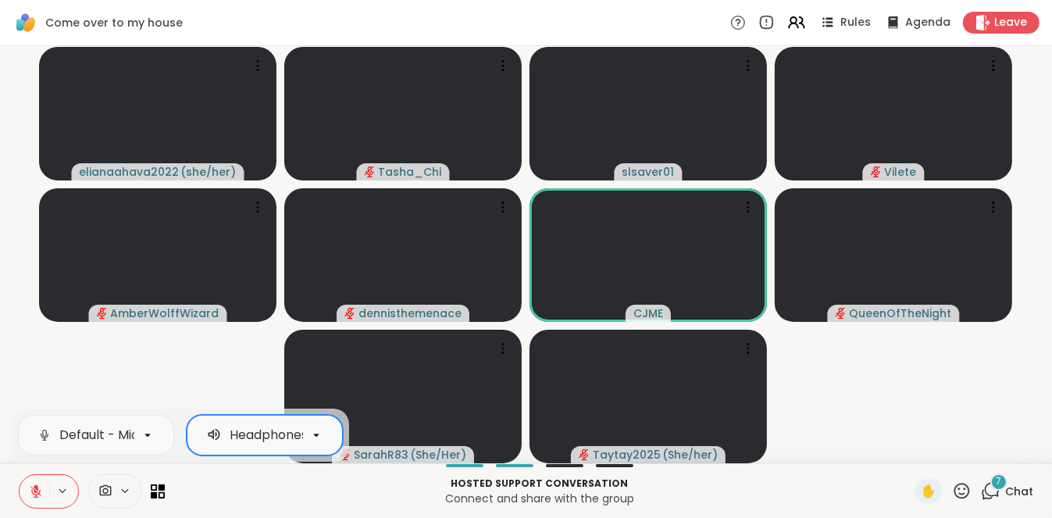
click at [390, 493] on p "Connect and share with the group" at bounding box center [539, 498] width 731 height 16
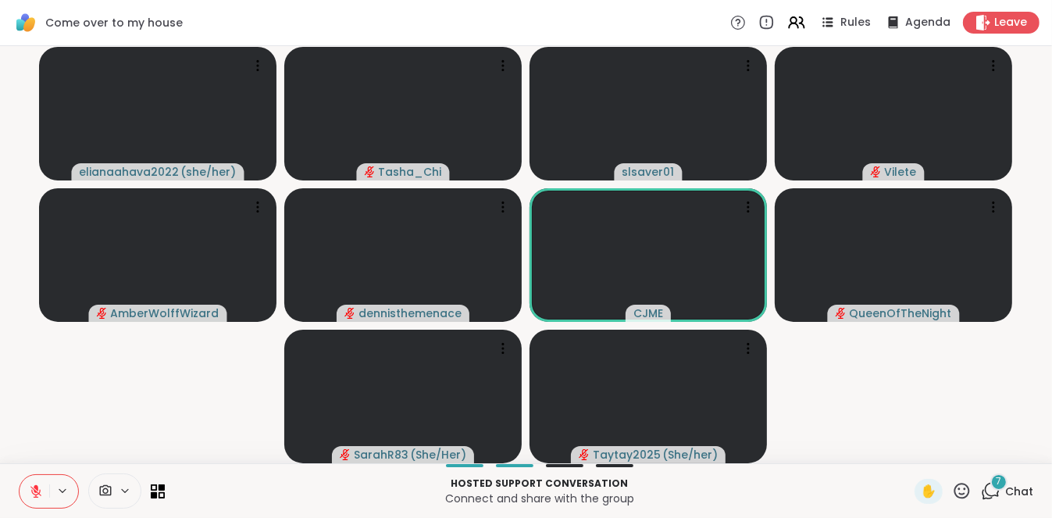
click at [992, 481] on div "7" at bounding box center [998, 481] width 17 height 17
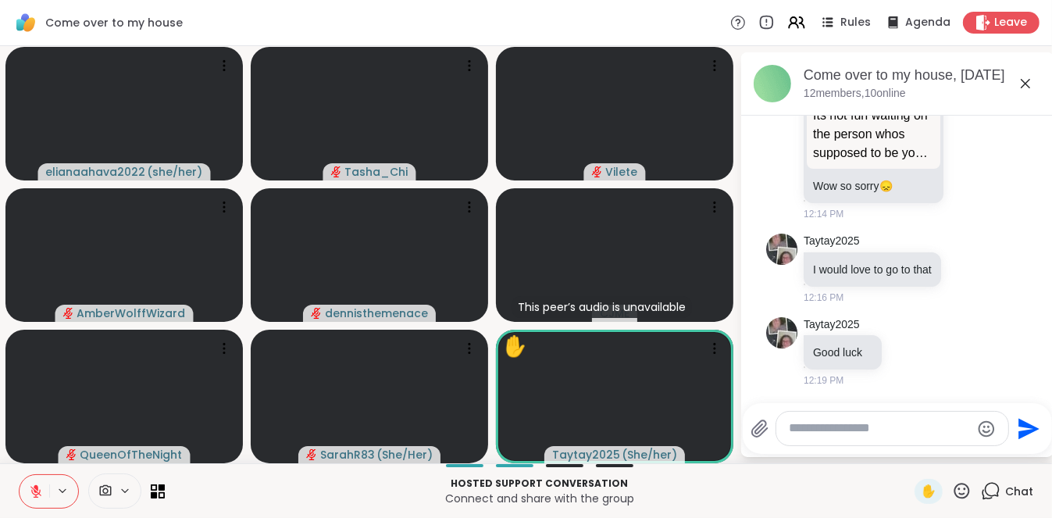
scroll to position [2391, 0]
click at [130, 490] on icon at bounding box center [125, 490] width 12 height 13
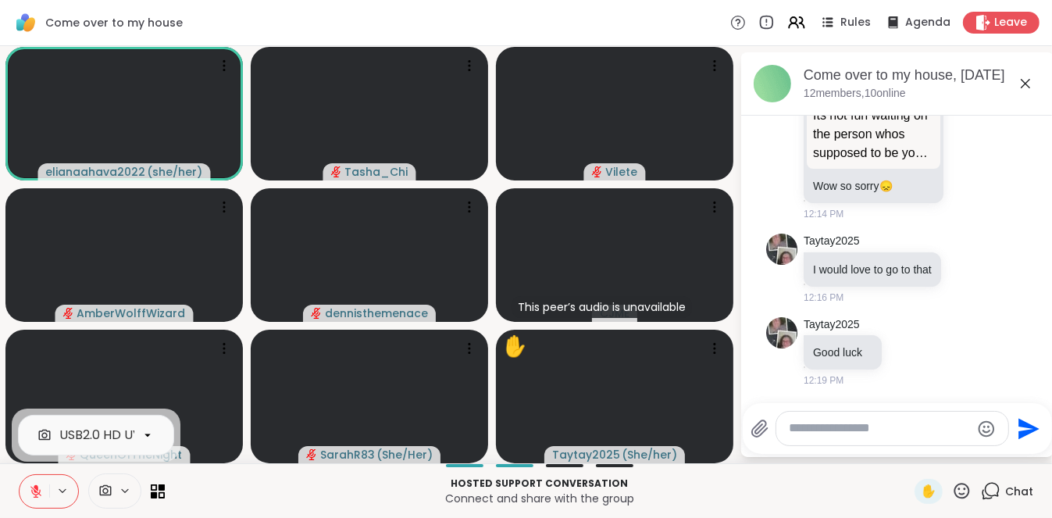
click at [130, 490] on icon at bounding box center [125, 490] width 12 height 13
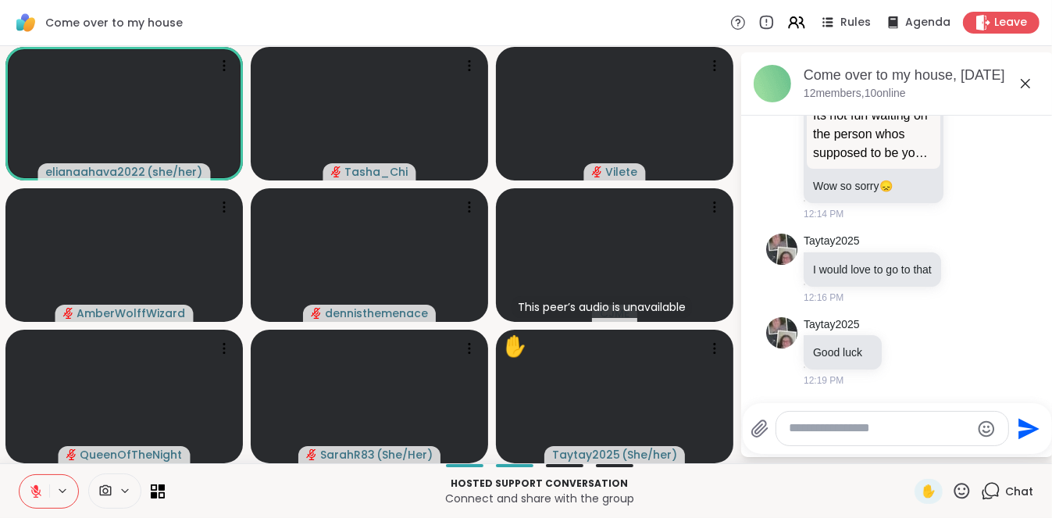
click at [66, 489] on icon at bounding box center [62, 490] width 12 height 13
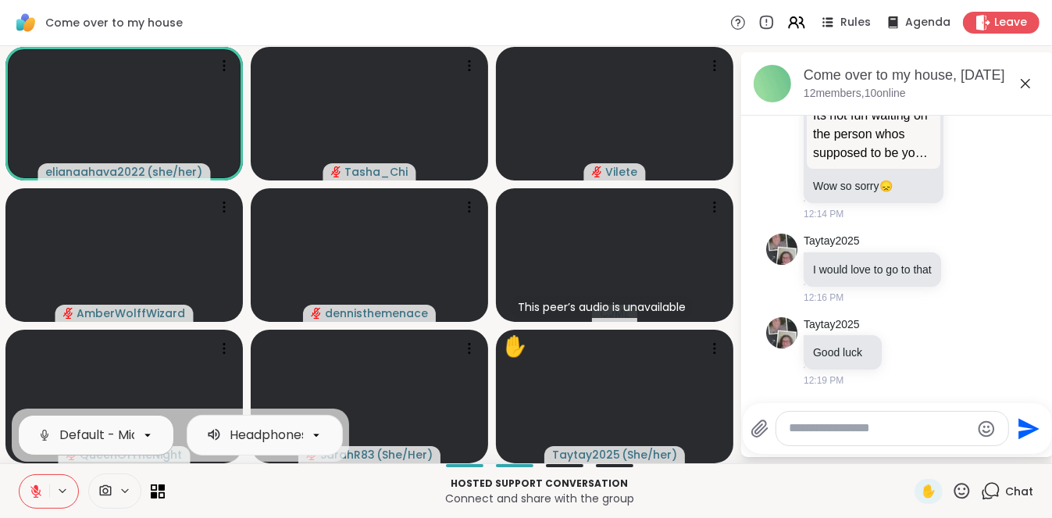
scroll to position [0, 187]
click at [148, 440] on icon at bounding box center [148, 435] width 14 height 14
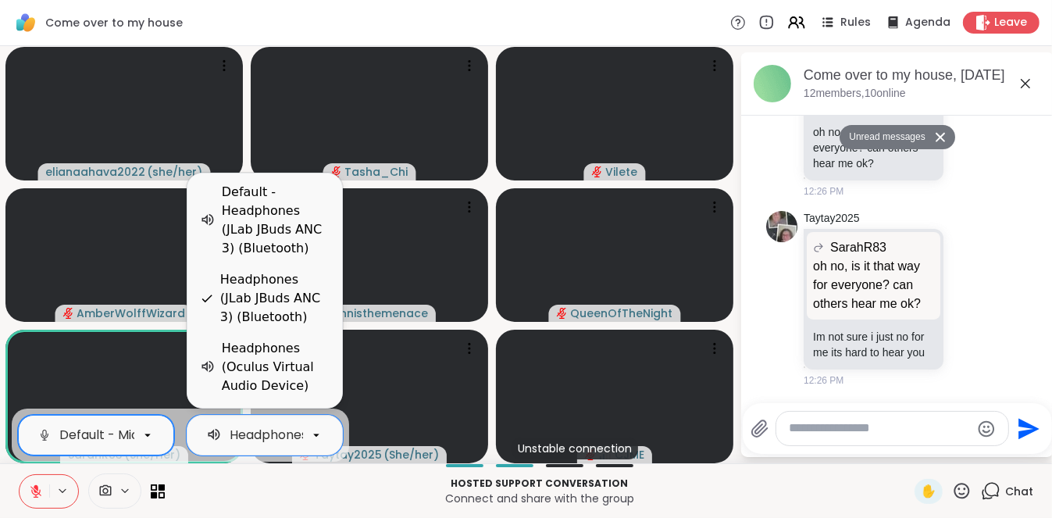
scroll to position [3482, 0]
click at [261, 515] on div "Default - Microphone Array (Realtek(R) Audio) 4 results available. Use Up and D…" at bounding box center [526, 490] width 1052 height 55
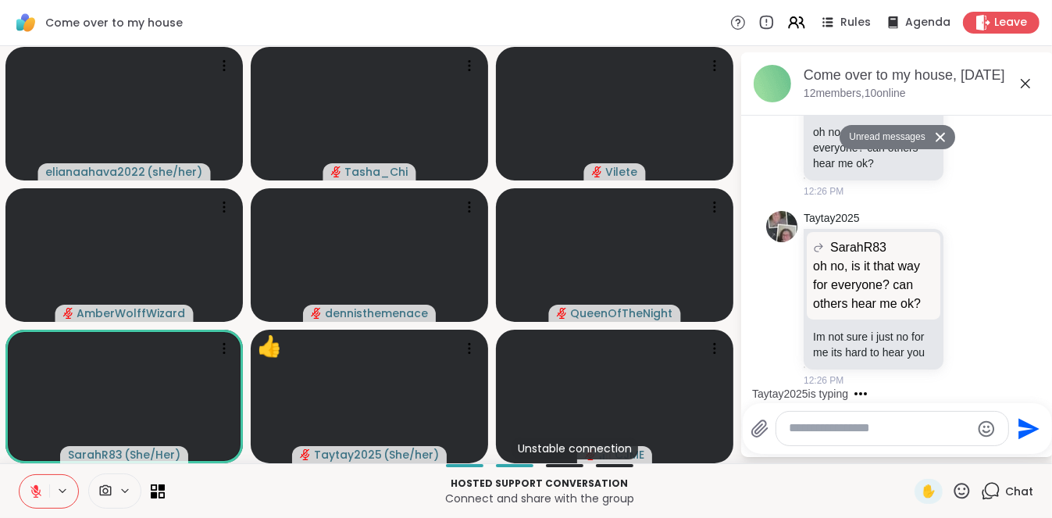
click at [952, 486] on icon at bounding box center [962, 491] width 20 height 20
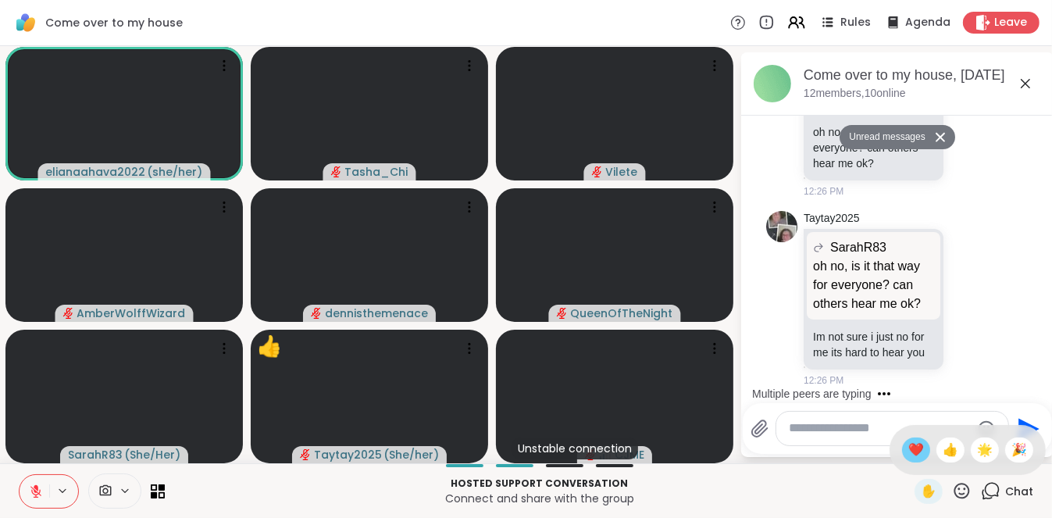
click at [908, 446] on span "❤️" at bounding box center [916, 449] width 16 height 19
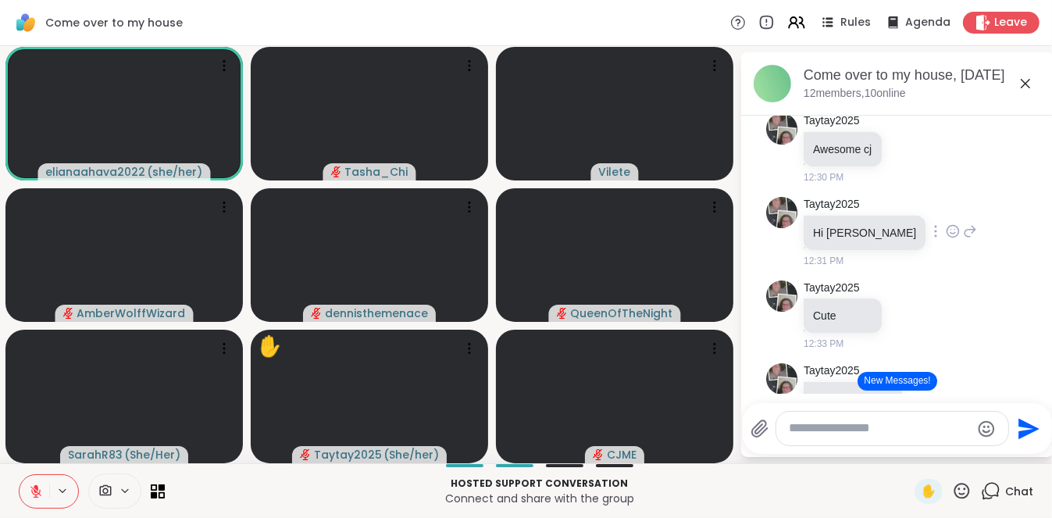
scroll to position [4095, 0]
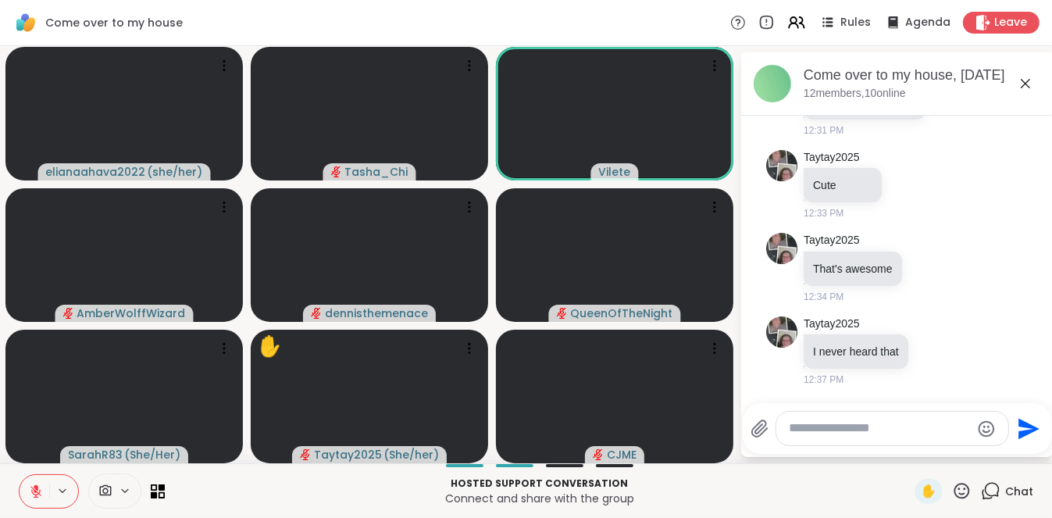
click at [803, 427] on textarea "Type your message" at bounding box center [880, 428] width 182 height 16
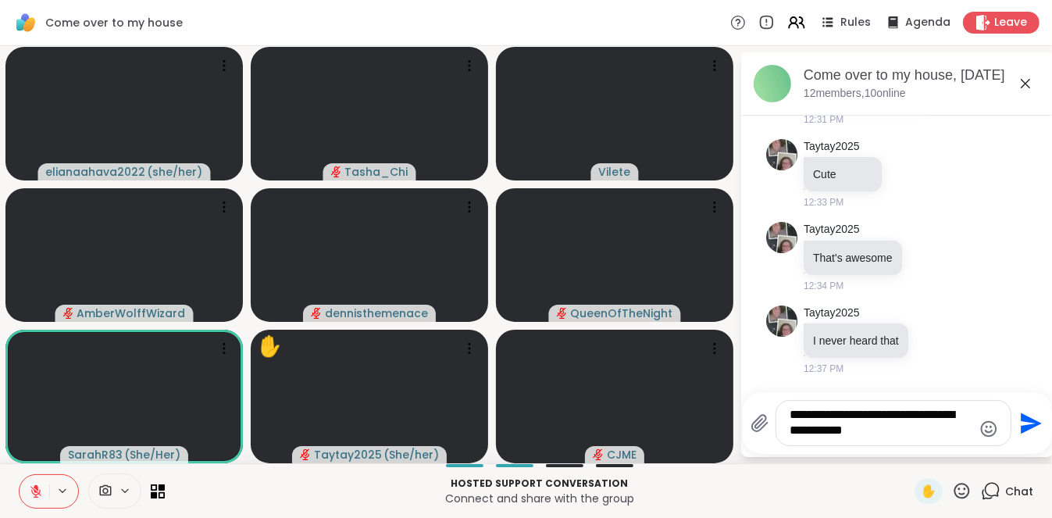
type textarea "**********"
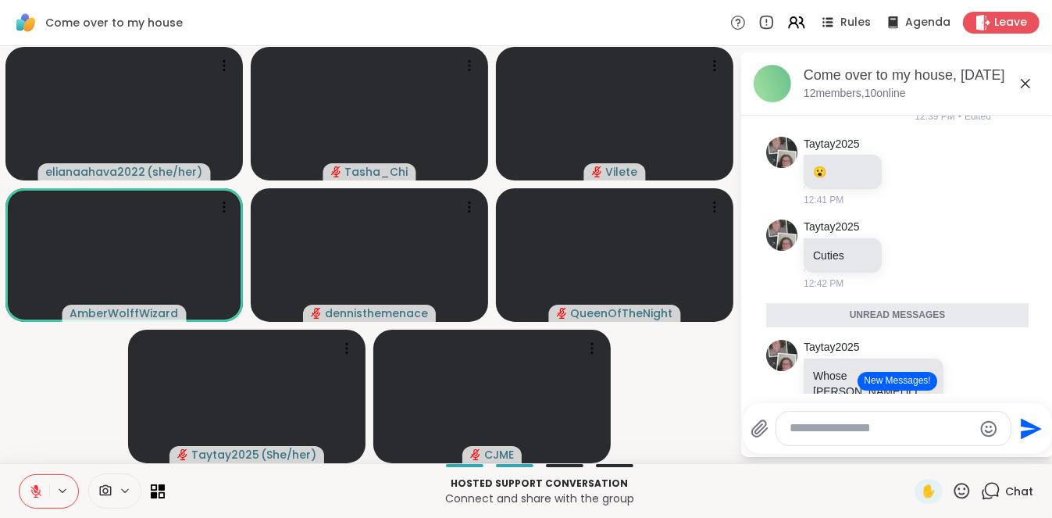
scroll to position [4662, 0]
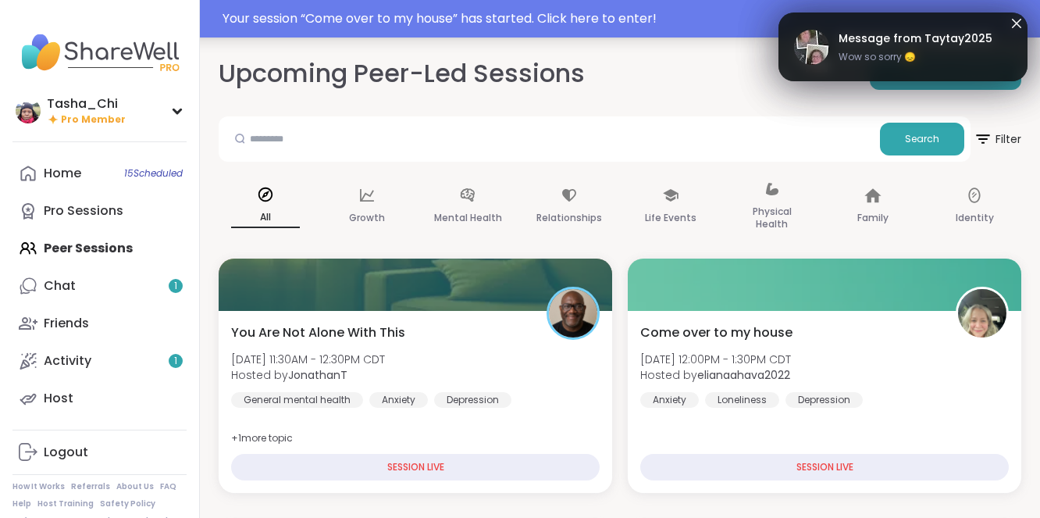
click at [458, 16] on div "Your session “ Come over to my house ” has started. Click here to enter!" at bounding box center [627, 18] width 808 height 19
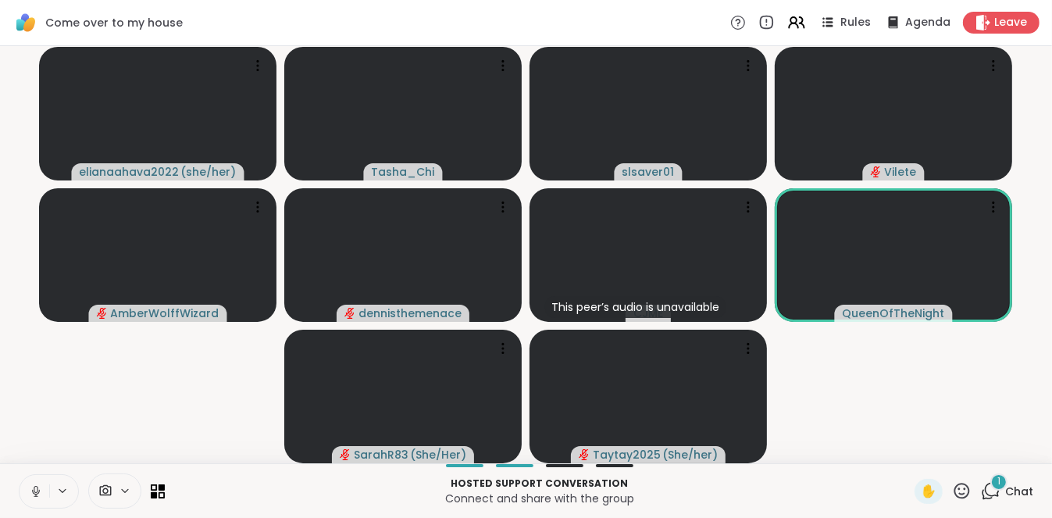
click at [37, 486] on icon at bounding box center [36, 489] width 4 height 7
click at [124, 491] on icon at bounding box center [125, 490] width 12 height 13
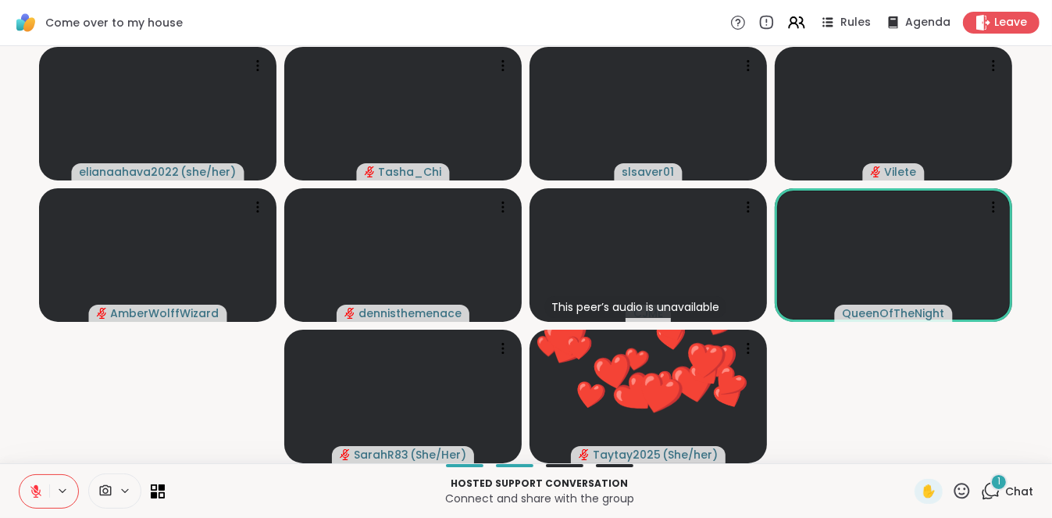
click at [62, 486] on icon at bounding box center [62, 490] width 12 height 13
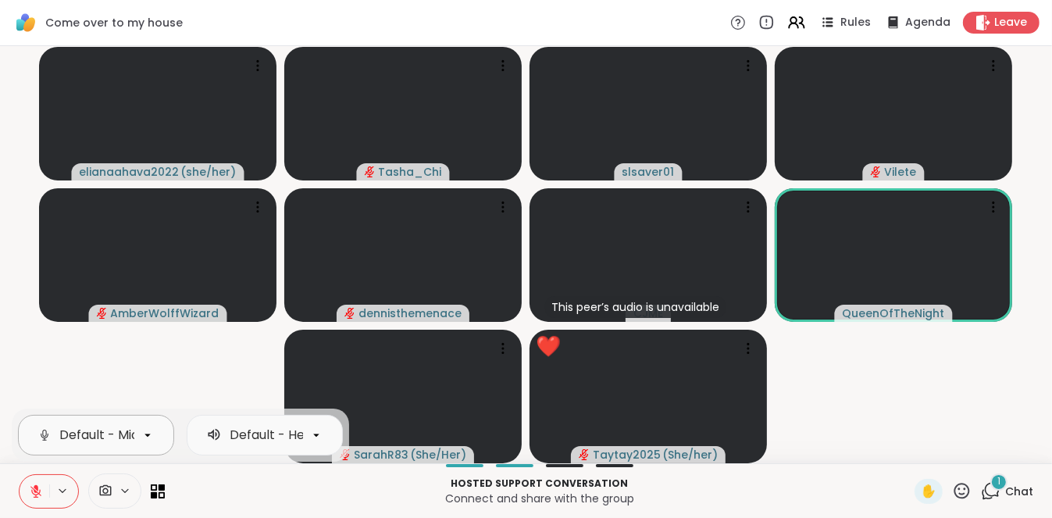
scroll to position [0, 187]
click at [141, 435] on icon at bounding box center [148, 435] width 14 height 14
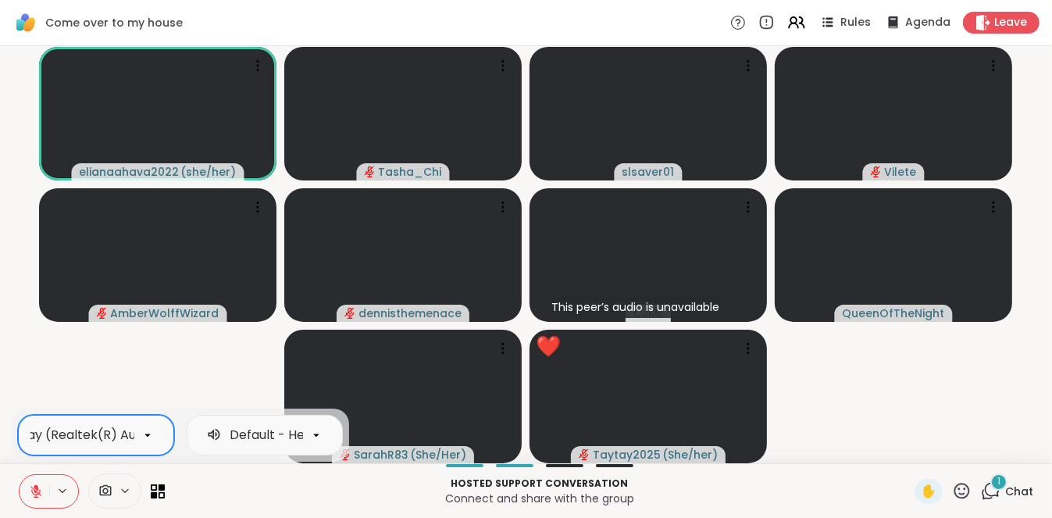
click at [141, 435] on icon at bounding box center [148, 435] width 14 height 14
click at [315, 433] on icon at bounding box center [316, 435] width 14 height 14
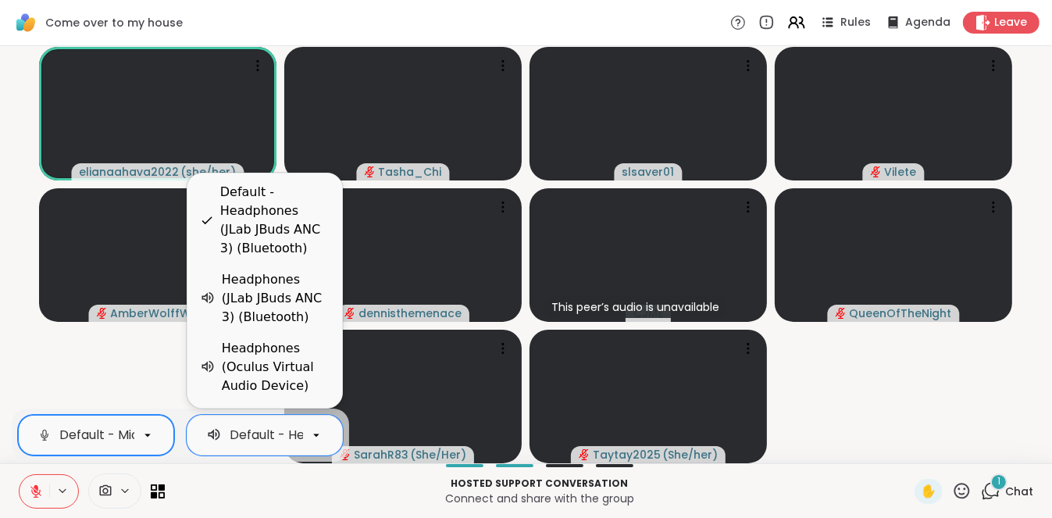
click at [272, 492] on p "Connect and share with the group" at bounding box center [539, 498] width 731 height 16
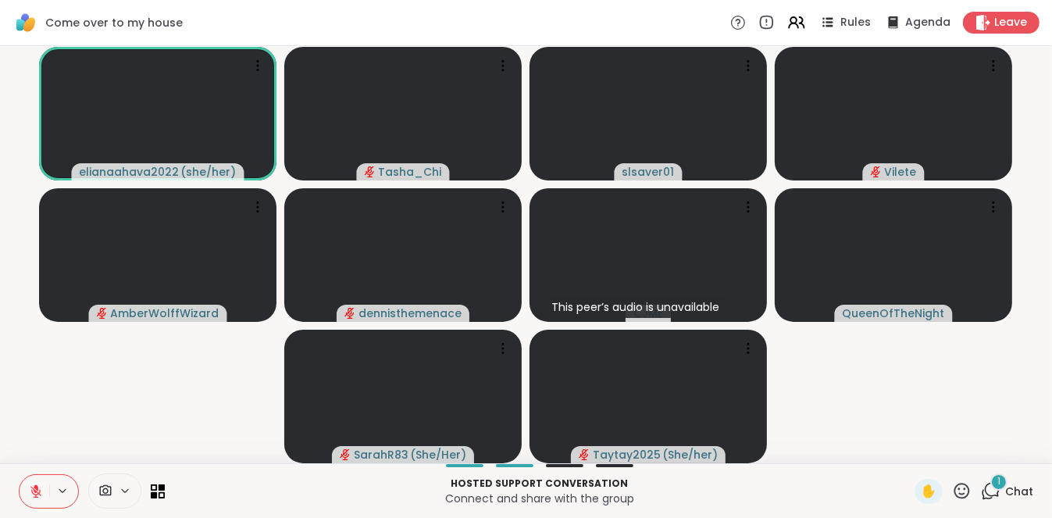
click at [981, 490] on icon at bounding box center [991, 491] width 20 height 20
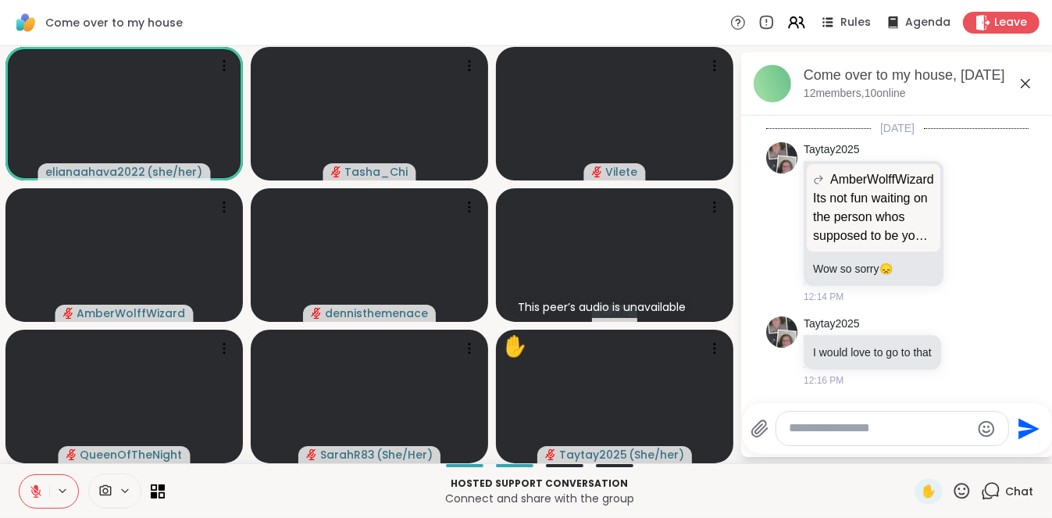
scroll to position [2308, 0]
click at [264, 486] on p "Hosted support conversation" at bounding box center [539, 483] width 731 height 14
click at [237, 493] on p "Connect and share with the group" at bounding box center [539, 498] width 731 height 16
click at [234, 486] on p "Hosted support conversation" at bounding box center [539, 483] width 731 height 14
click at [235, 491] on p "Connect and share with the group" at bounding box center [539, 498] width 731 height 16
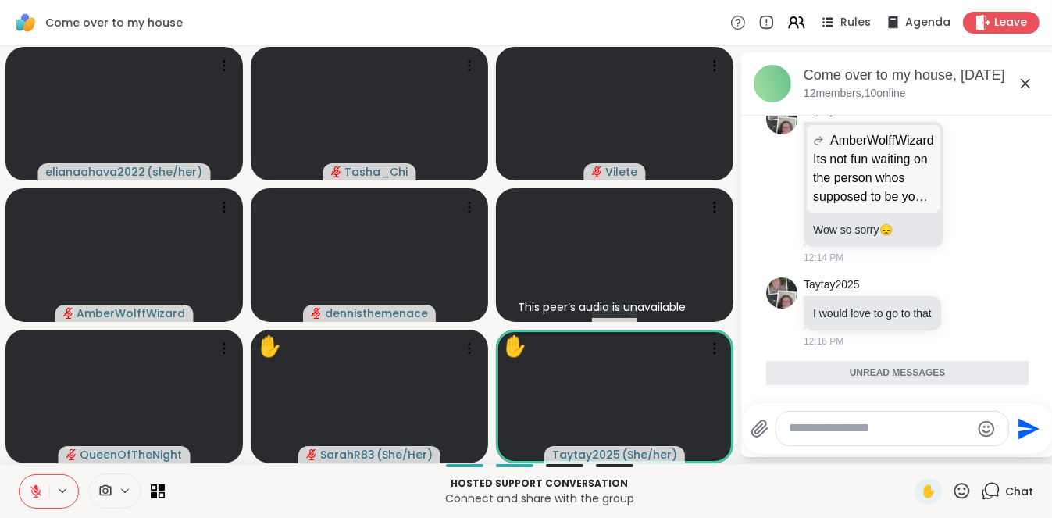
scroll to position [2428, 0]
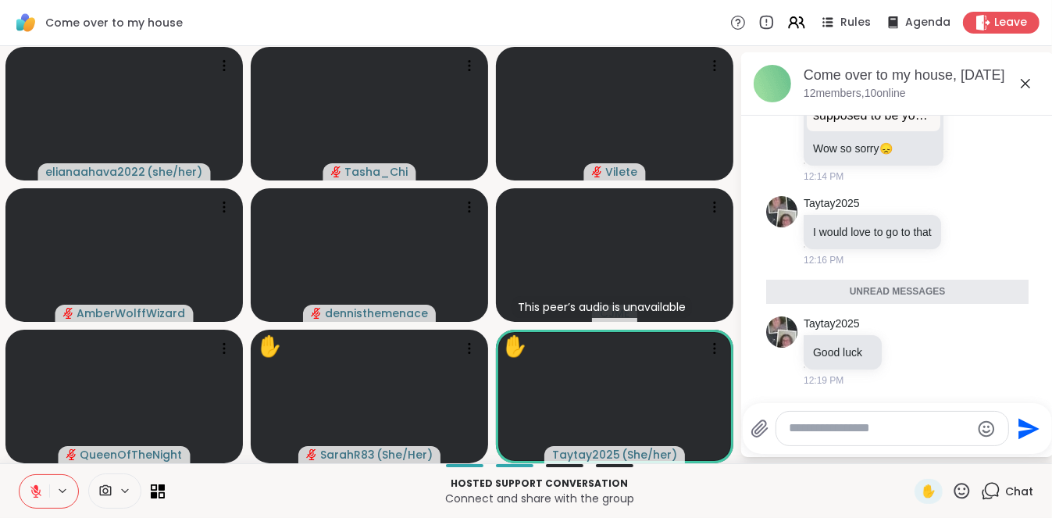
click at [67, 493] on icon at bounding box center [62, 490] width 12 height 13
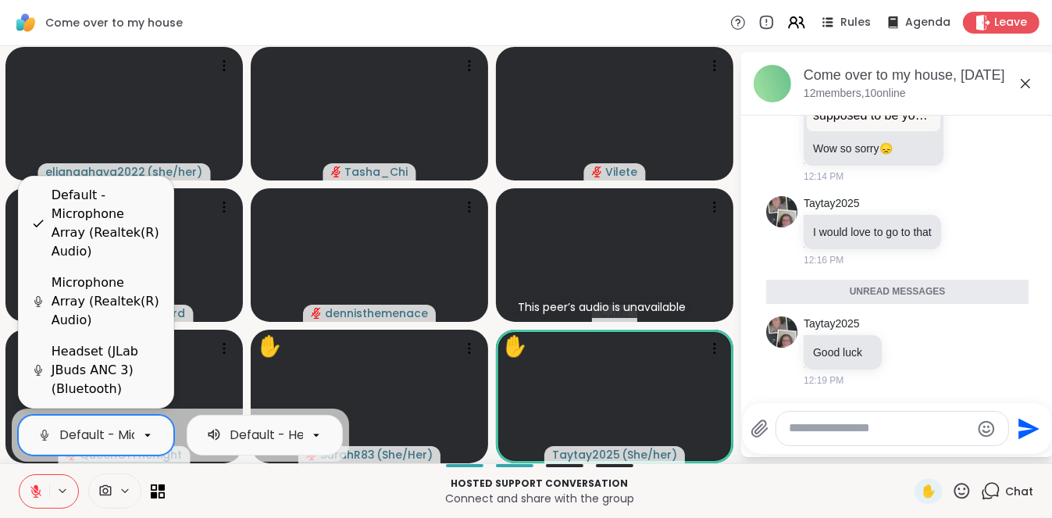
scroll to position [0, 187]
click at [141, 425] on div at bounding box center [147, 435] width 27 height 27
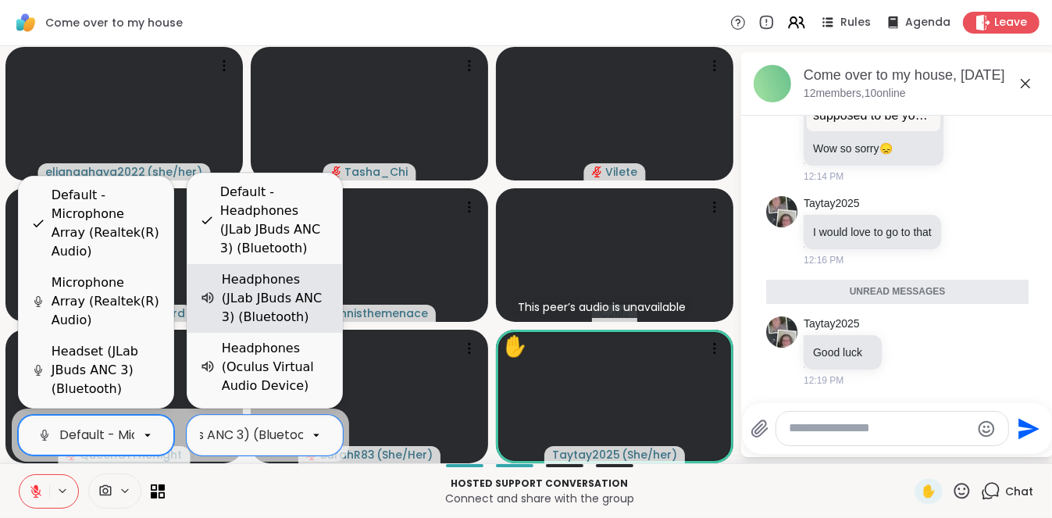
scroll to position [16, 0]
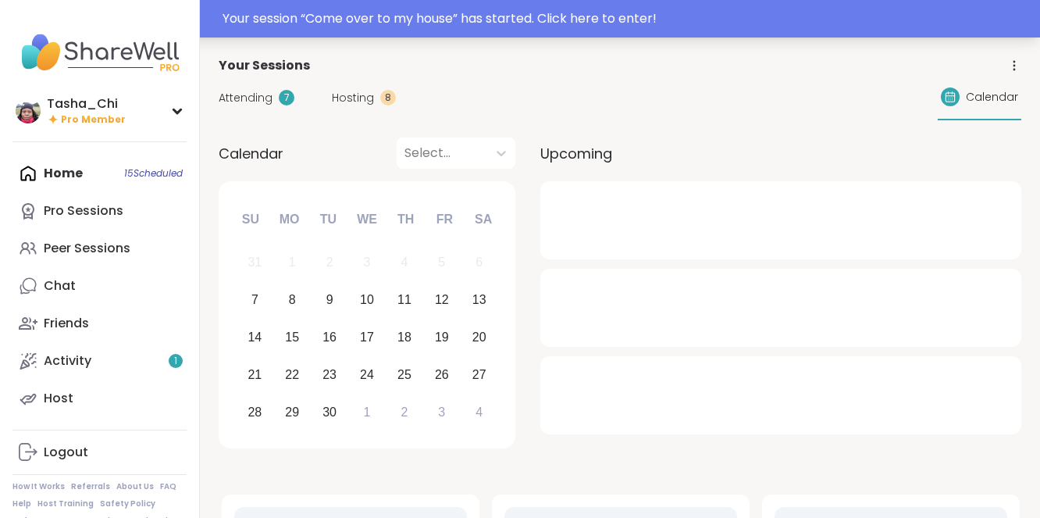
click at [534, 16] on div "Your session “ Come over to my house ” has started. Click here to enter!" at bounding box center [627, 18] width 808 height 19
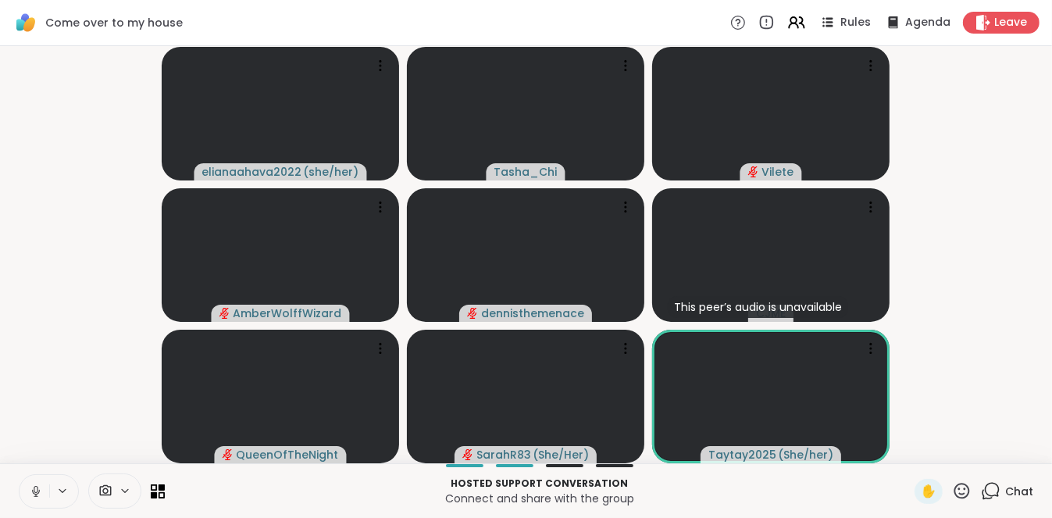
click at [34, 489] on icon at bounding box center [36, 489] width 4 height 7
click at [295, 493] on p "Connect and share with the group" at bounding box center [539, 498] width 731 height 16
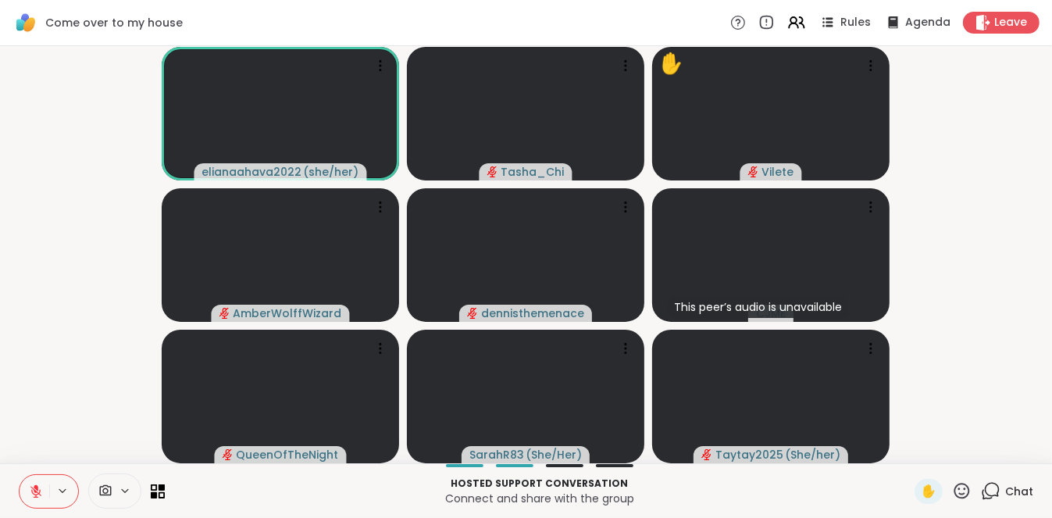
click at [846, 490] on p "Connect and share with the group" at bounding box center [539, 498] width 731 height 16
click at [262, 490] on p "Connect and share with the group" at bounding box center [539, 498] width 731 height 16
click at [27, 431] on video-player-container "elianaahava2022 ( she/her ) Tasha_Chi ✋ Vilete AmberWolffWizard dennisthemenace…" at bounding box center [525, 254] width 1033 height 404
click at [25, 441] on video-player-container "elianaahava2022 ( she/her ) Tasha_Chi ✋ Vilete AmberWolffWizard dennisthemenace…" at bounding box center [525, 254] width 1033 height 404
click at [29, 486] on icon at bounding box center [36, 491] width 14 height 14
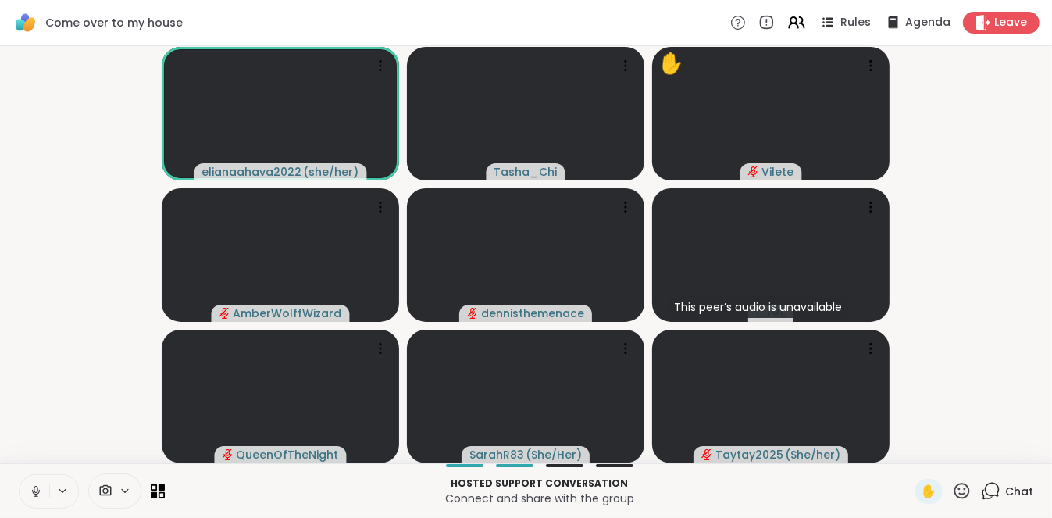
click at [29, 486] on icon at bounding box center [36, 491] width 14 height 14
click at [28, 473] on div at bounding box center [92, 490] width 146 height 35
click at [30, 490] on icon at bounding box center [36, 491] width 14 height 14
click at [34, 490] on icon at bounding box center [36, 489] width 4 height 7
click at [262, 495] on p "Connect and share with the group" at bounding box center [539, 498] width 731 height 16
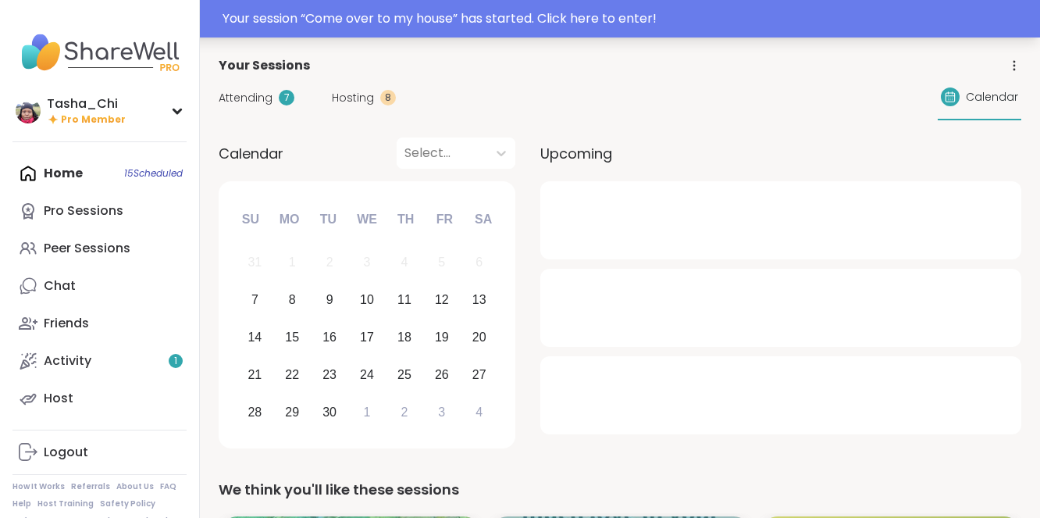
click at [562, 25] on div "Your session “ Come over to my house ” has started. Click here to enter!" at bounding box center [627, 18] width 808 height 19
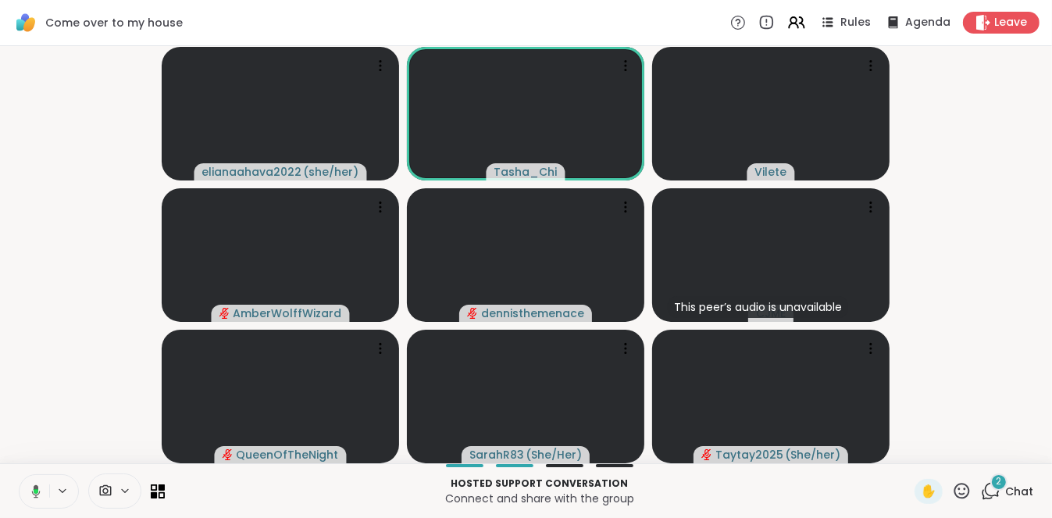
click at [35, 493] on icon at bounding box center [34, 491] width 14 height 14
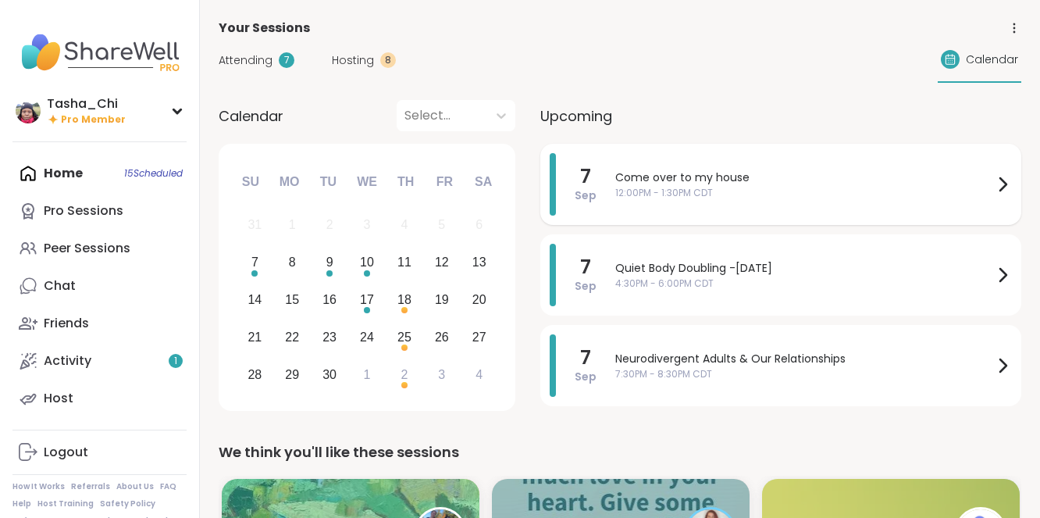
click at [656, 177] on span "Come over to my house" at bounding box center [804, 177] width 378 height 16
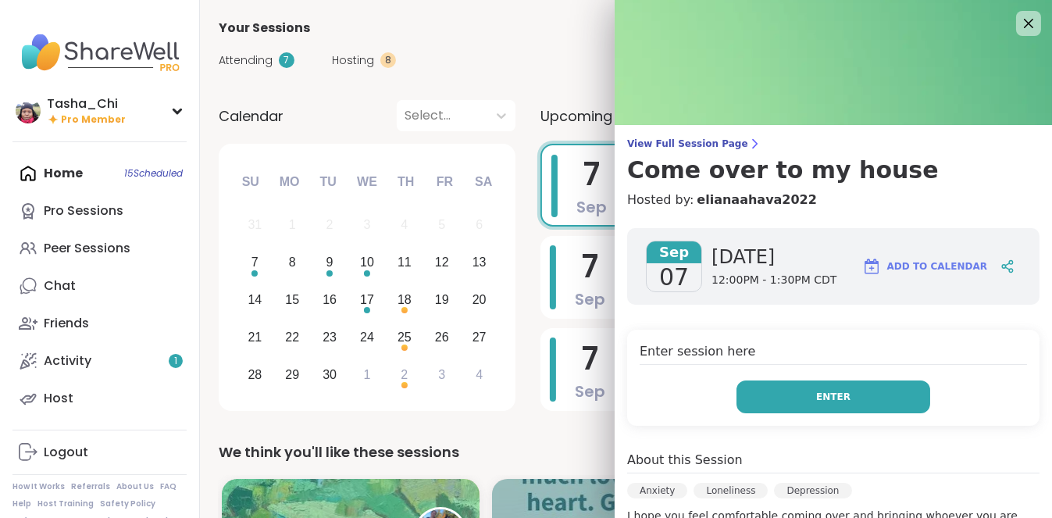
click at [778, 392] on button "Enter" at bounding box center [833, 396] width 194 height 33
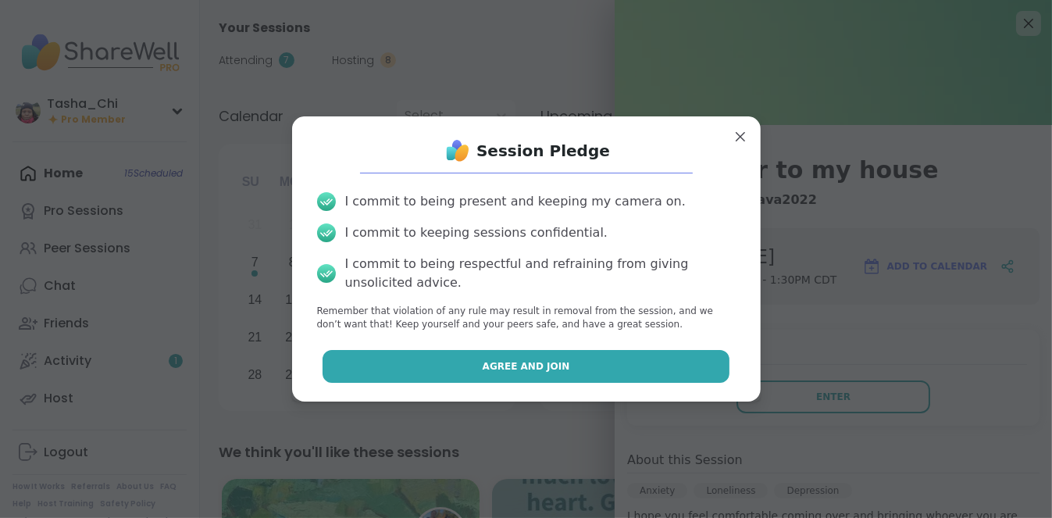
click at [628, 367] on button "Agree and Join" at bounding box center [525, 366] width 407 height 33
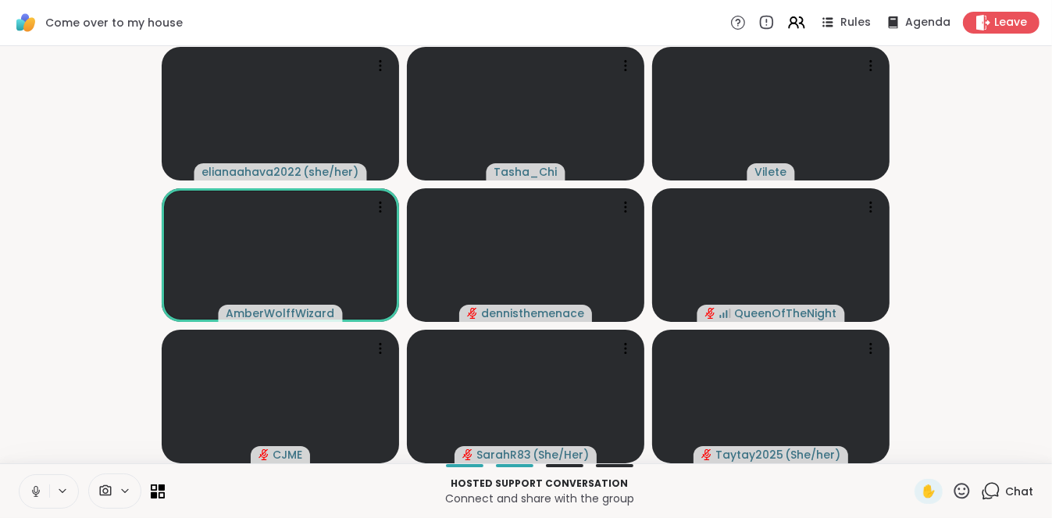
click at [34, 493] on icon at bounding box center [36, 491] width 8 height 5
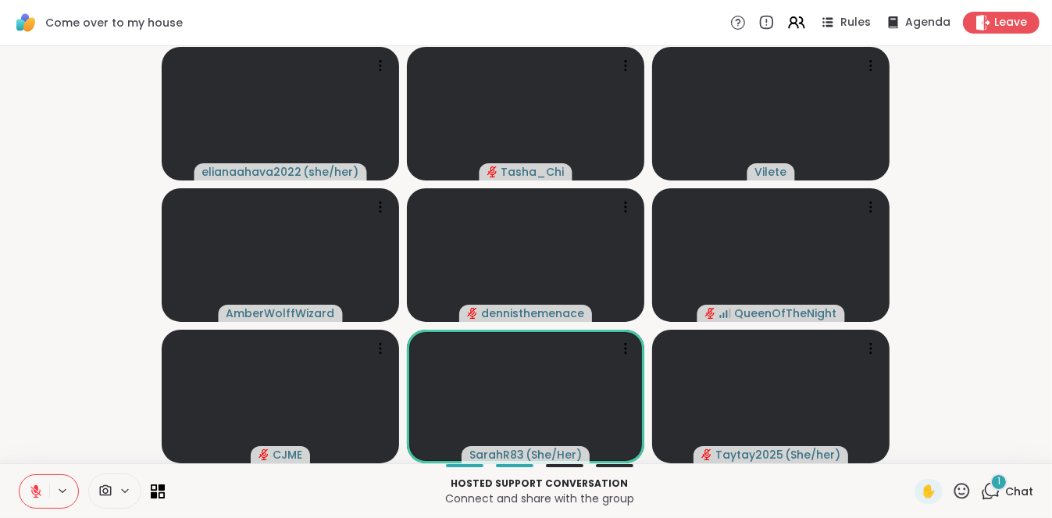
click at [990, 485] on div "1" at bounding box center [998, 481] width 17 height 17
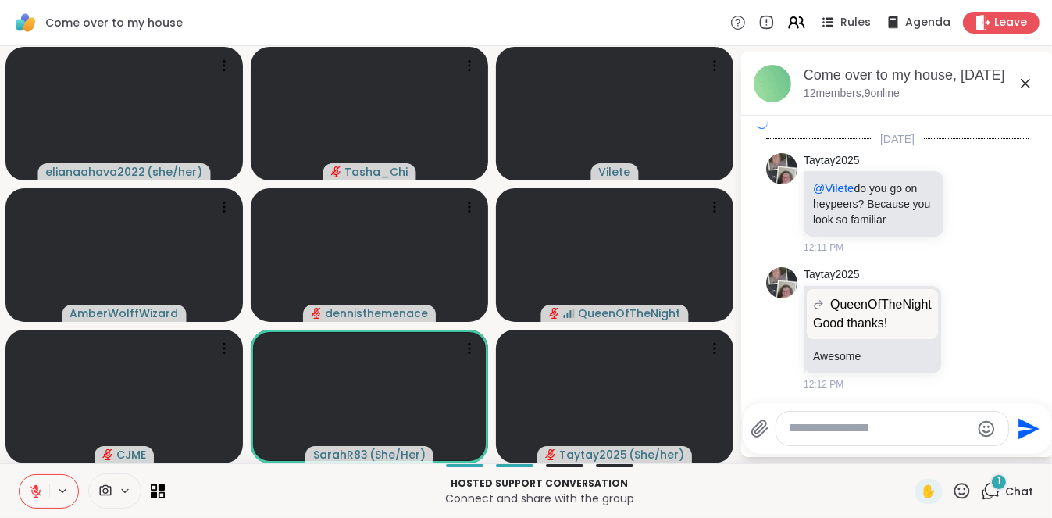
scroll to position [4354, 0]
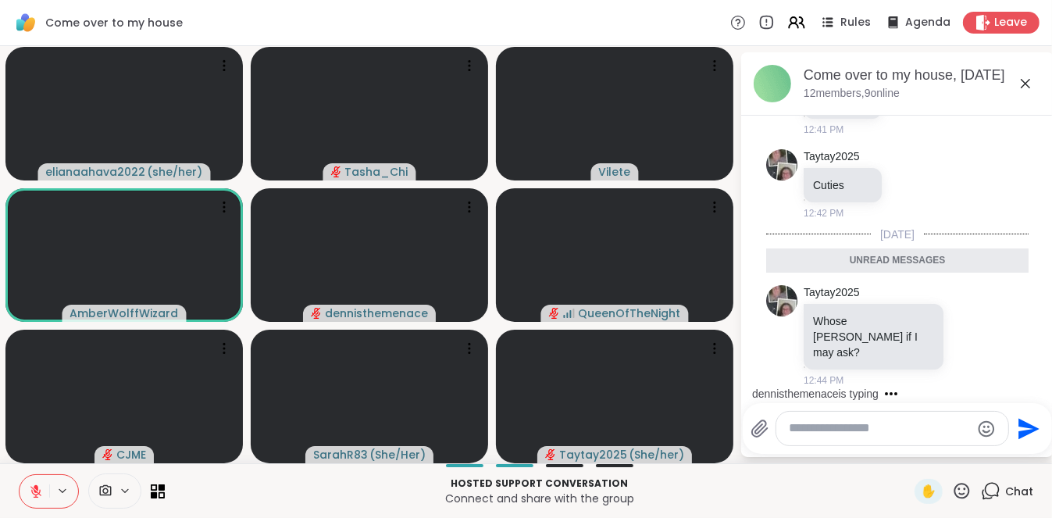
click at [818, 480] on p "Hosted support conversation" at bounding box center [539, 483] width 731 height 14
click at [197, 483] on p "Hosted support conversation" at bounding box center [539, 483] width 731 height 14
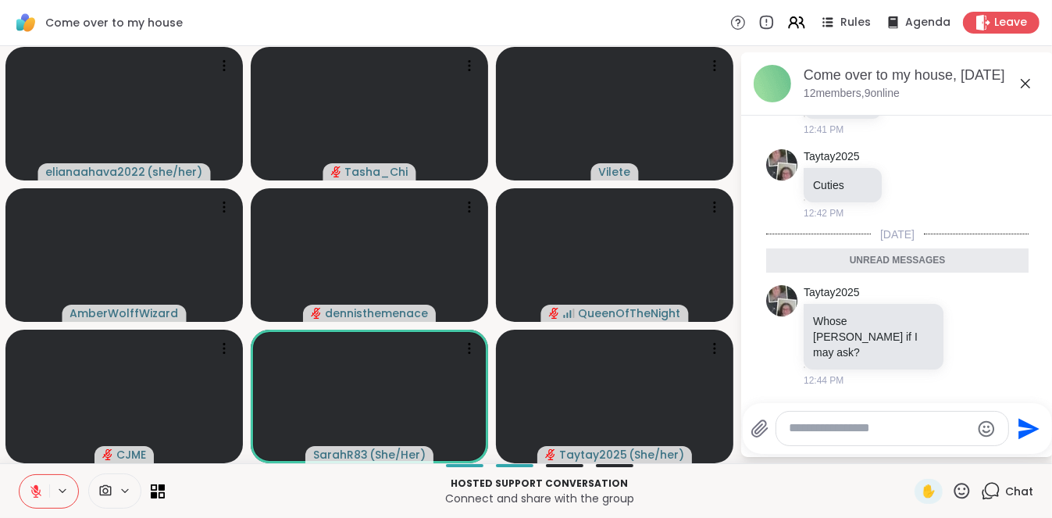
click at [198, 483] on p "Hosted support conversation" at bounding box center [539, 483] width 731 height 14
click at [200, 484] on p "Hosted support conversation" at bounding box center [539, 483] width 731 height 14
click at [202, 486] on p "Hosted support conversation" at bounding box center [539, 483] width 731 height 14
click at [203, 486] on p "Hosted support conversation" at bounding box center [539, 483] width 731 height 14
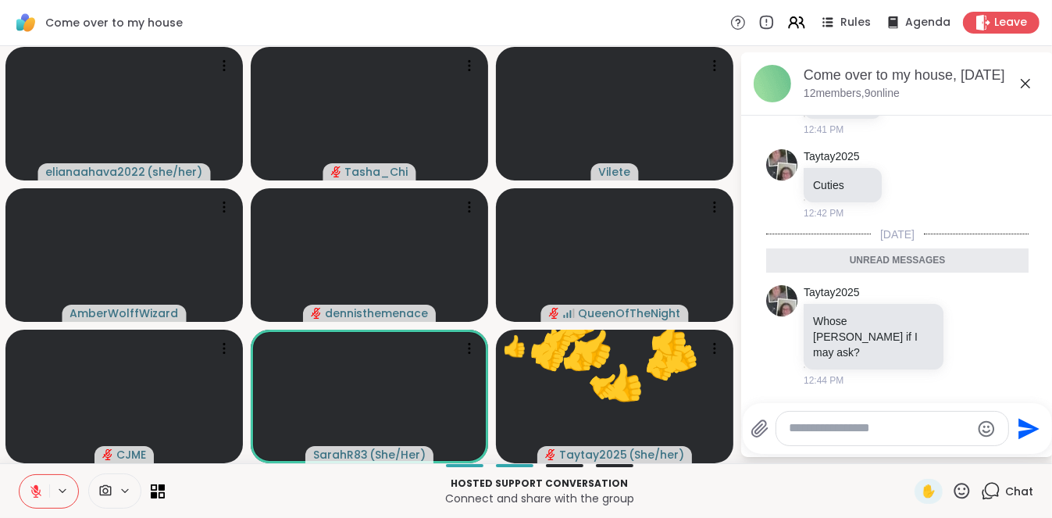
click at [210, 490] on p "Connect and share with the group" at bounding box center [539, 498] width 731 height 16
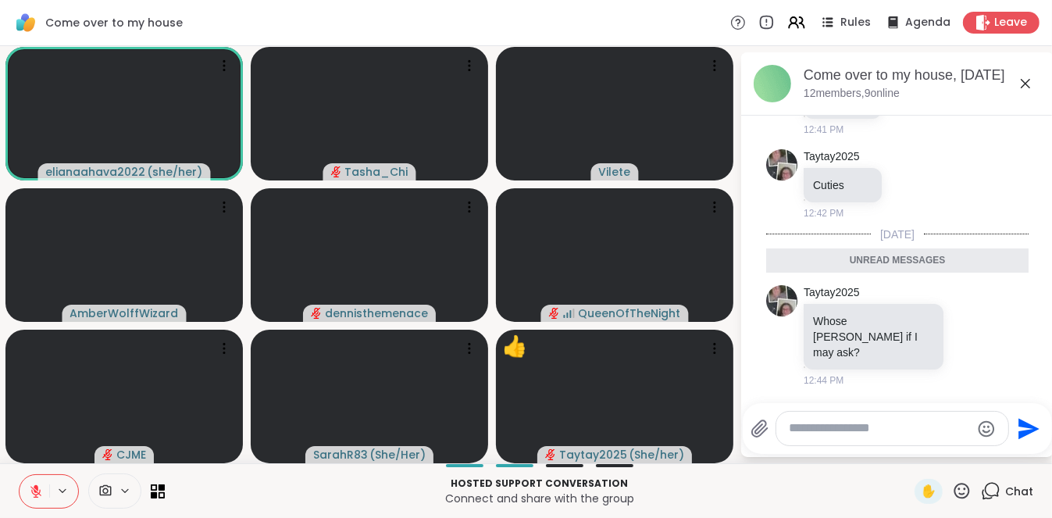
click at [212, 490] on p "Connect and share with the group" at bounding box center [539, 498] width 731 height 16
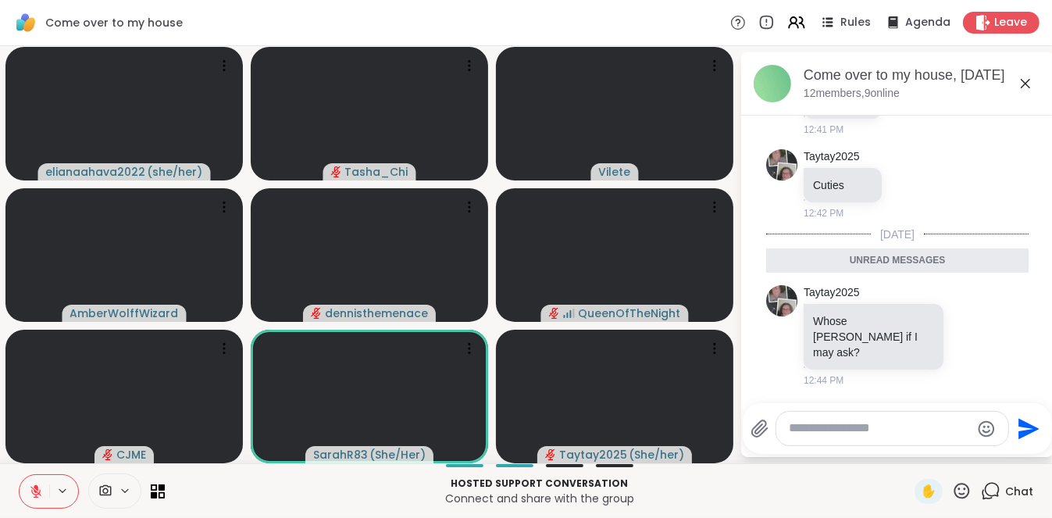
click at [238, 495] on p "Connect and share with the group" at bounding box center [539, 498] width 731 height 16
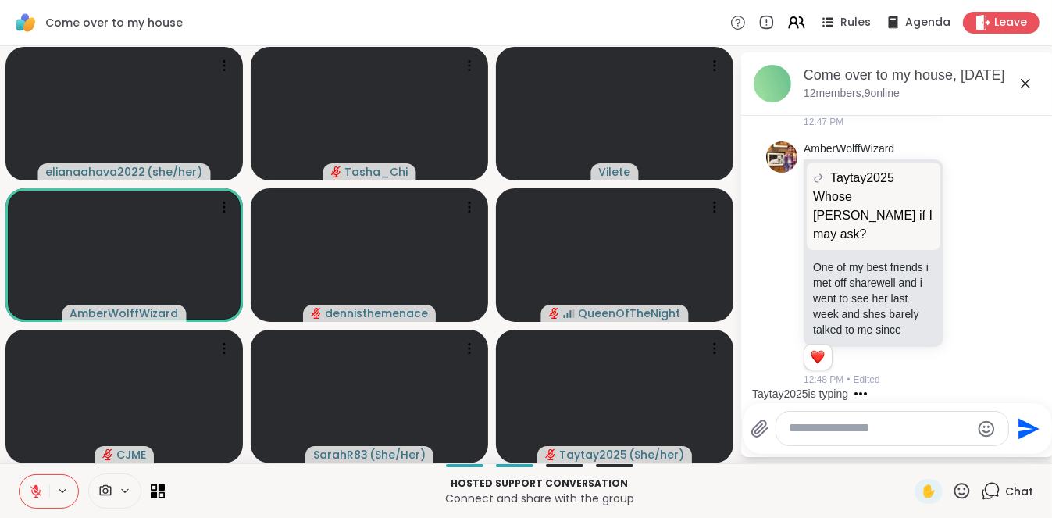
scroll to position [5080, 0]
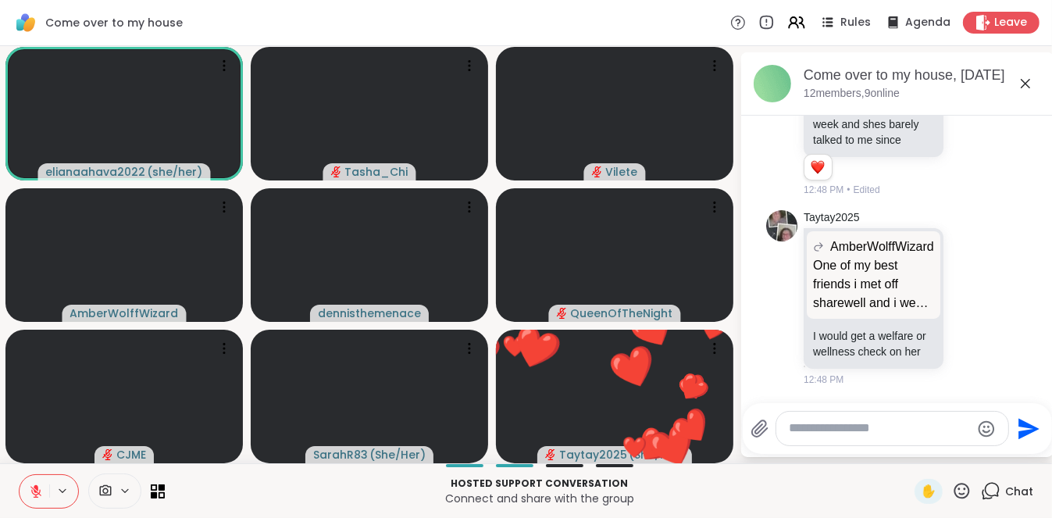
click at [264, 508] on div "Hosted support conversation Connect and share with the group ✋ Chat" at bounding box center [526, 490] width 1052 height 55
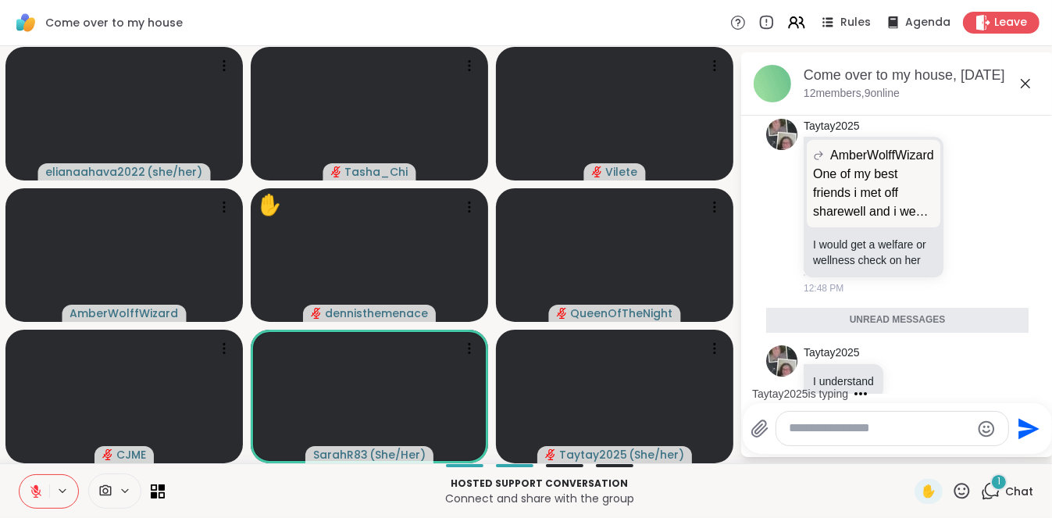
scroll to position [5163, 0]
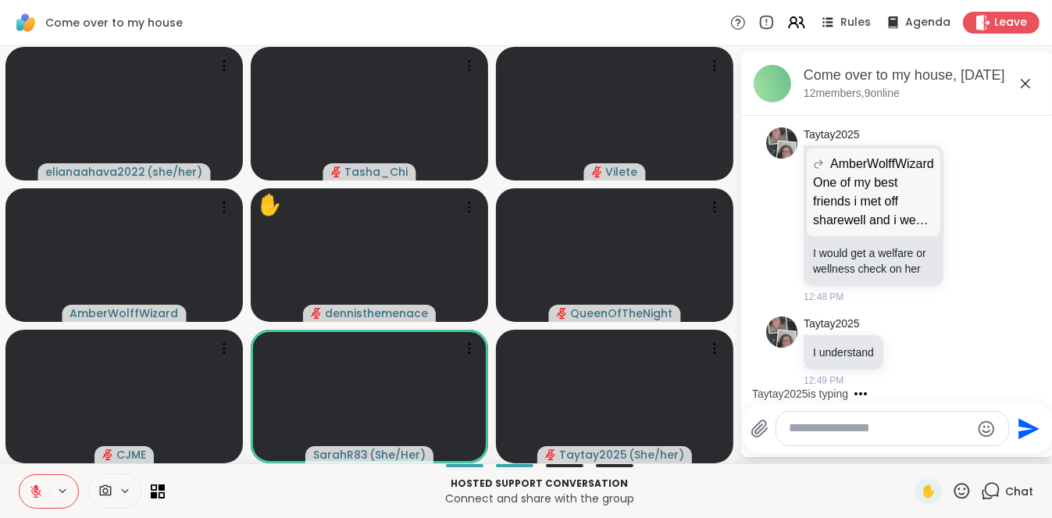
click at [296, 502] on p "Connect and share with the group" at bounding box center [539, 498] width 731 height 16
click at [297, 502] on p "Connect and share with the group" at bounding box center [539, 498] width 731 height 16
click at [303, 490] on p "Hosted support conversation" at bounding box center [539, 483] width 731 height 14
click at [312, 486] on p "Hosted support conversation" at bounding box center [539, 483] width 731 height 14
click at [315, 485] on p "Hosted support conversation" at bounding box center [539, 483] width 731 height 14
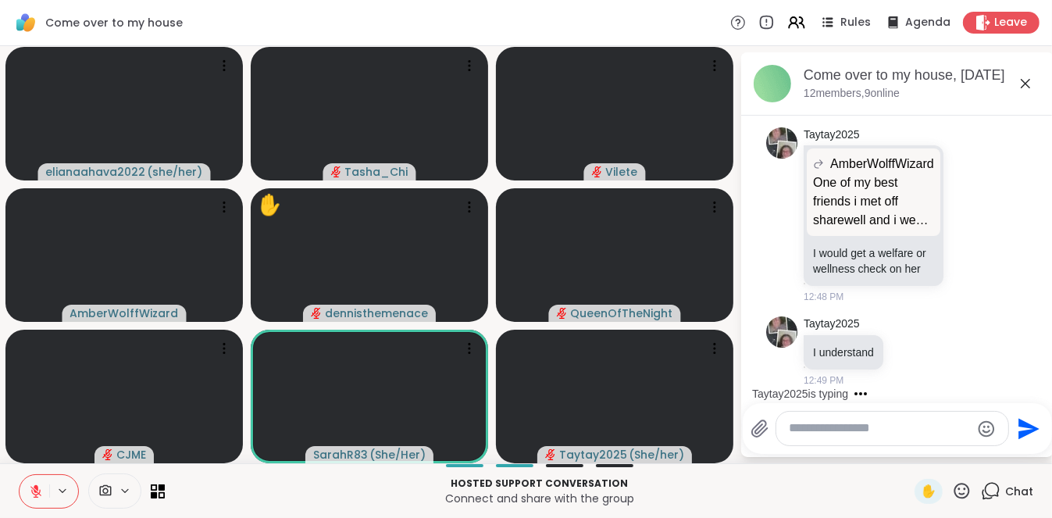
click at [319, 486] on p "Hosted support conversation" at bounding box center [539, 483] width 731 height 14
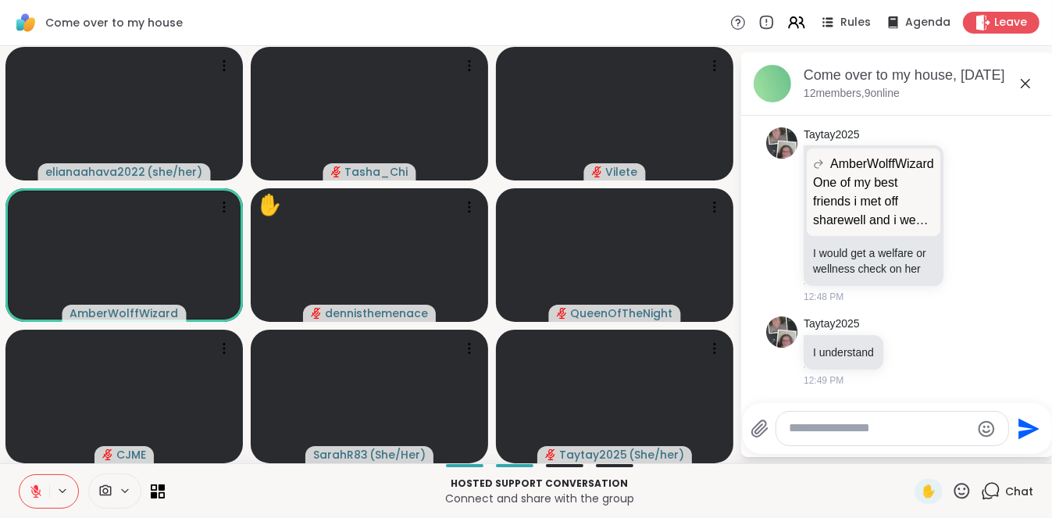
click at [319, 486] on p "Hosted support conversation" at bounding box center [539, 483] width 731 height 14
click at [244, 497] on p "Connect and share with the group" at bounding box center [539, 498] width 731 height 16
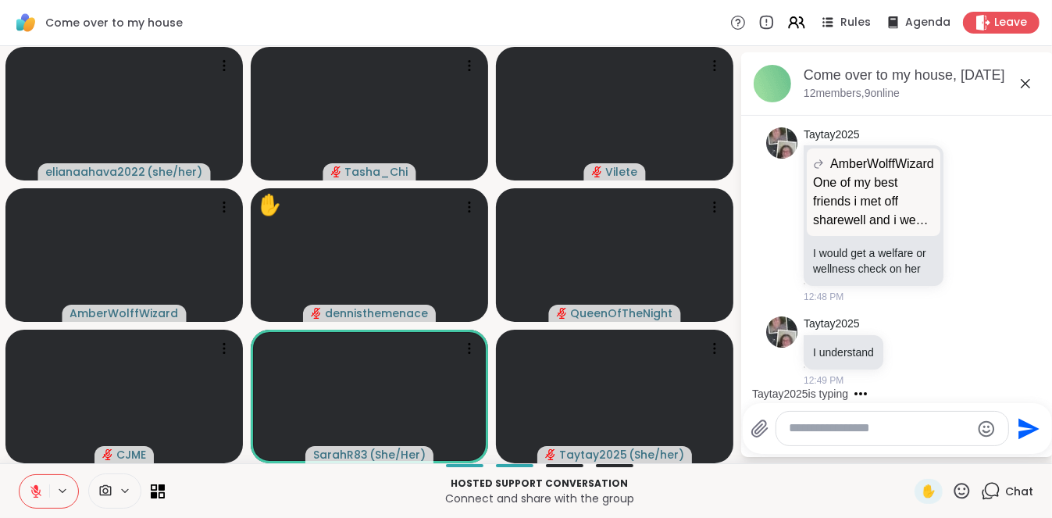
click at [240, 498] on p "Connect and share with the group" at bounding box center [539, 498] width 731 height 16
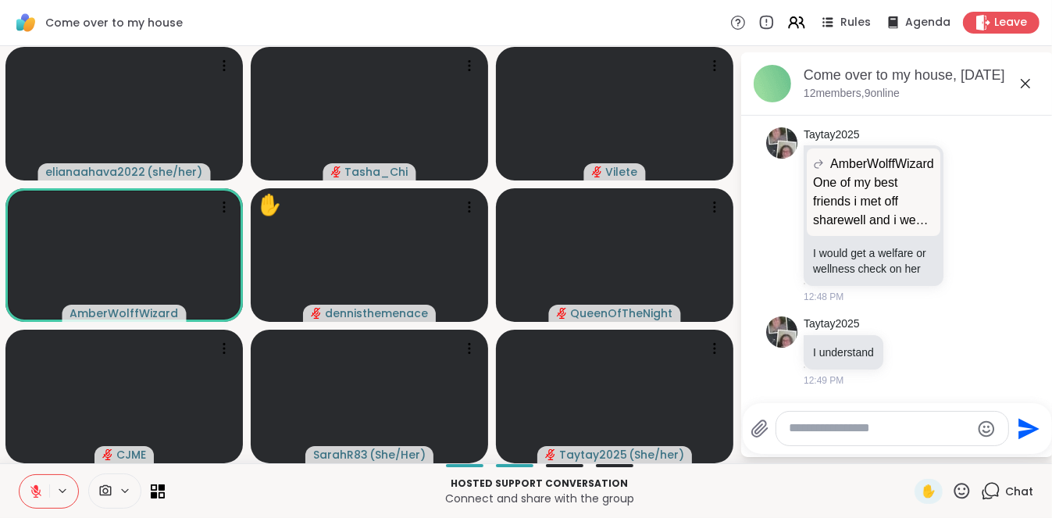
click at [235, 497] on p "Connect and share with the group" at bounding box center [539, 498] width 731 height 16
click at [234, 496] on p "Connect and share with the group" at bounding box center [539, 498] width 731 height 16
click at [230, 490] on p "Hosted support conversation" at bounding box center [539, 483] width 731 height 14
click at [217, 485] on p "Hosted support conversation" at bounding box center [539, 483] width 731 height 14
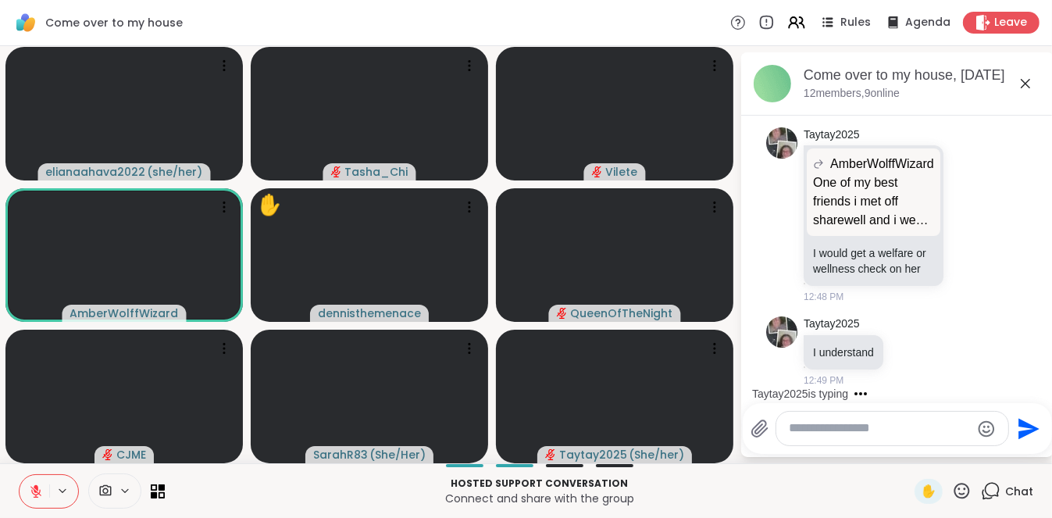
click at [217, 485] on p "Hosted support conversation" at bounding box center [539, 483] width 731 height 14
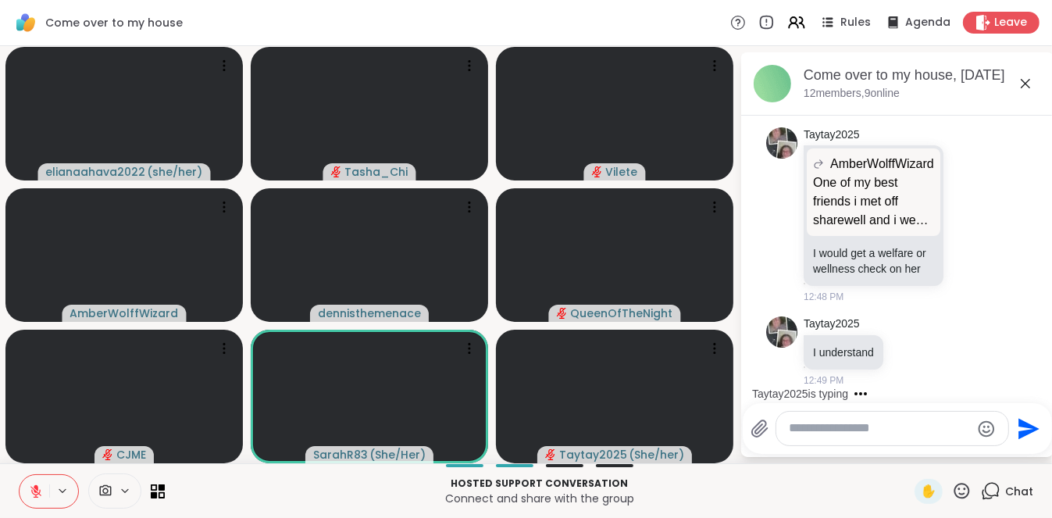
click at [217, 485] on p "Hosted support conversation" at bounding box center [539, 483] width 731 height 14
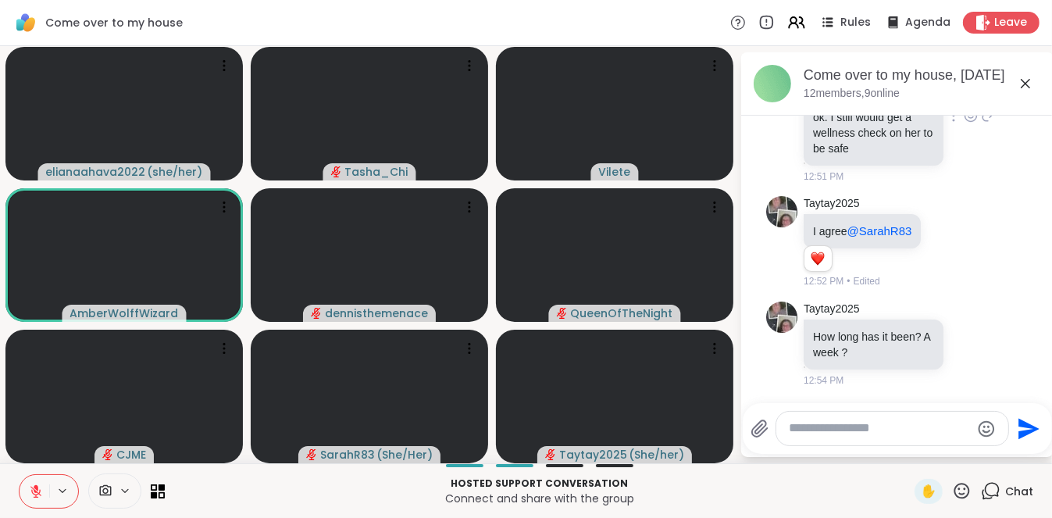
scroll to position [5512, 0]
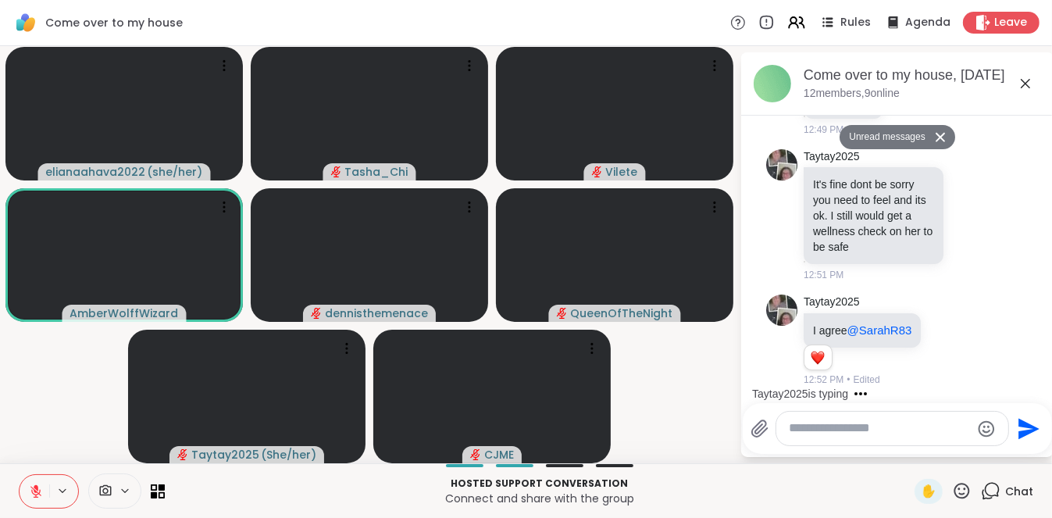
scroll to position [5727, 0]
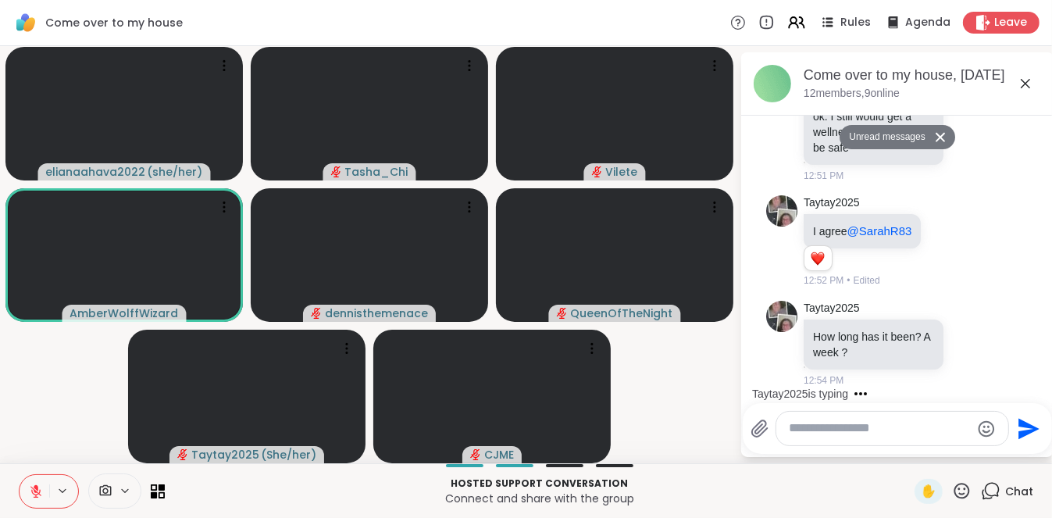
click at [825, 426] on textarea "Type your message" at bounding box center [880, 428] width 182 height 16
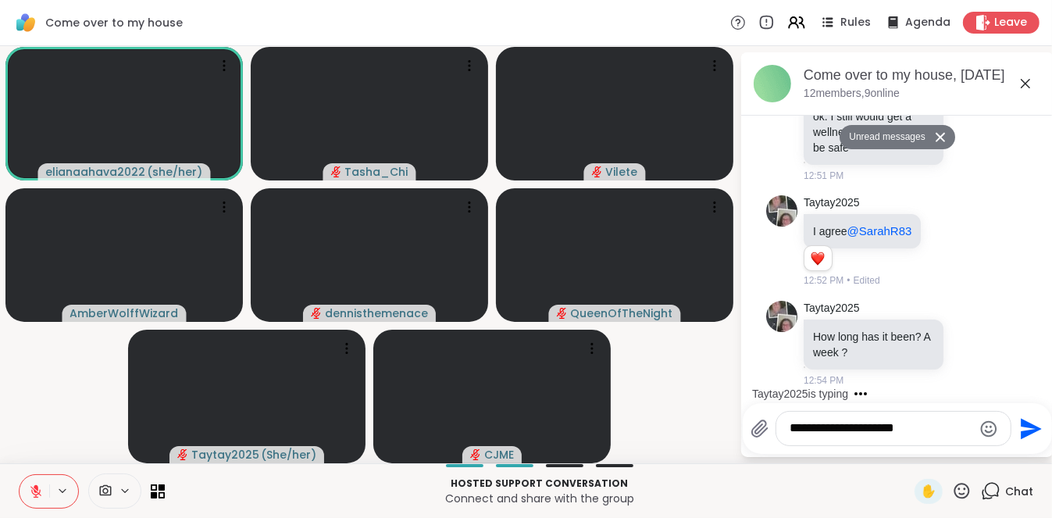
type textarea "**********"
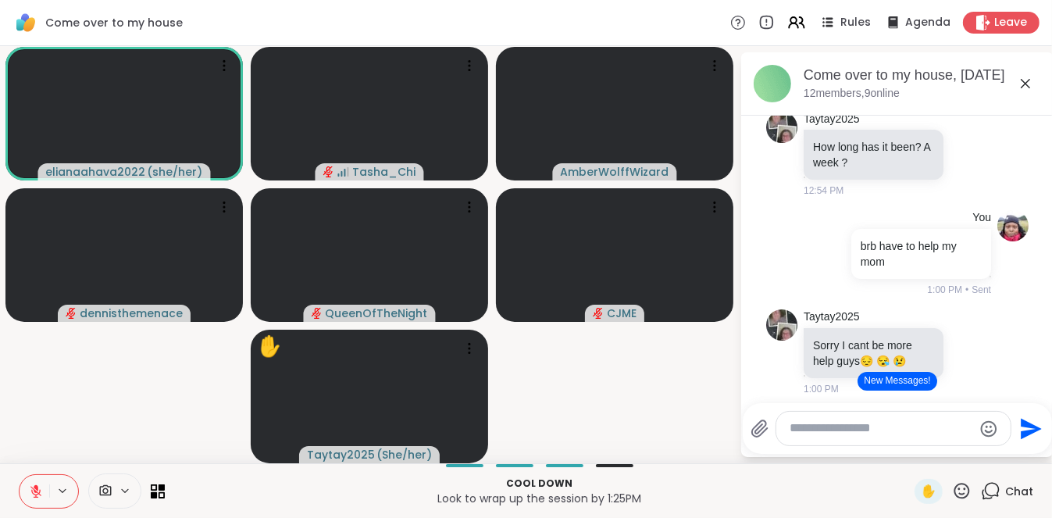
scroll to position [6039, 0]
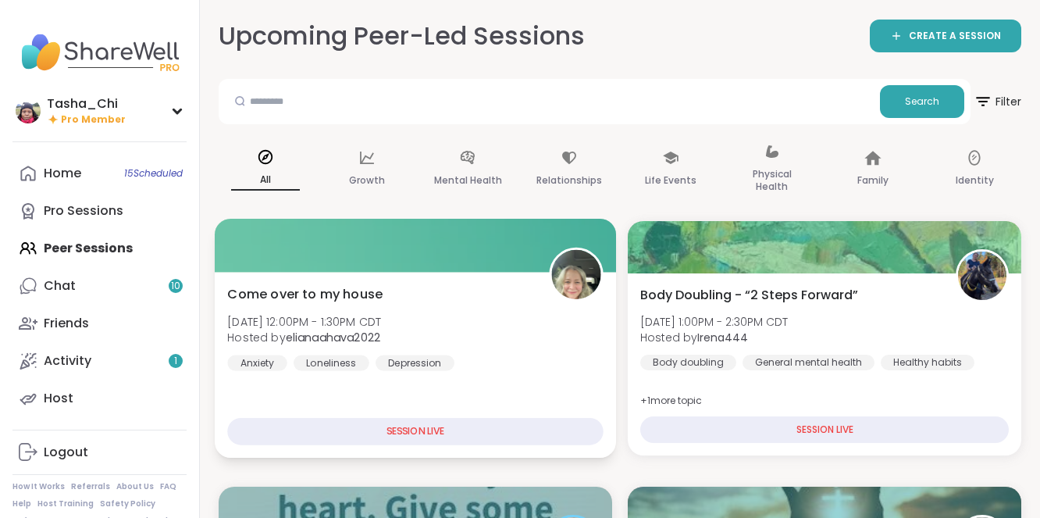
click at [398, 308] on div "Come over to my house [DATE] 12:00PM - 1:30PM CDT Hosted by elianaahava2022 Anx…" at bounding box center [415, 327] width 376 height 86
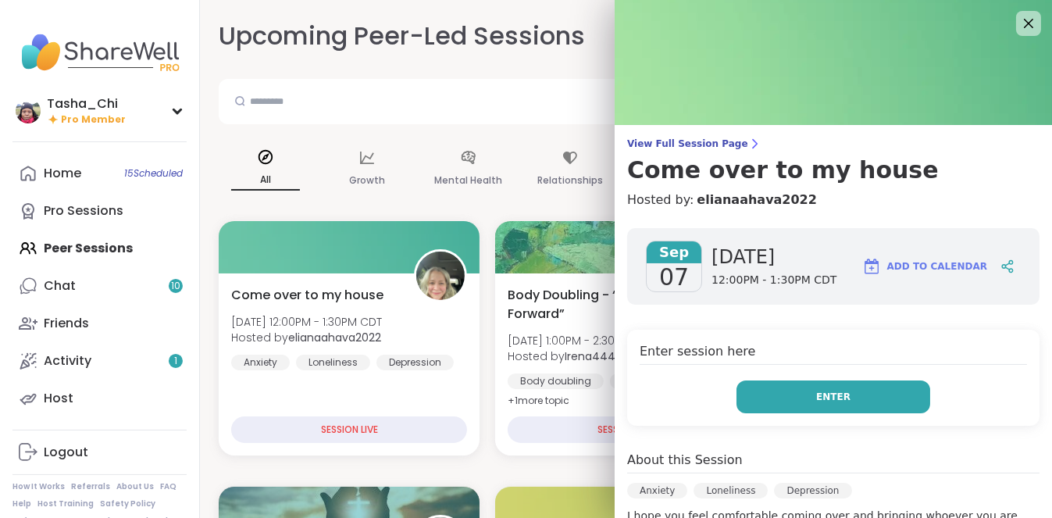
click at [829, 402] on button "Enter" at bounding box center [833, 396] width 194 height 33
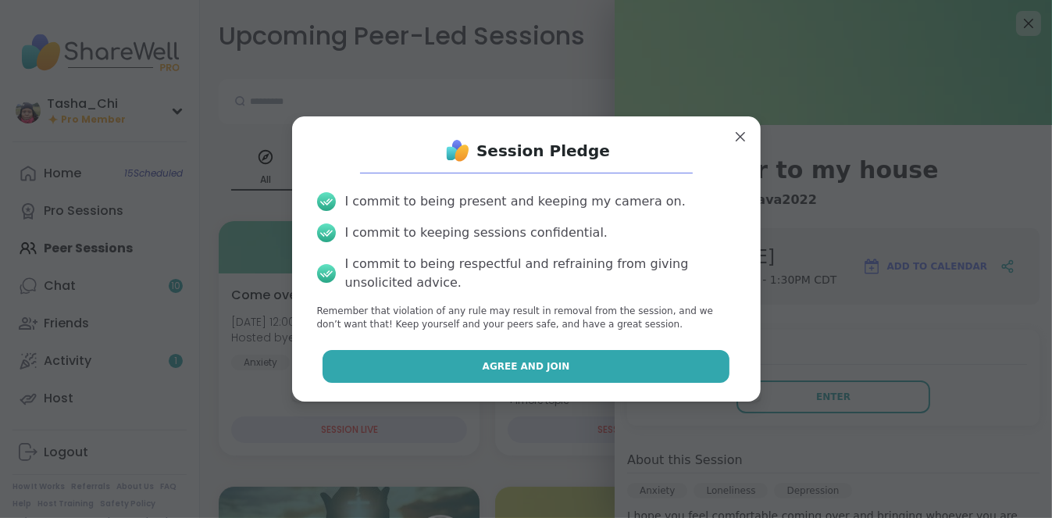
click at [639, 370] on button "Agree and Join" at bounding box center [525, 366] width 407 height 33
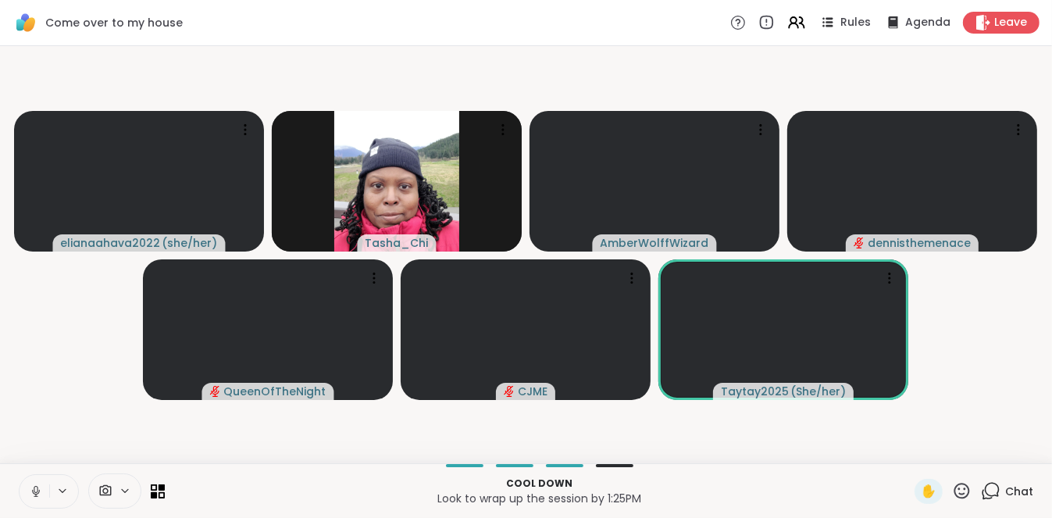
click at [31, 490] on icon at bounding box center [36, 491] width 14 height 14
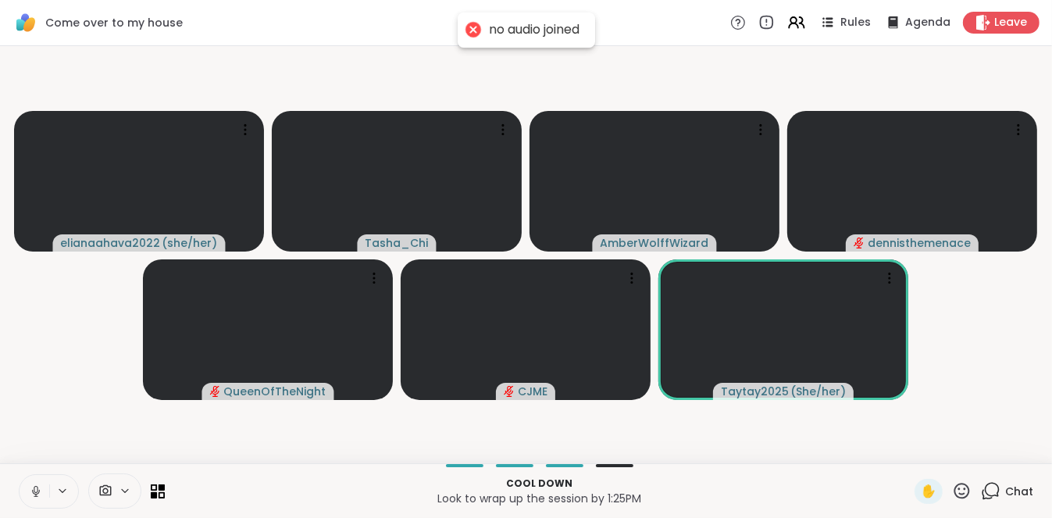
click at [41, 484] on icon at bounding box center [36, 491] width 14 height 14
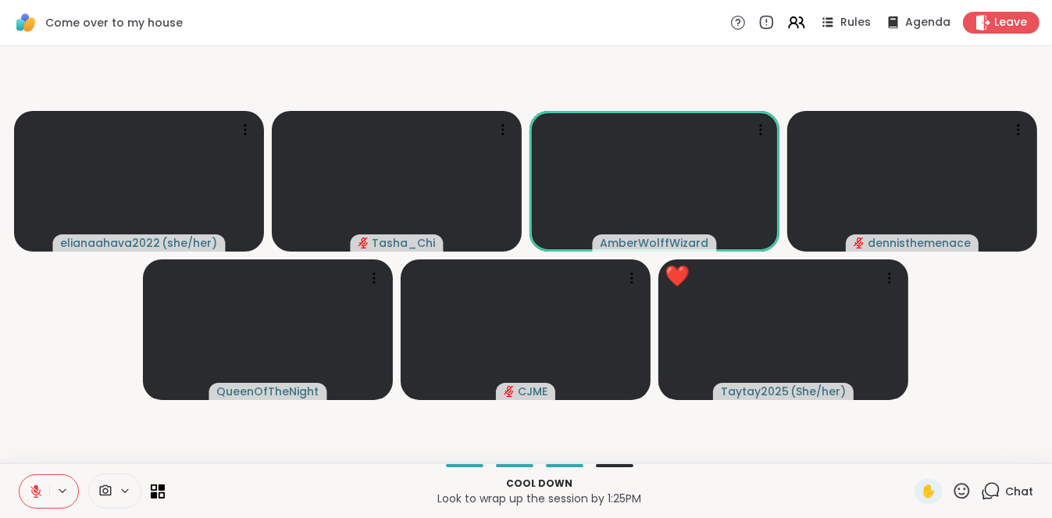
click at [1005, 493] on span "Chat" at bounding box center [1019, 491] width 28 height 16
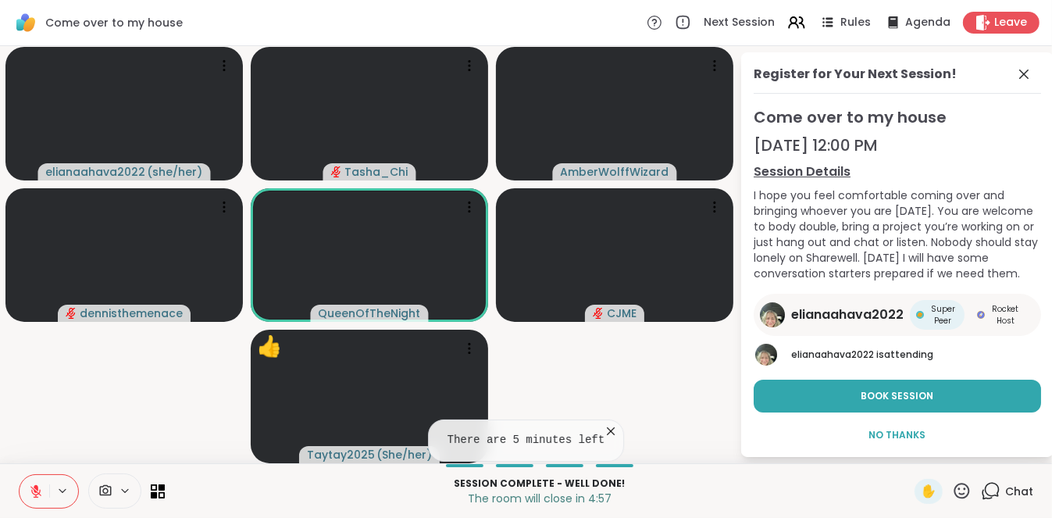
scroll to position [6, 0]
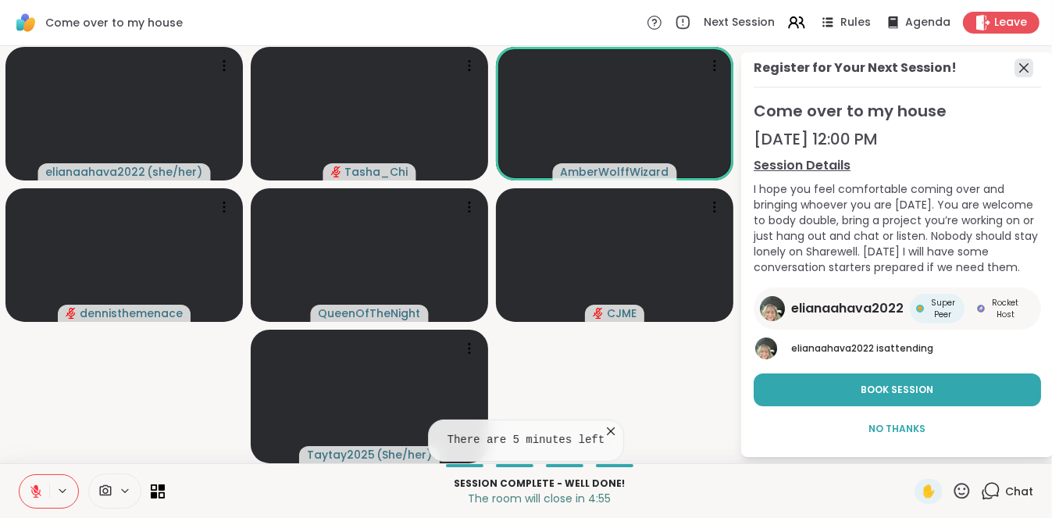
click at [1014, 74] on icon at bounding box center [1023, 68] width 19 height 19
